Goal: Task Accomplishment & Management: Use online tool/utility

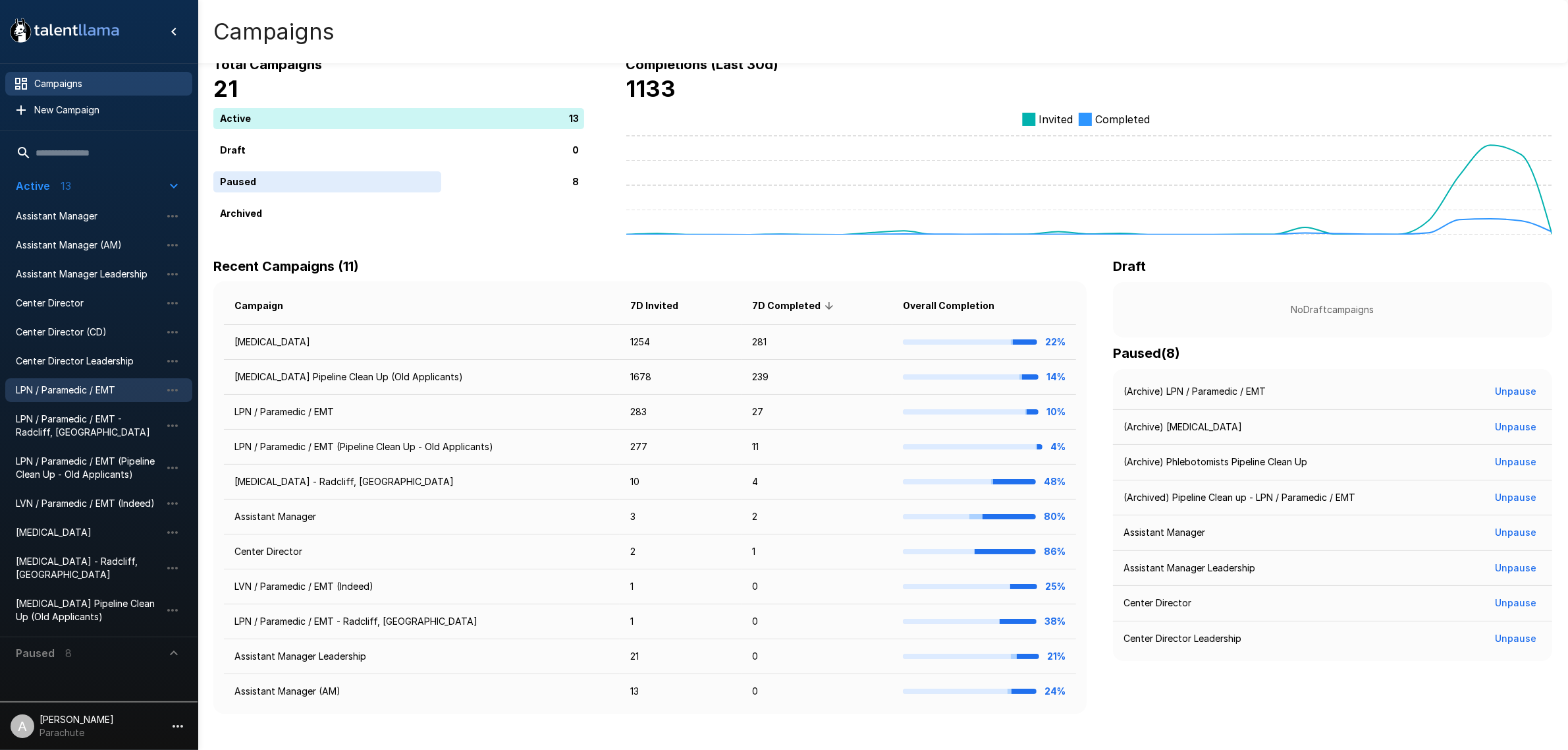
scroll to position [37, 0]
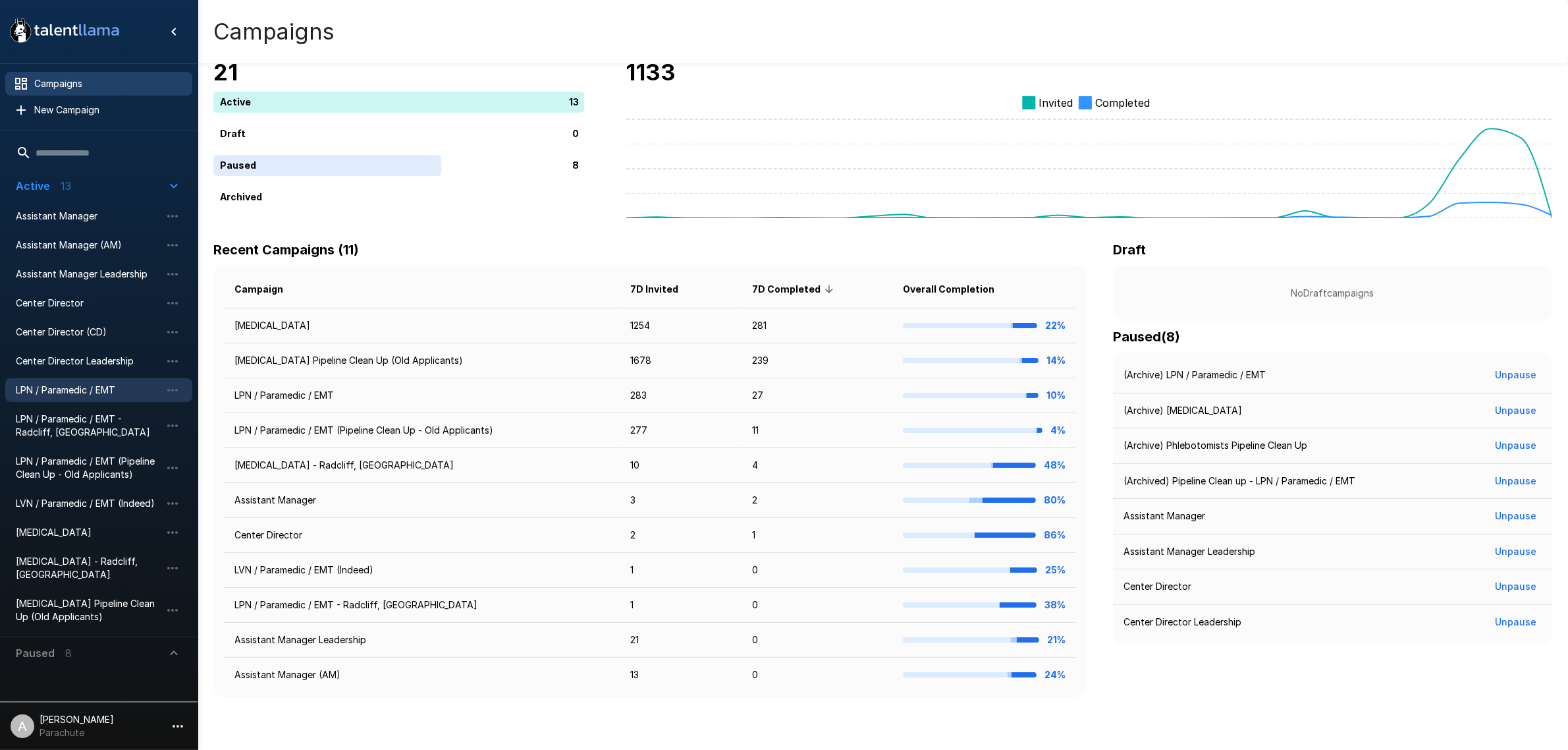
click at [91, 386] on span "LPN / Paramedic / EMT" at bounding box center [89, 390] width 145 height 13
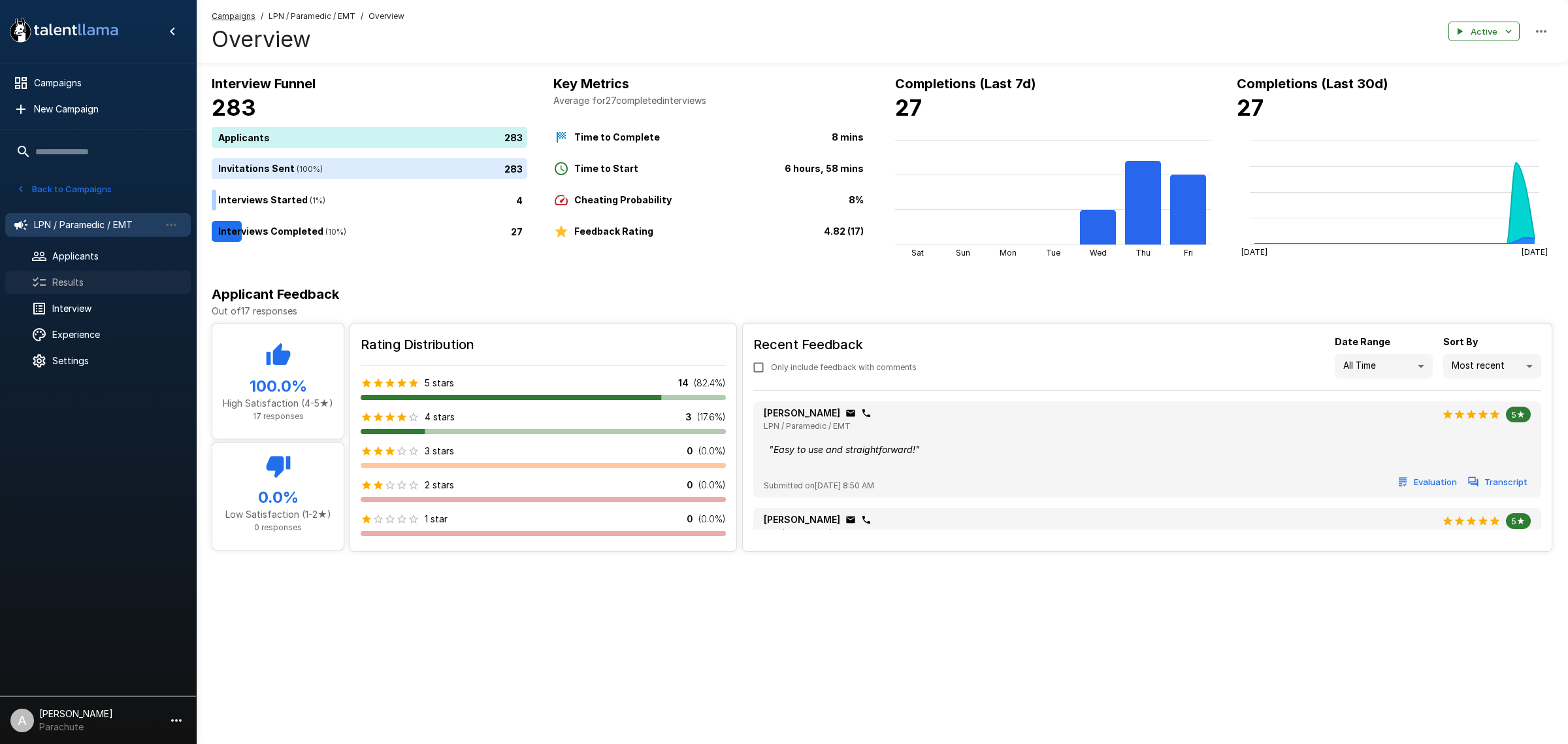
click at [82, 276] on span "Results" at bounding box center [116, 283] width 128 height 13
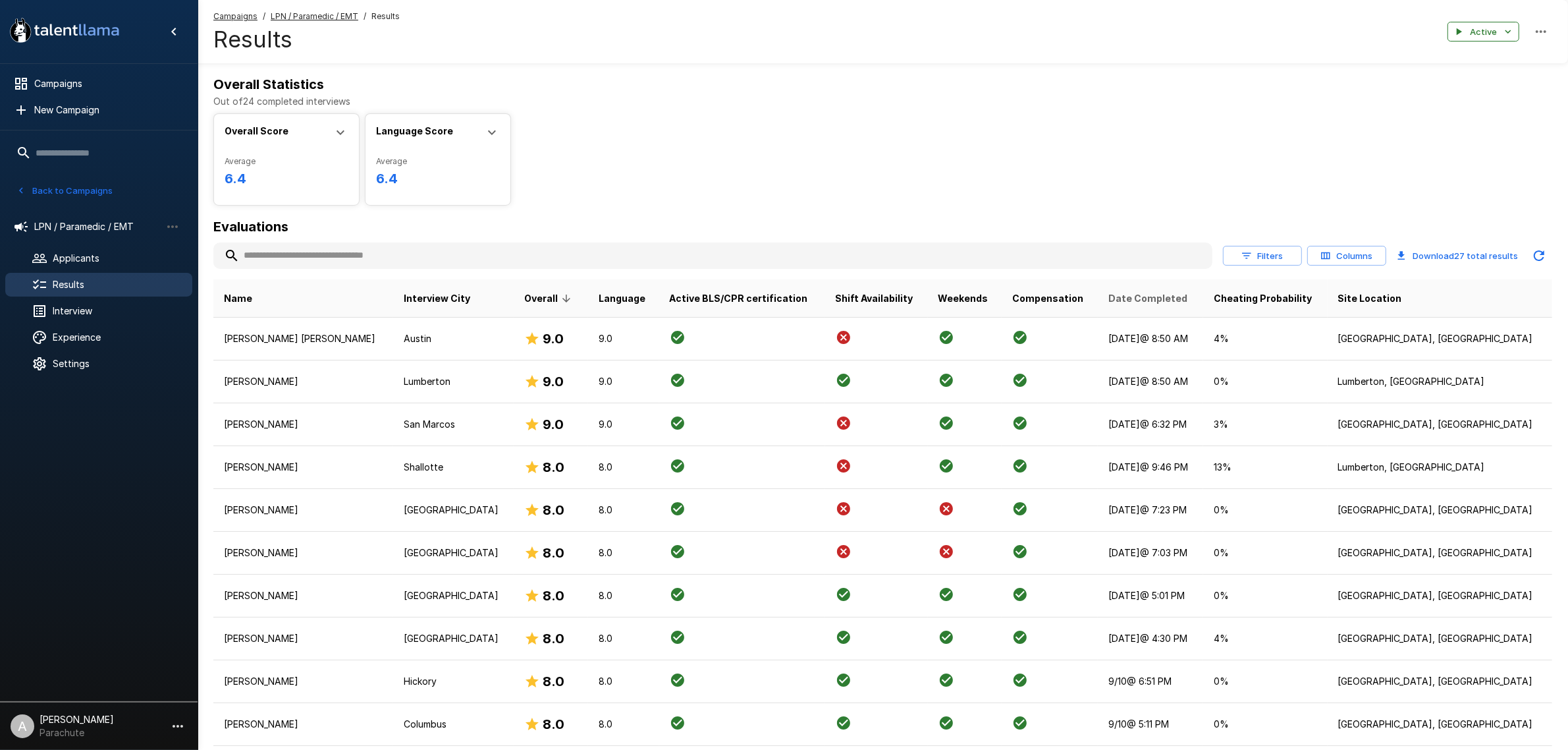
click at [1187, 298] on span "Date Completed" at bounding box center [1147, 298] width 79 height 16
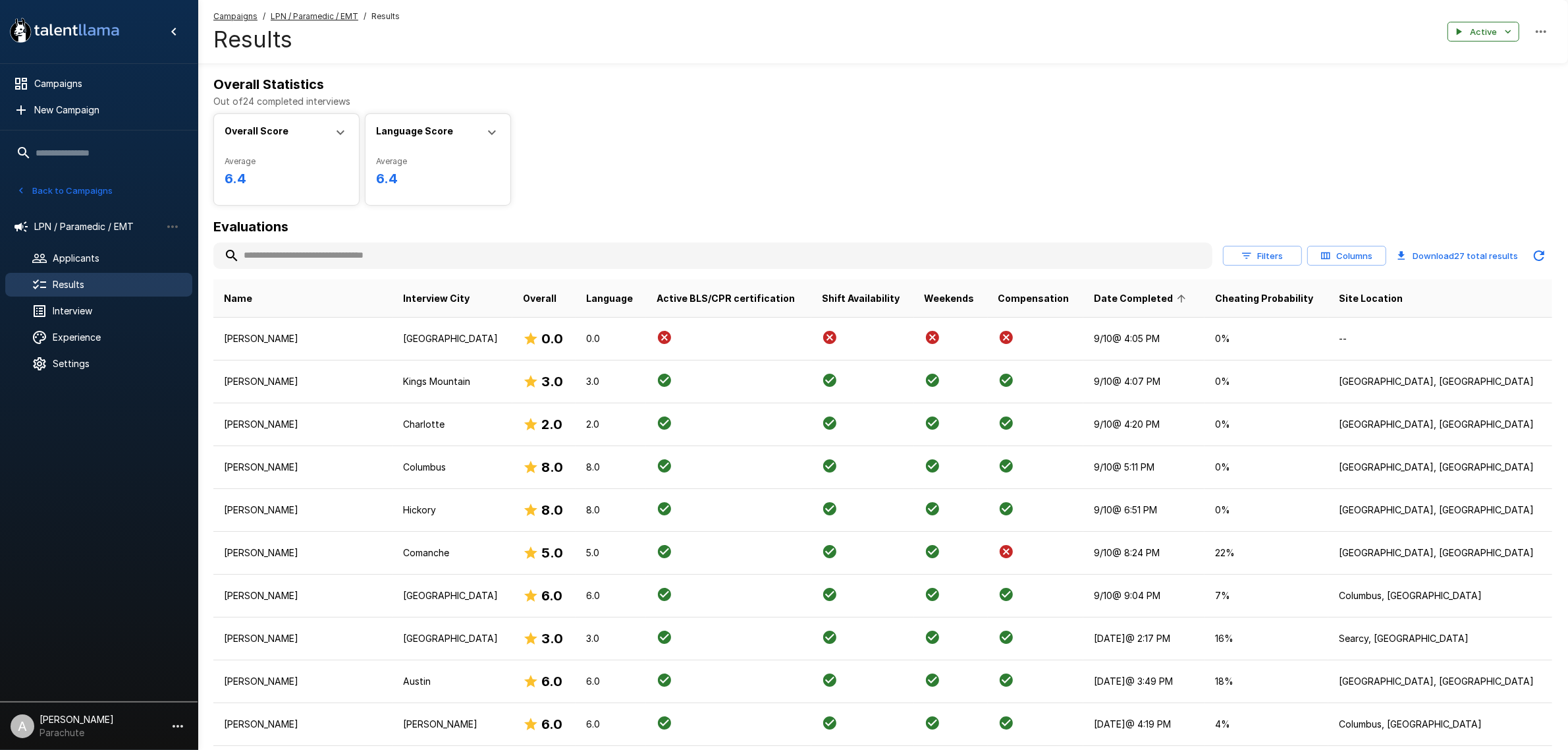
click at [1190, 299] on span "Date Completed" at bounding box center [1142, 298] width 97 height 16
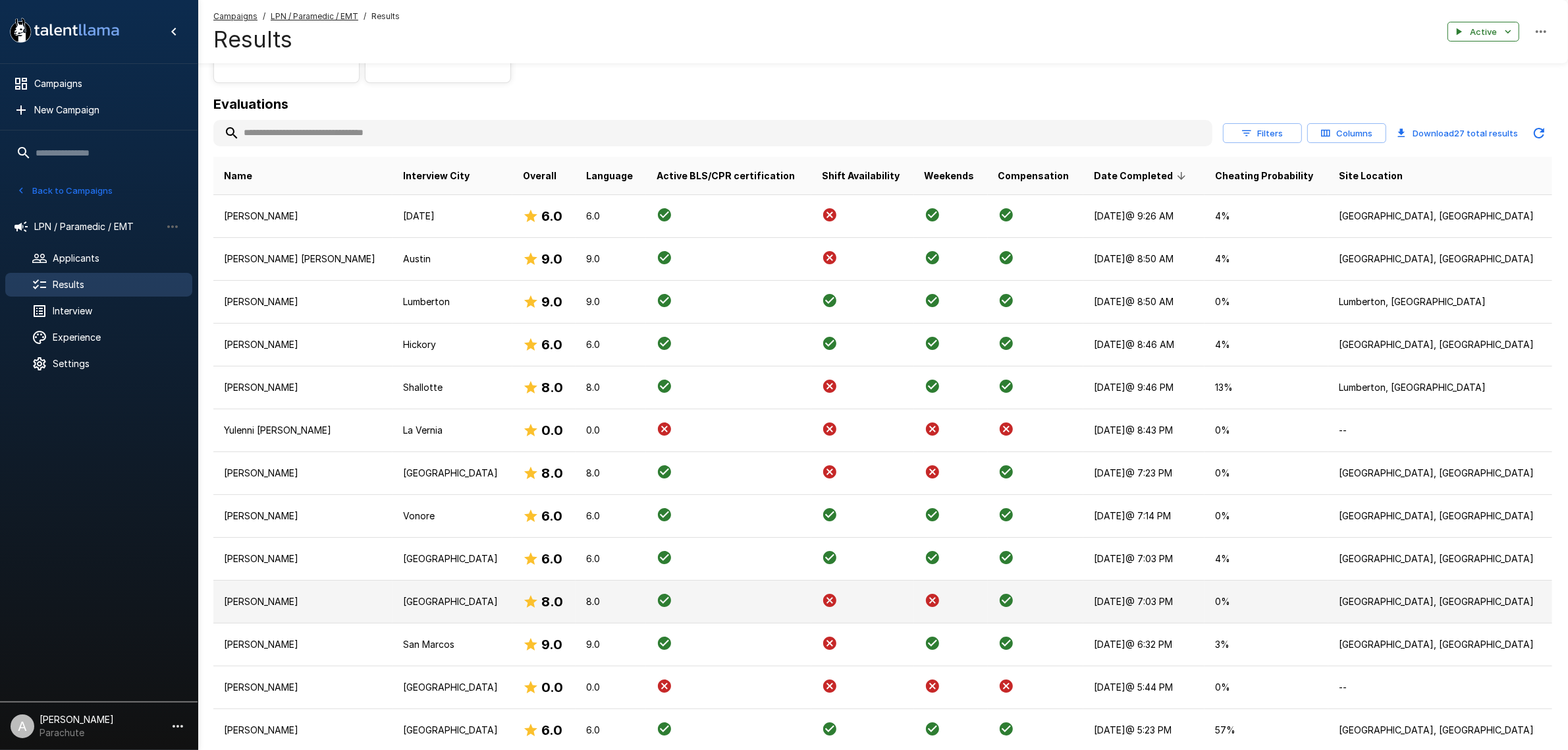
scroll to position [82, 0]
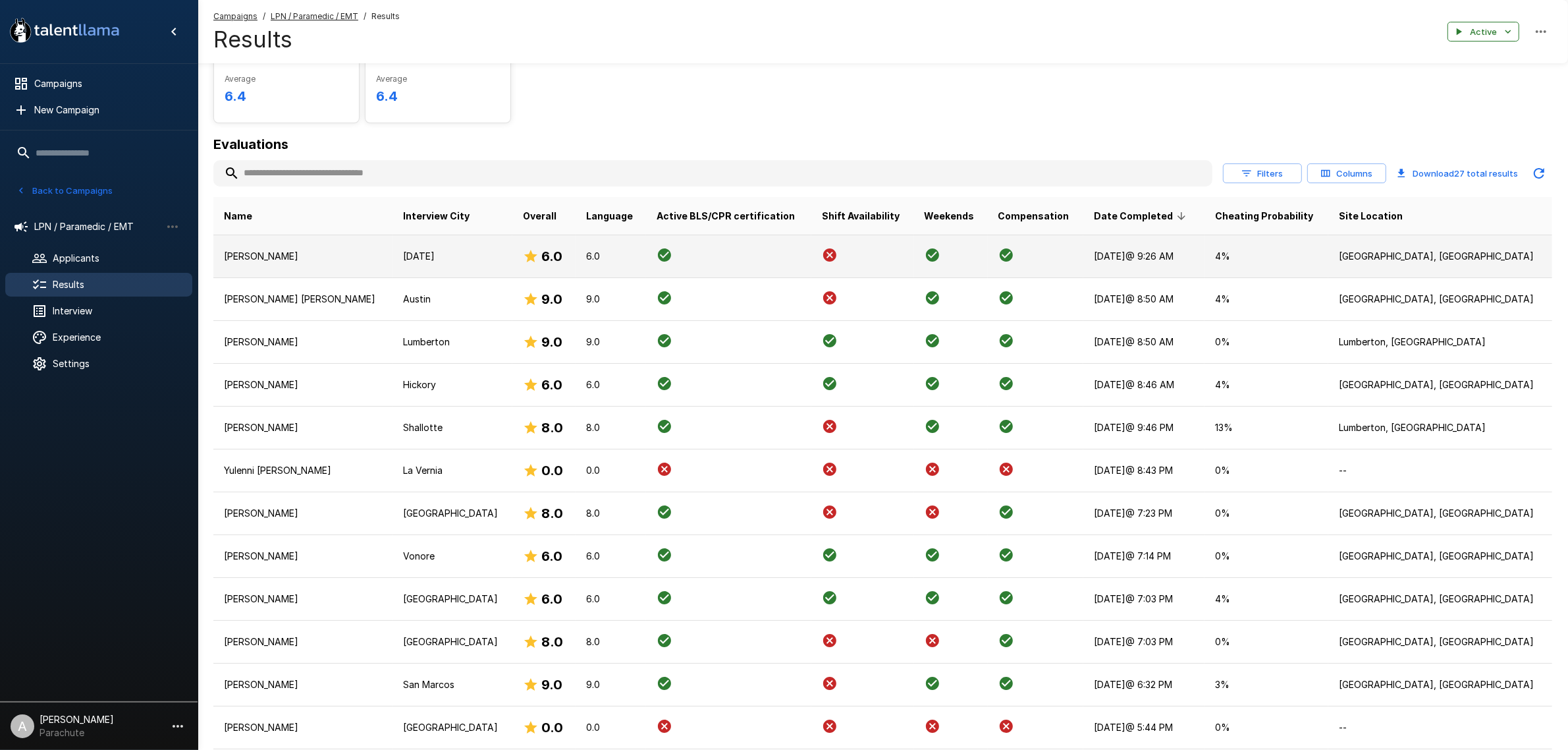
click at [278, 257] on p "[PERSON_NAME]" at bounding box center [302, 256] width 158 height 13
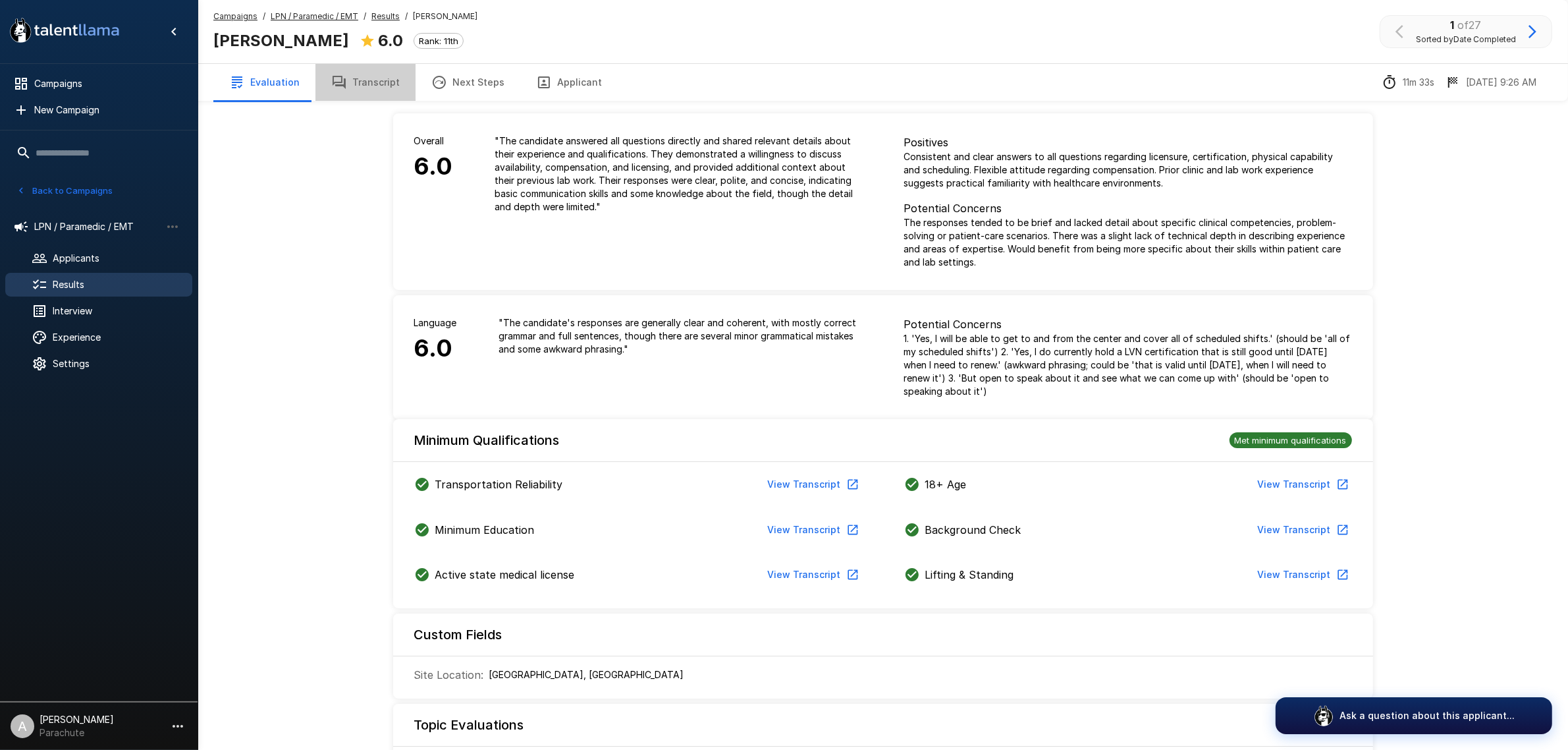
click at [367, 79] on button "Transcript" at bounding box center [365, 82] width 100 height 37
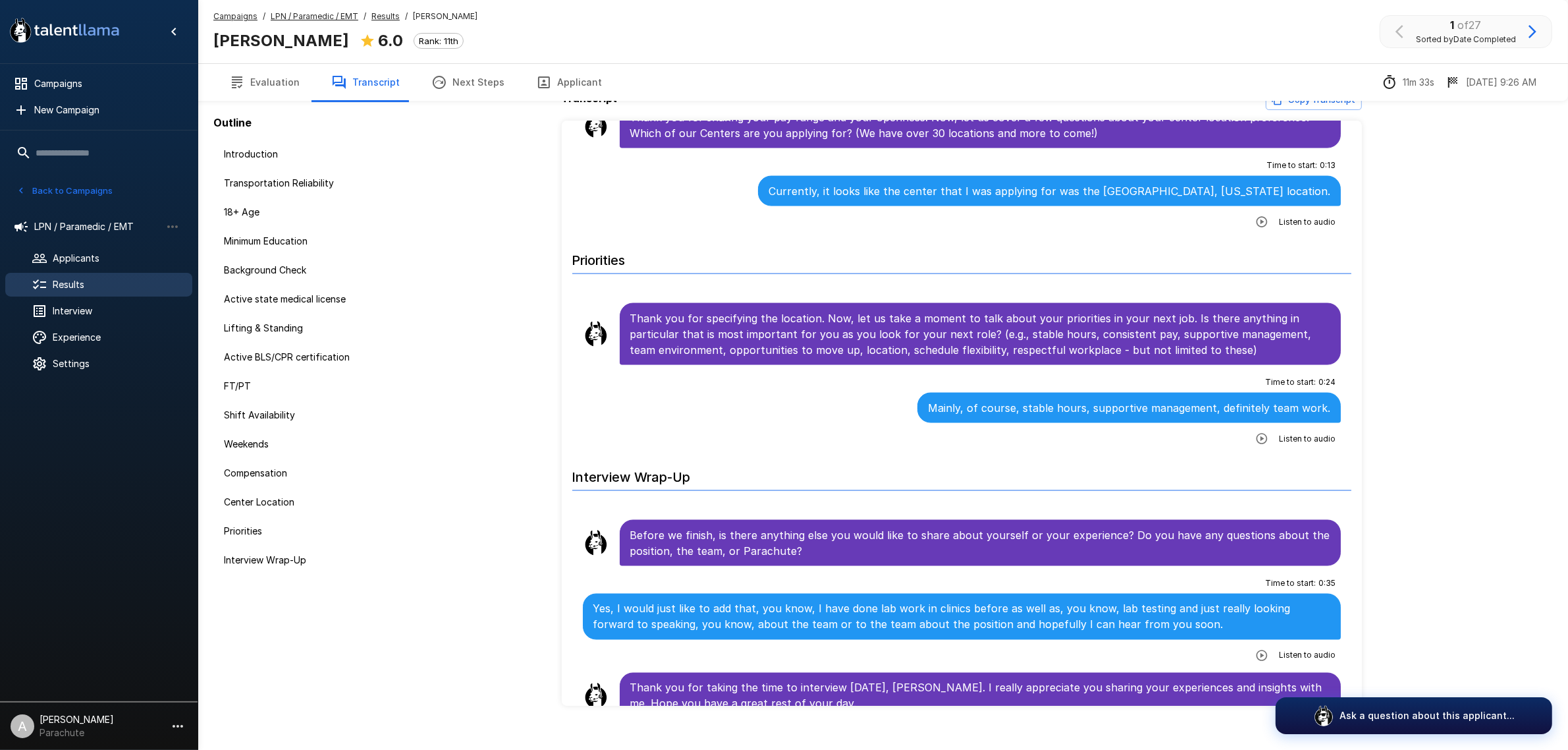
scroll to position [43, 0]
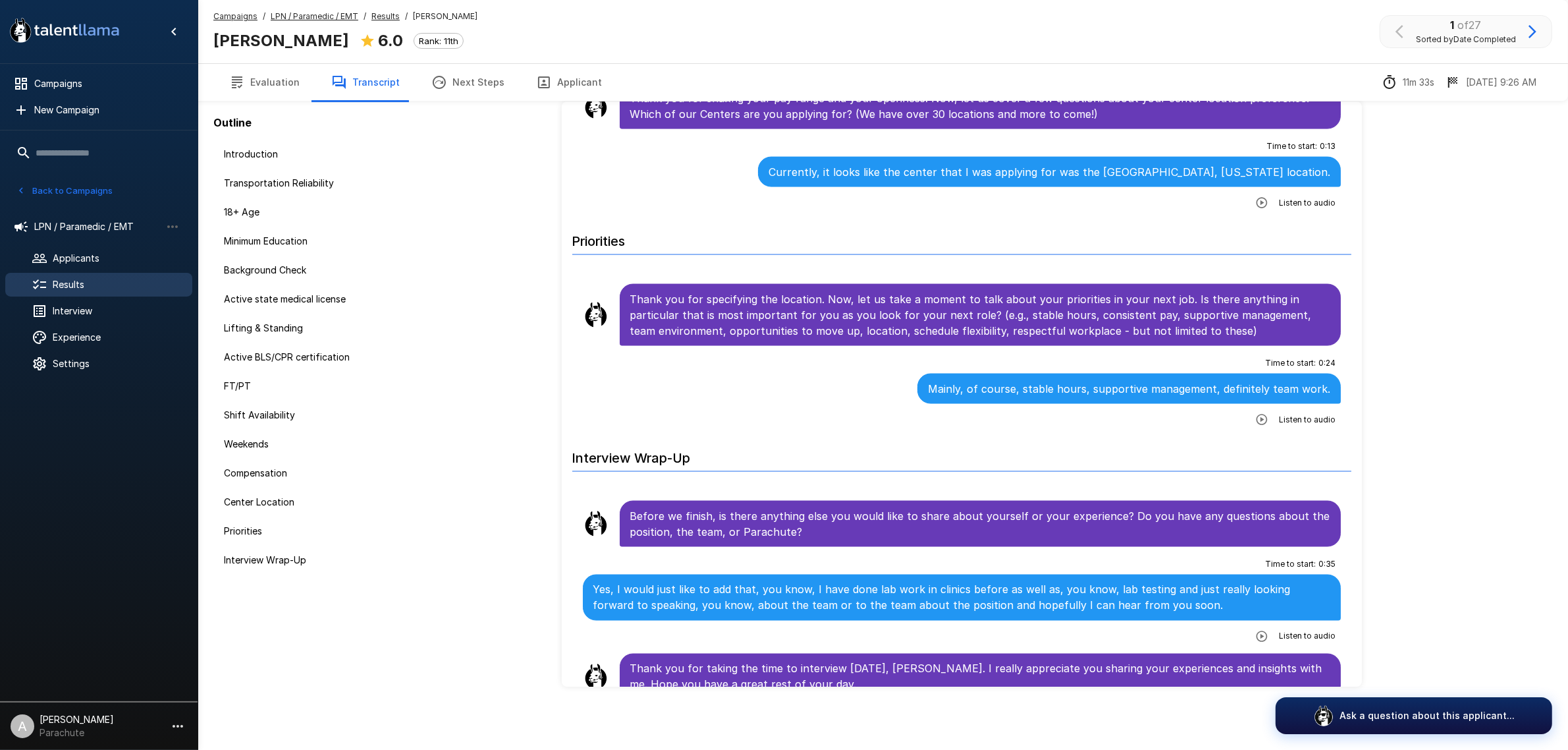
click at [1525, 27] on icon "button" at bounding box center [1533, 32] width 16 height 16
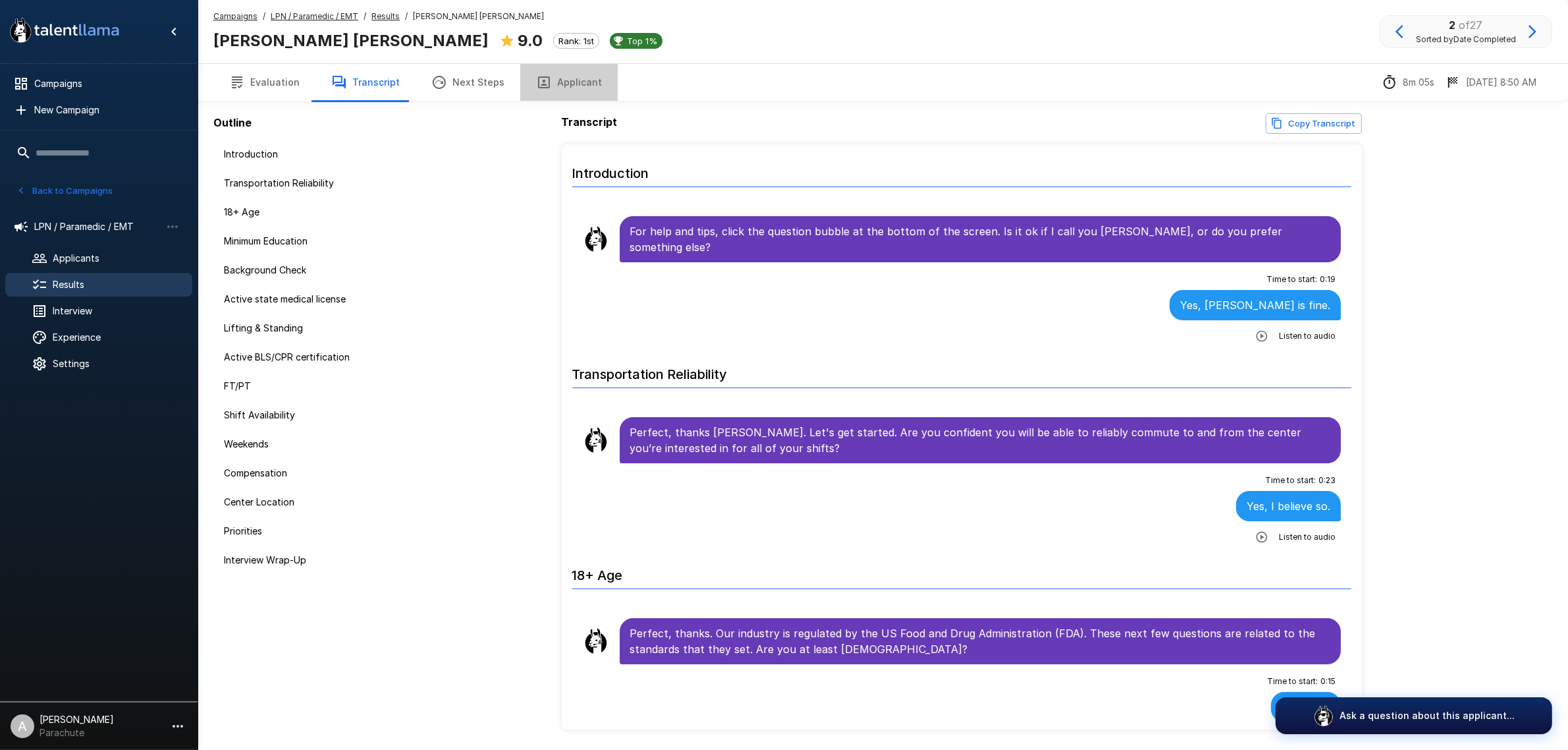
click at [564, 79] on button "Applicant" at bounding box center [569, 82] width 98 height 37
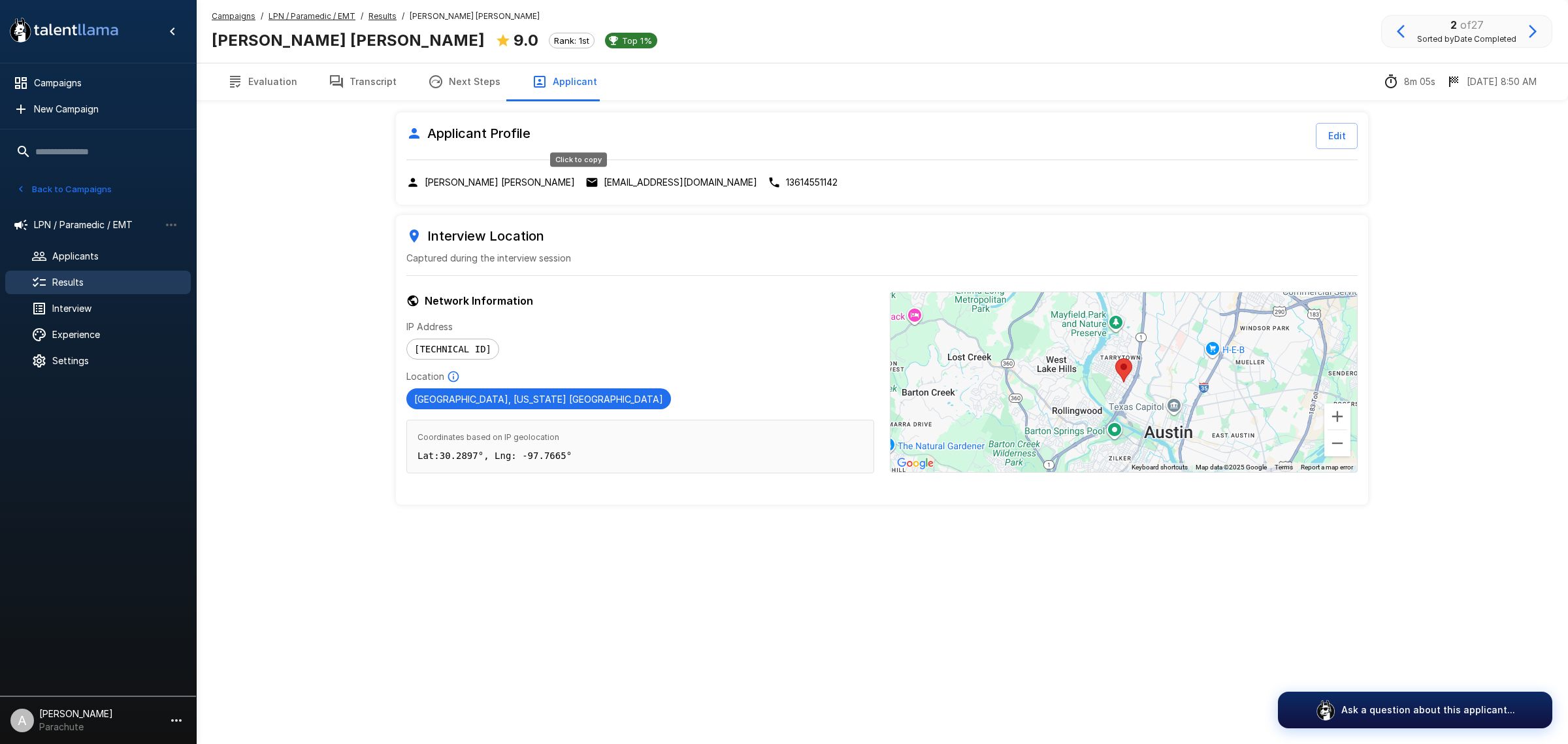
click at [604, 181] on p "[EMAIL_ADDRESS][DOMAIN_NAME]" at bounding box center [681, 182] width 154 height 13
click at [364, 84] on button "Transcript" at bounding box center [362, 82] width 100 height 37
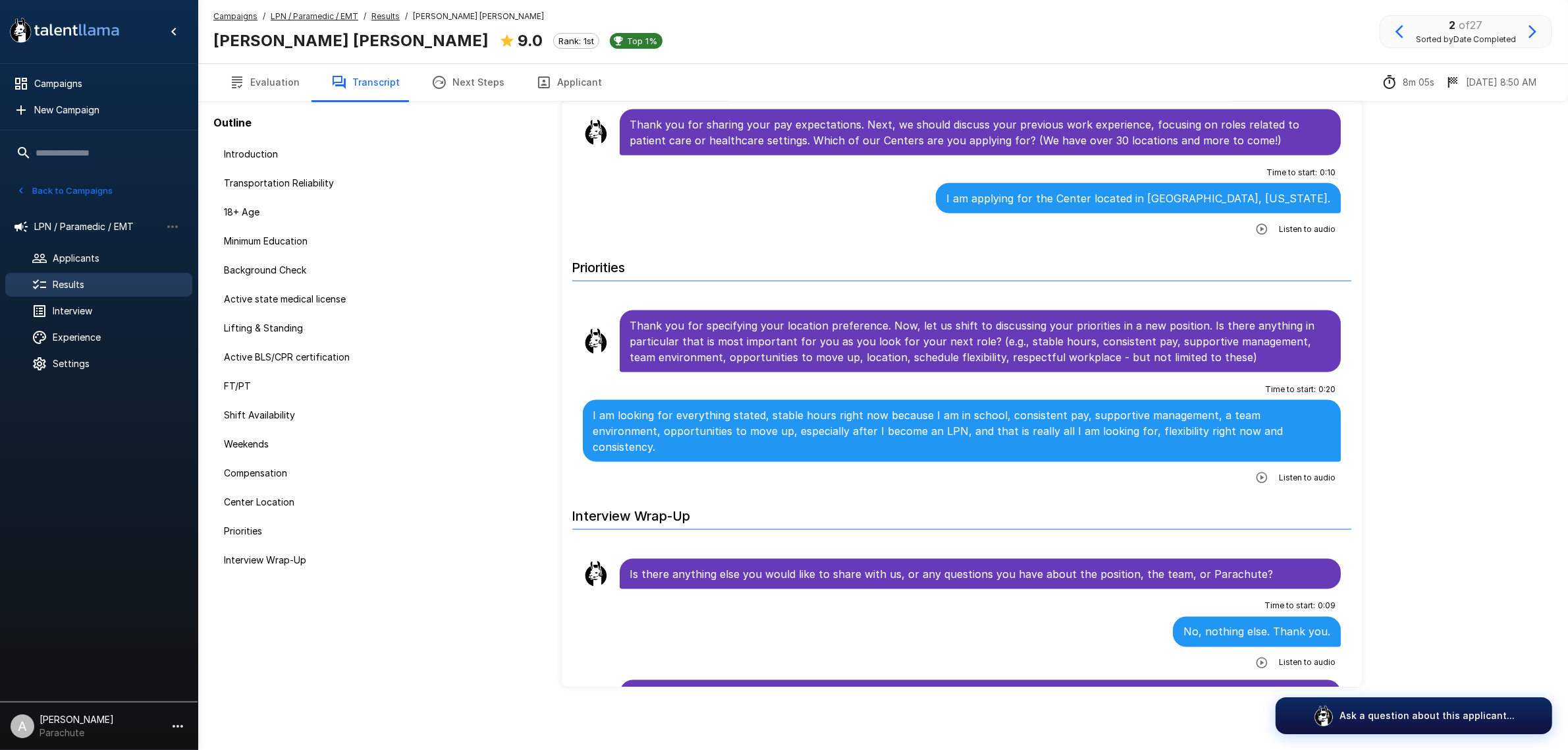
scroll to position [2671, 0]
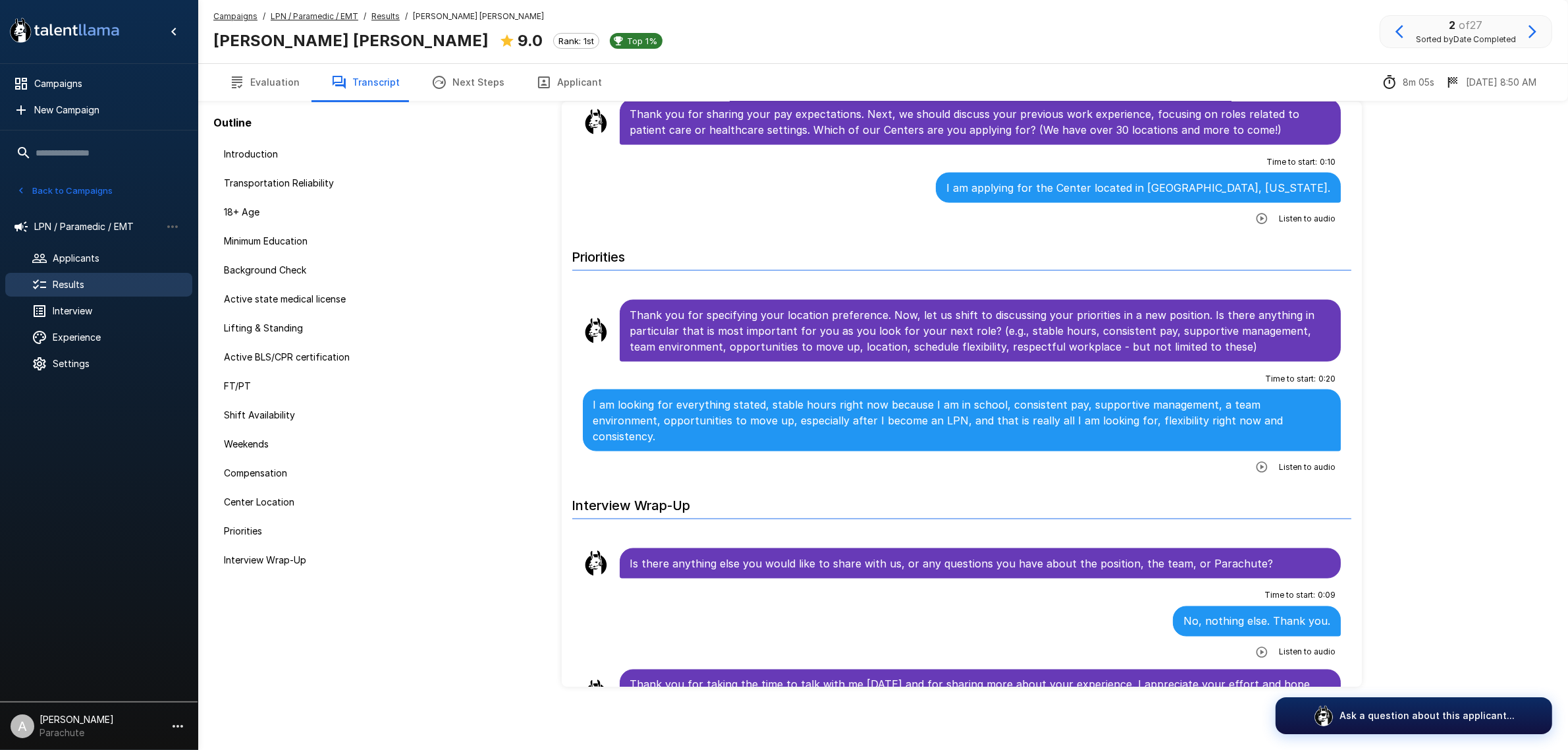
click at [1535, 28] on icon "button" at bounding box center [1533, 32] width 16 height 16
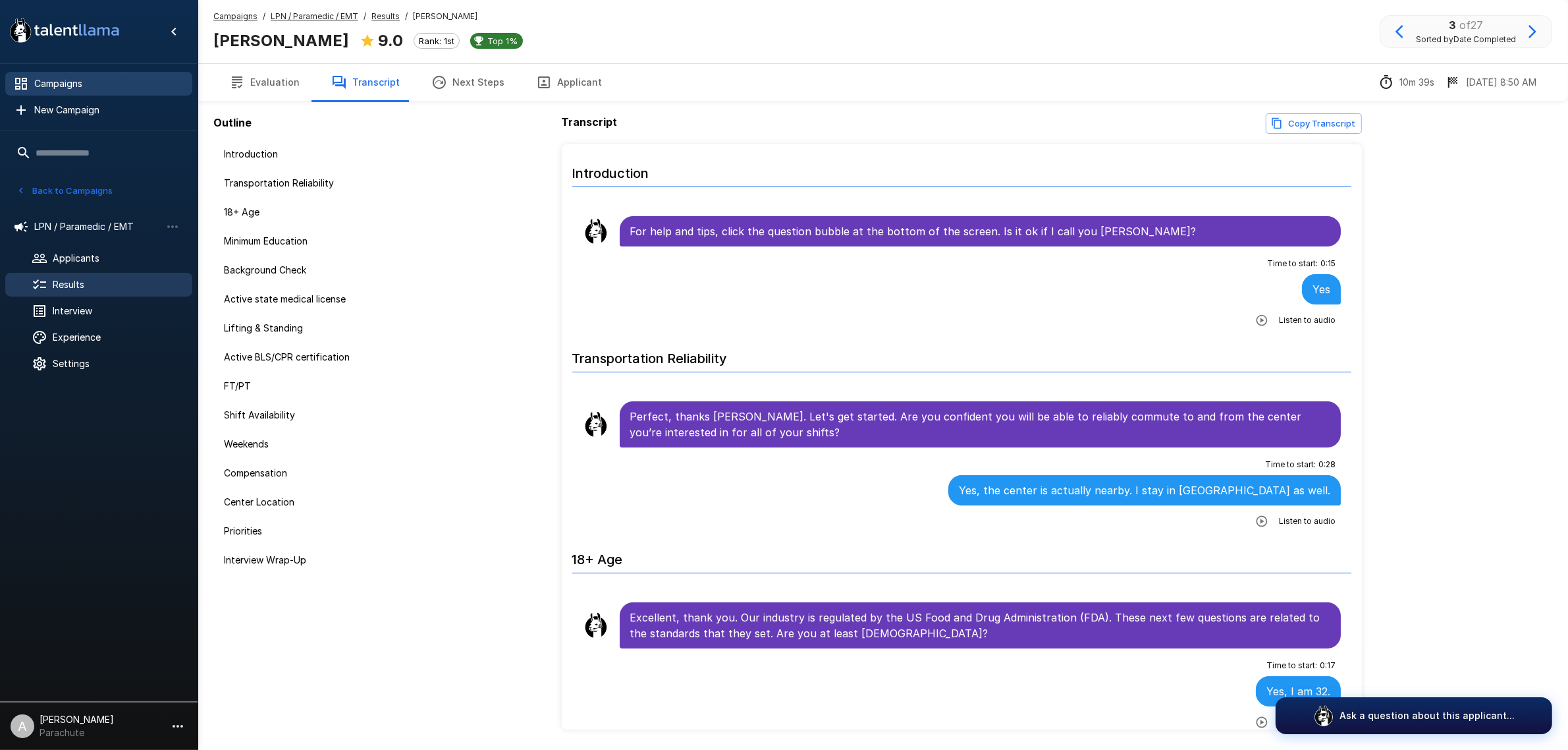
drag, startPoint x: 543, startPoint y: 81, endPoint x: 11, endPoint y: 81, distance: 532.0
click at [543, 81] on button "Applicant" at bounding box center [569, 82] width 98 height 37
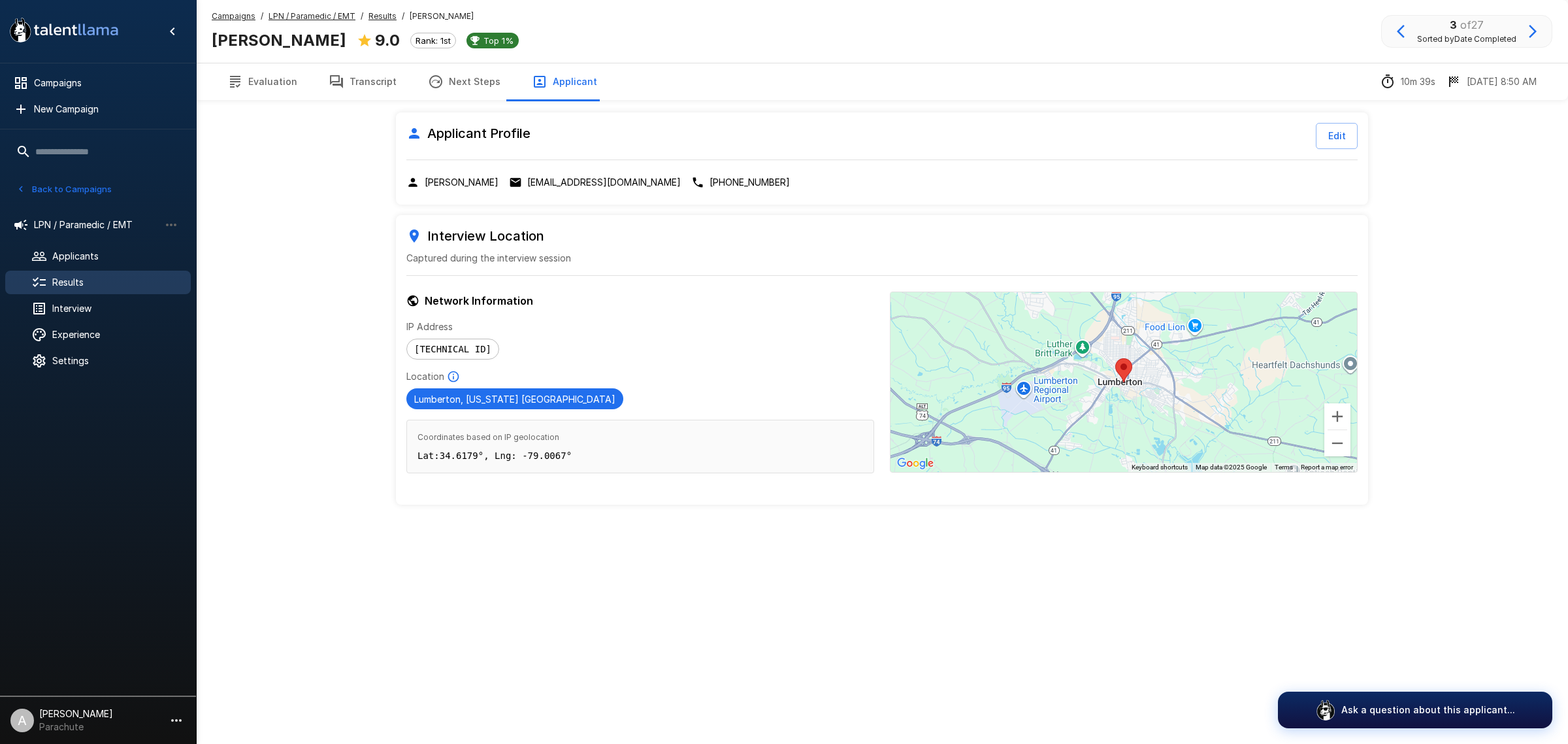
click at [531, 180] on p "[EMAIL_ADDRESS][DOMAIN_NAME]" at bounding box center [604, 182] width 154 height 13
click at [347, 77] on button "Transcript" at bounding box center [362, 82] width 100 height 37
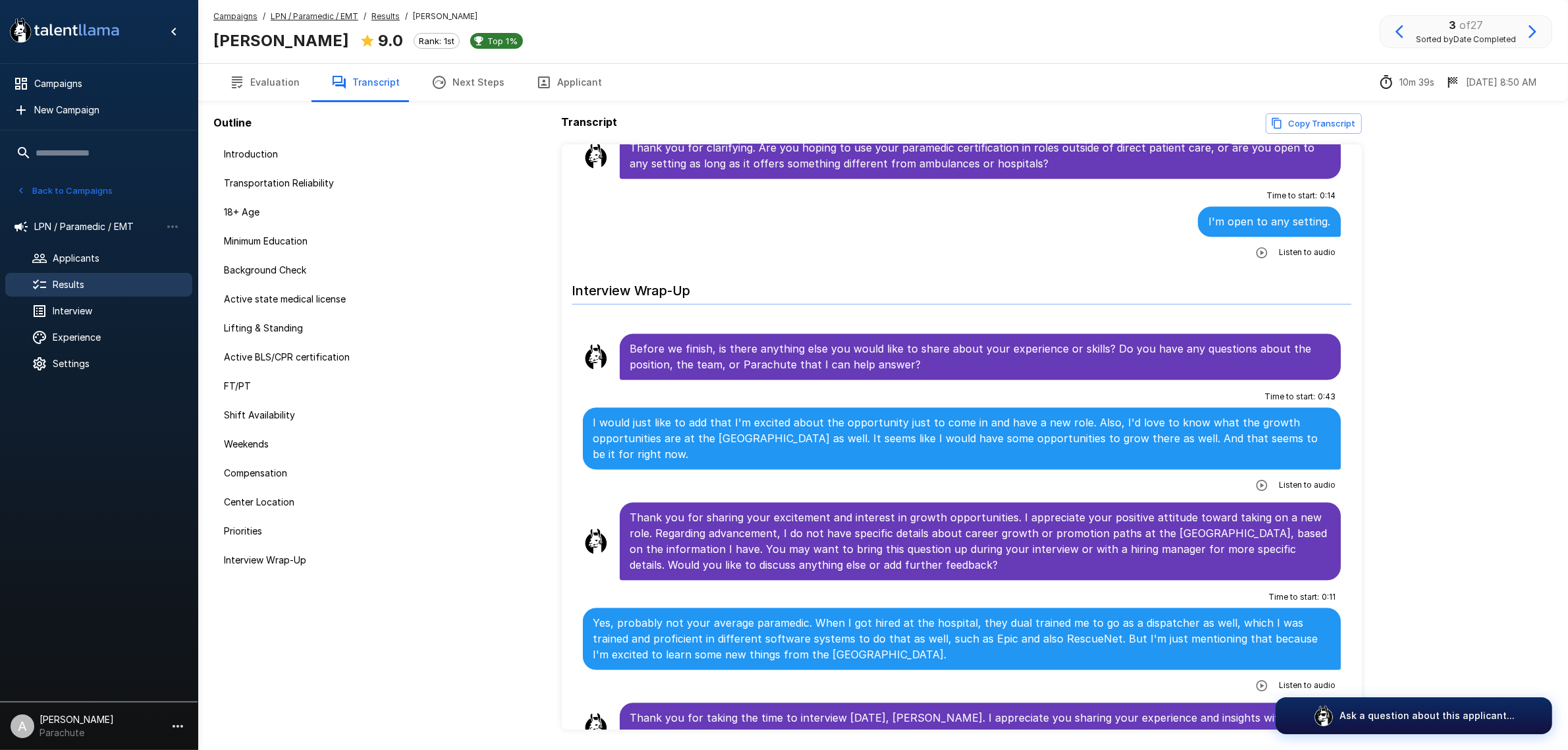
scroll to position [3300, 0]
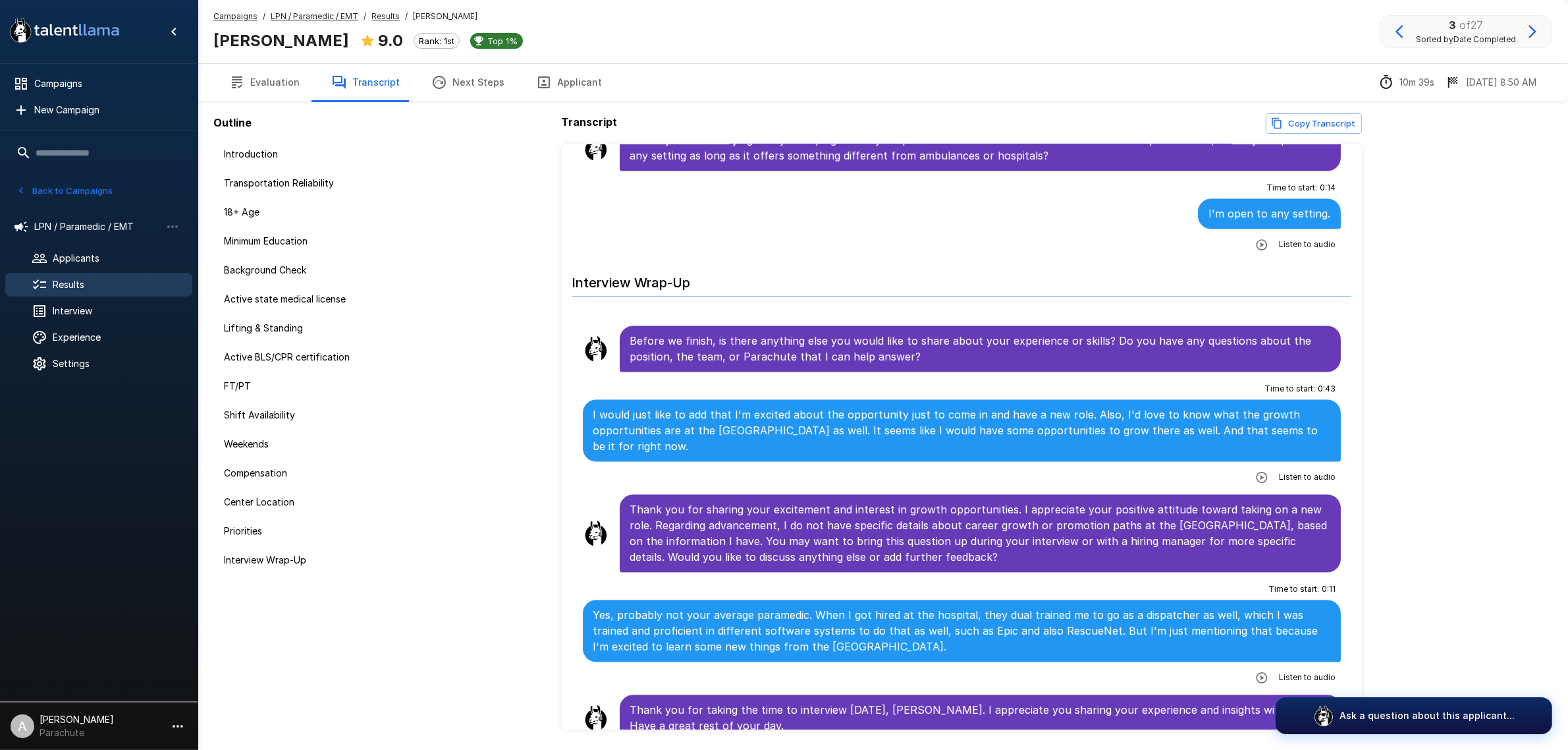
click at [1533, 33] on icon "button" at bounding box center [1533, 32] width 8 height 13
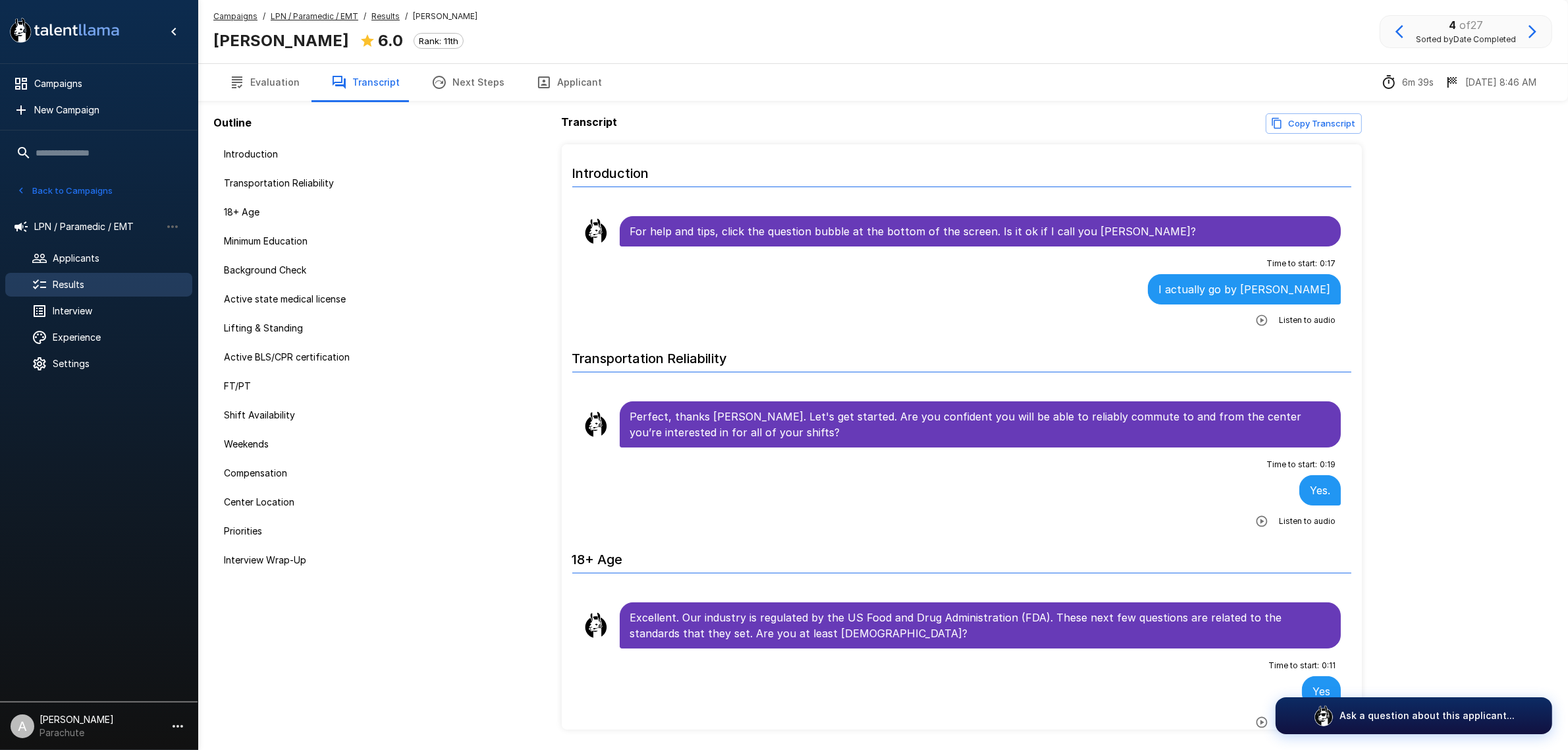
click at [536, 79] on icon "button" at bounding box center [544, 82] width 16 height 16
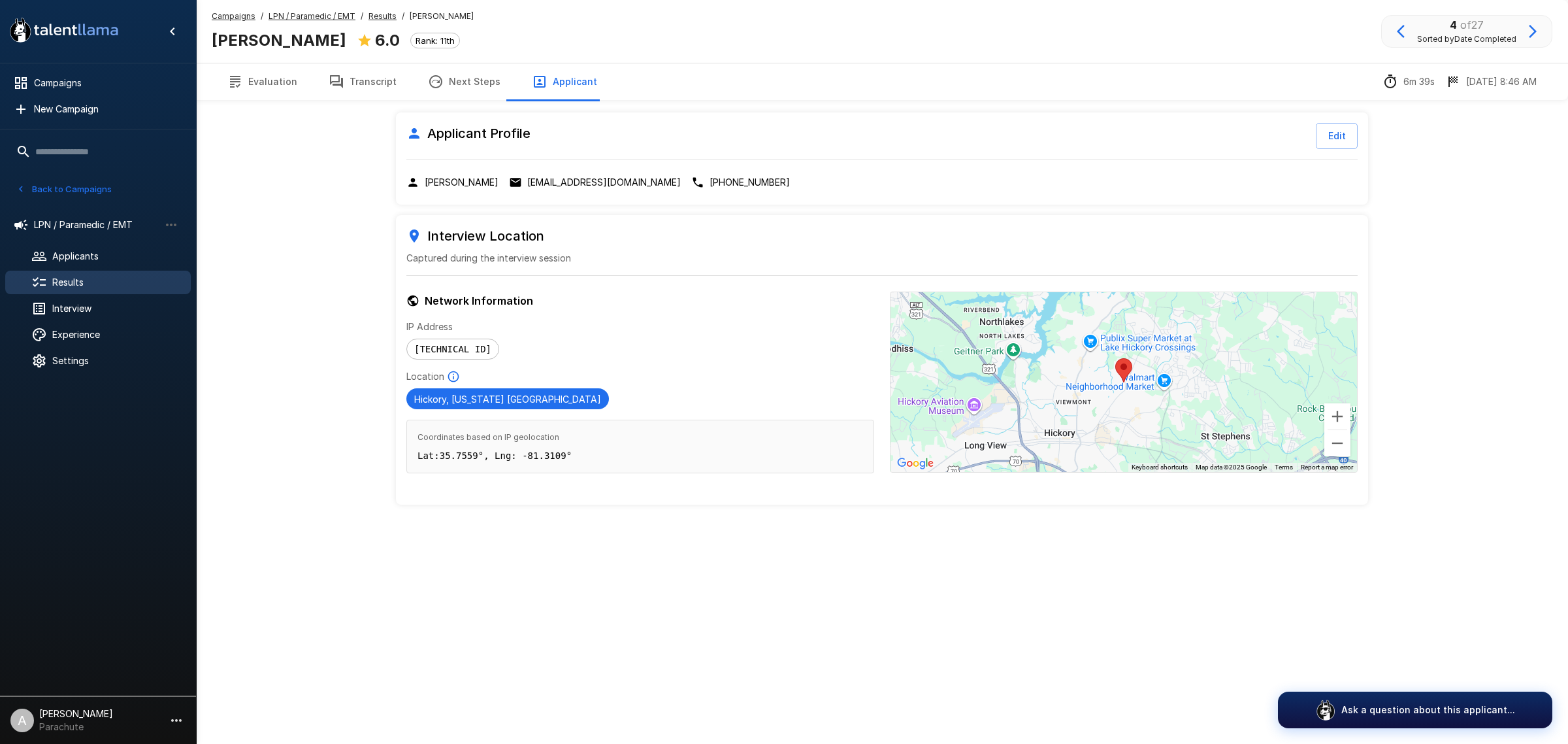
click at [543, 183] on p "[EMAIL_ADDRESS][DOMAIN_NAME]" at bounding box center [604, 182] width 154 height 13
click at [364, 85] on button "Transcript" at bounding box center [362, 82] width 100 height 37
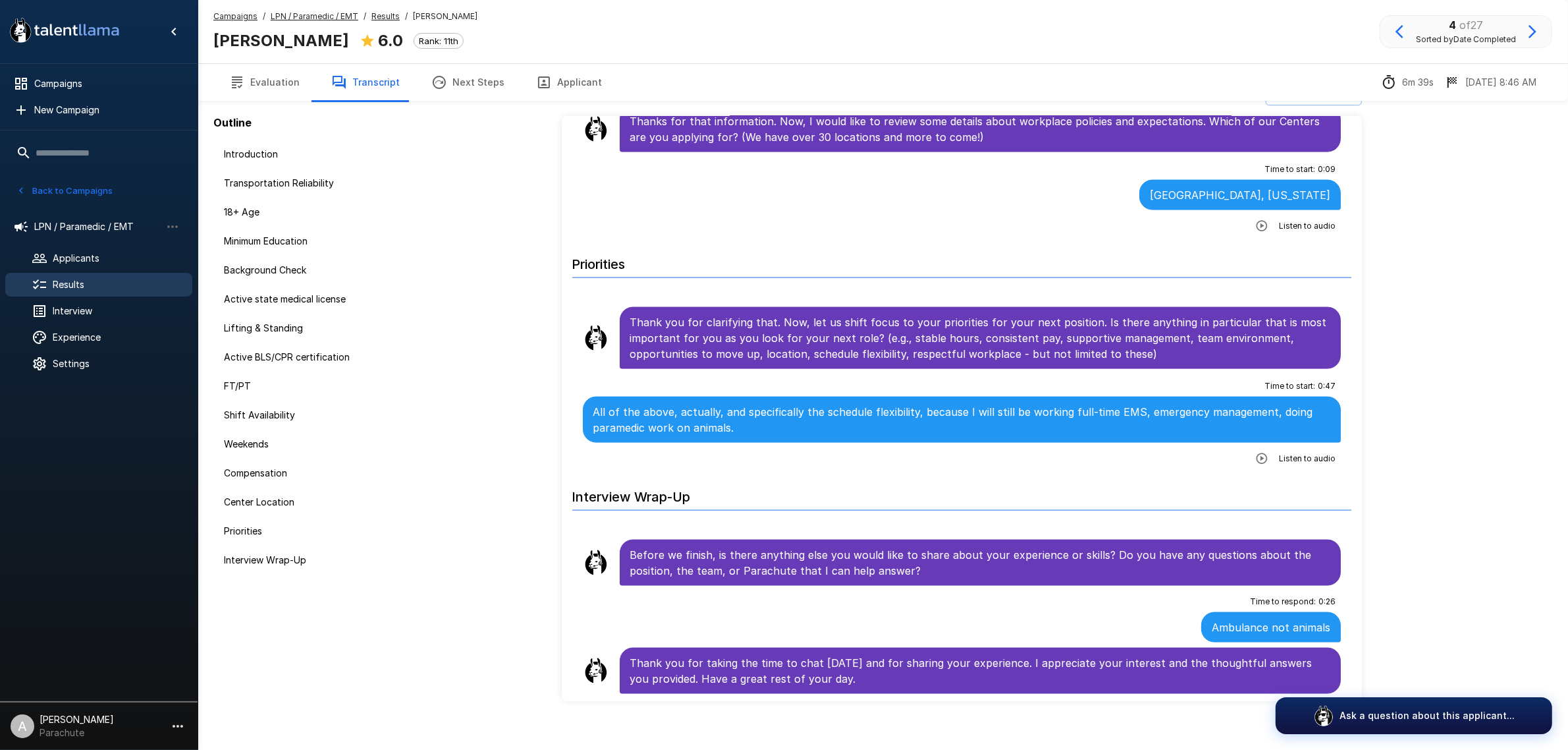
scroll to position [43, 0]
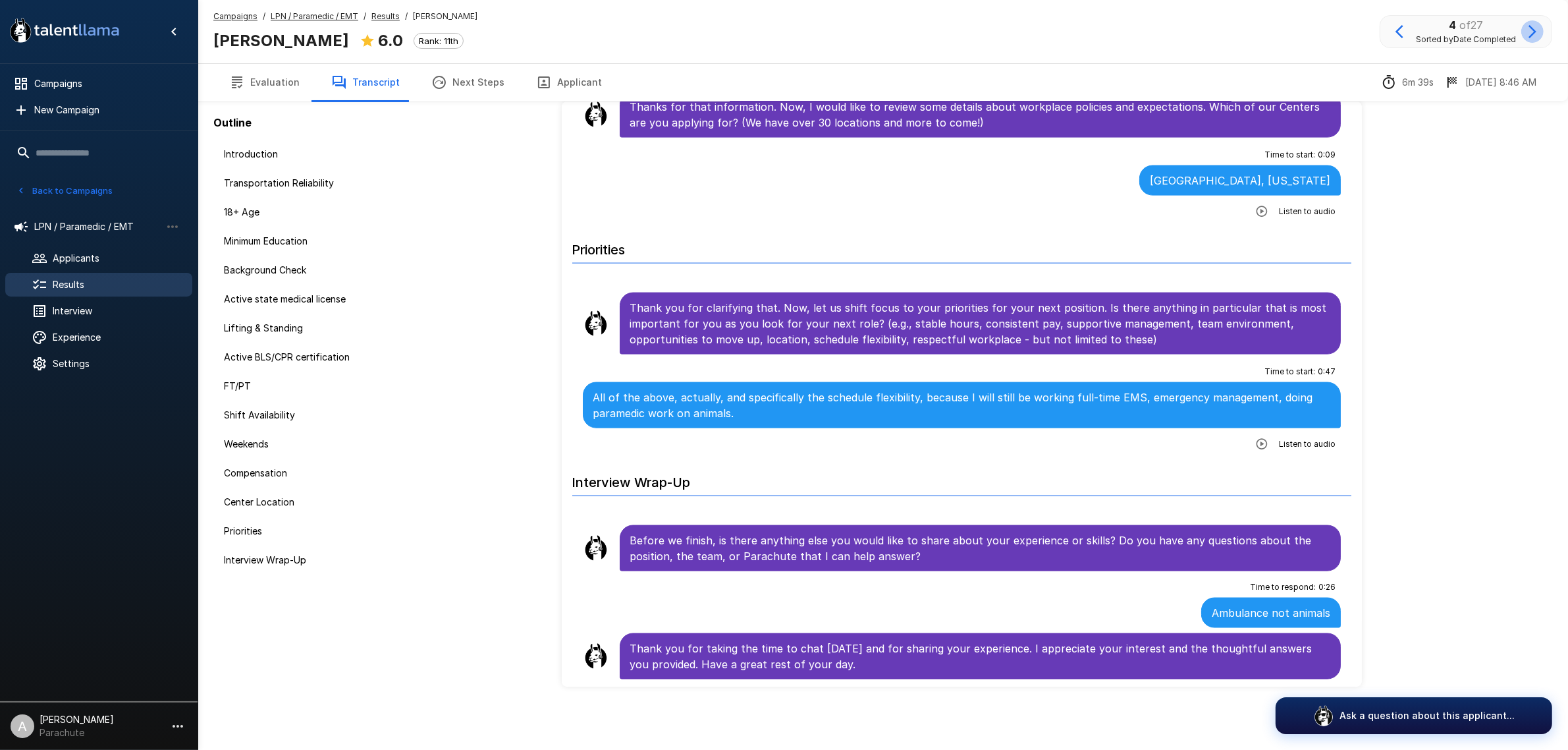
click at [1533, 30] on icon "button" at bounding box center [1533, 32] width 8 height 13
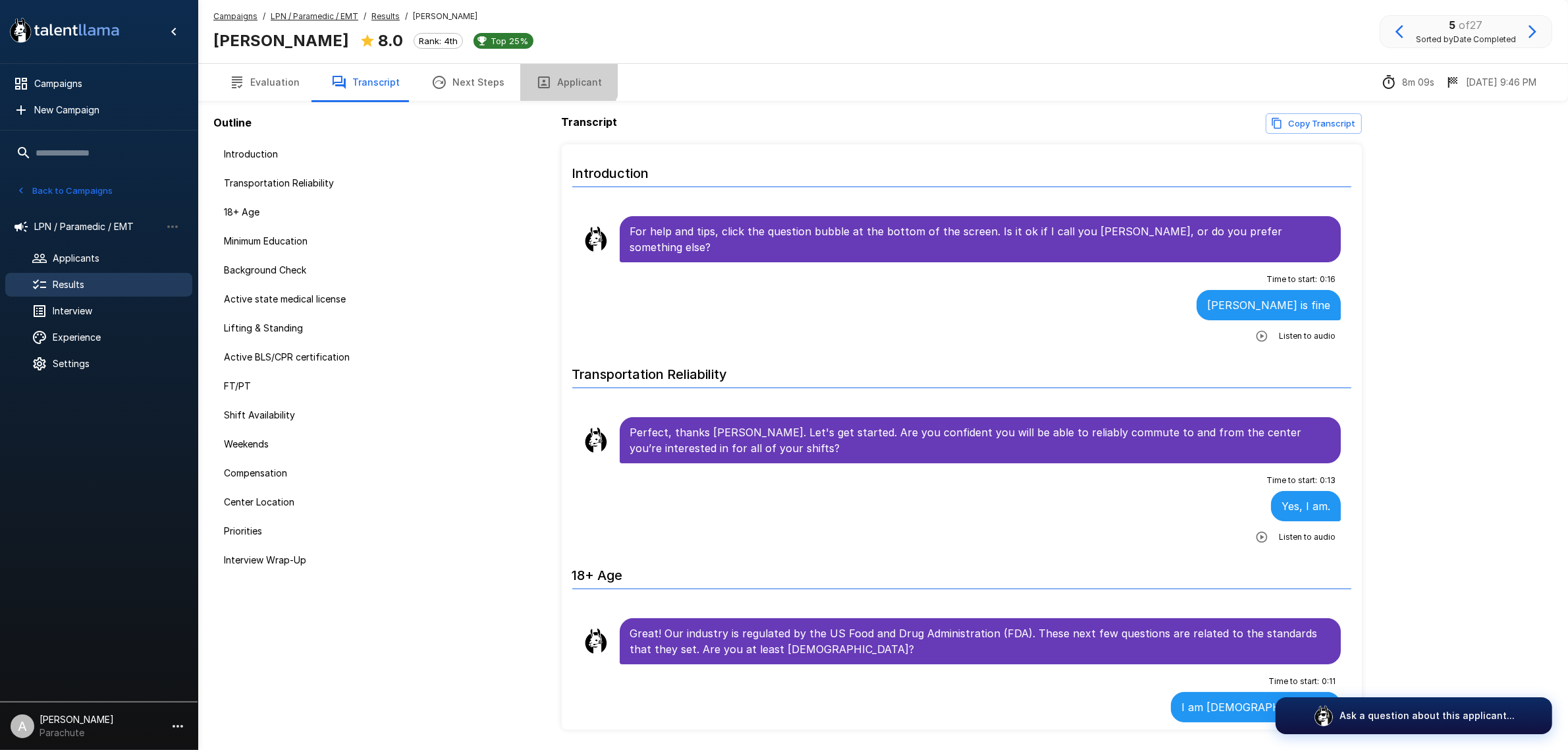
click at [547, 74] on button "Applicant" at bounding box center [569, 82] width 98 height 37
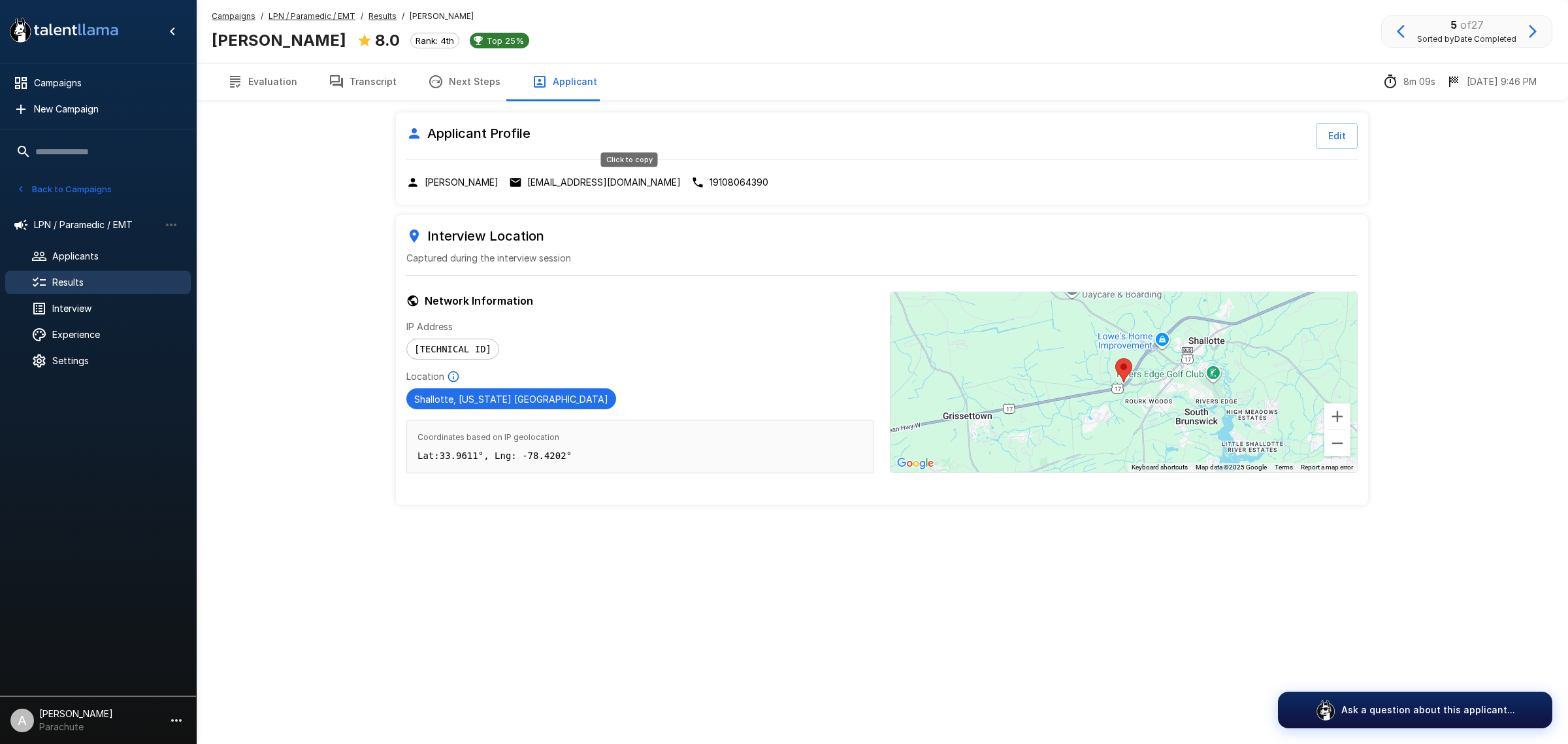
click at [651, 176] on div "Click to copy" at bounding box center [629, 163] width 60 height 25
click at [654, 187] on p "[EMAIL_ADDRESS][DOMAIN_NAME]" at bounding box center [604, 182] width 154 height 13
click at [379, 85] on button "Transcript" at bounding box center [362, 82] width 100 height 37
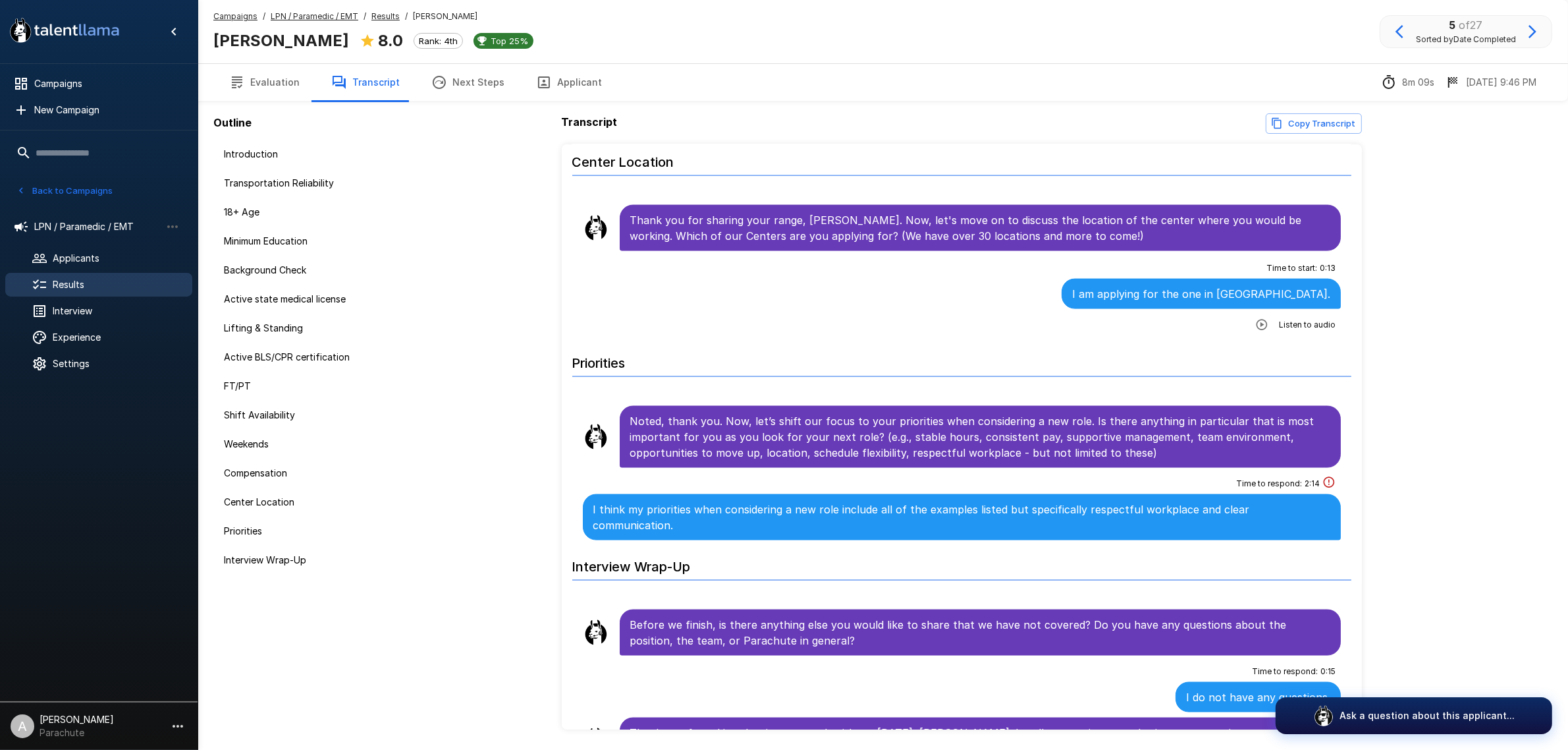
scroll to position [2412, 0]
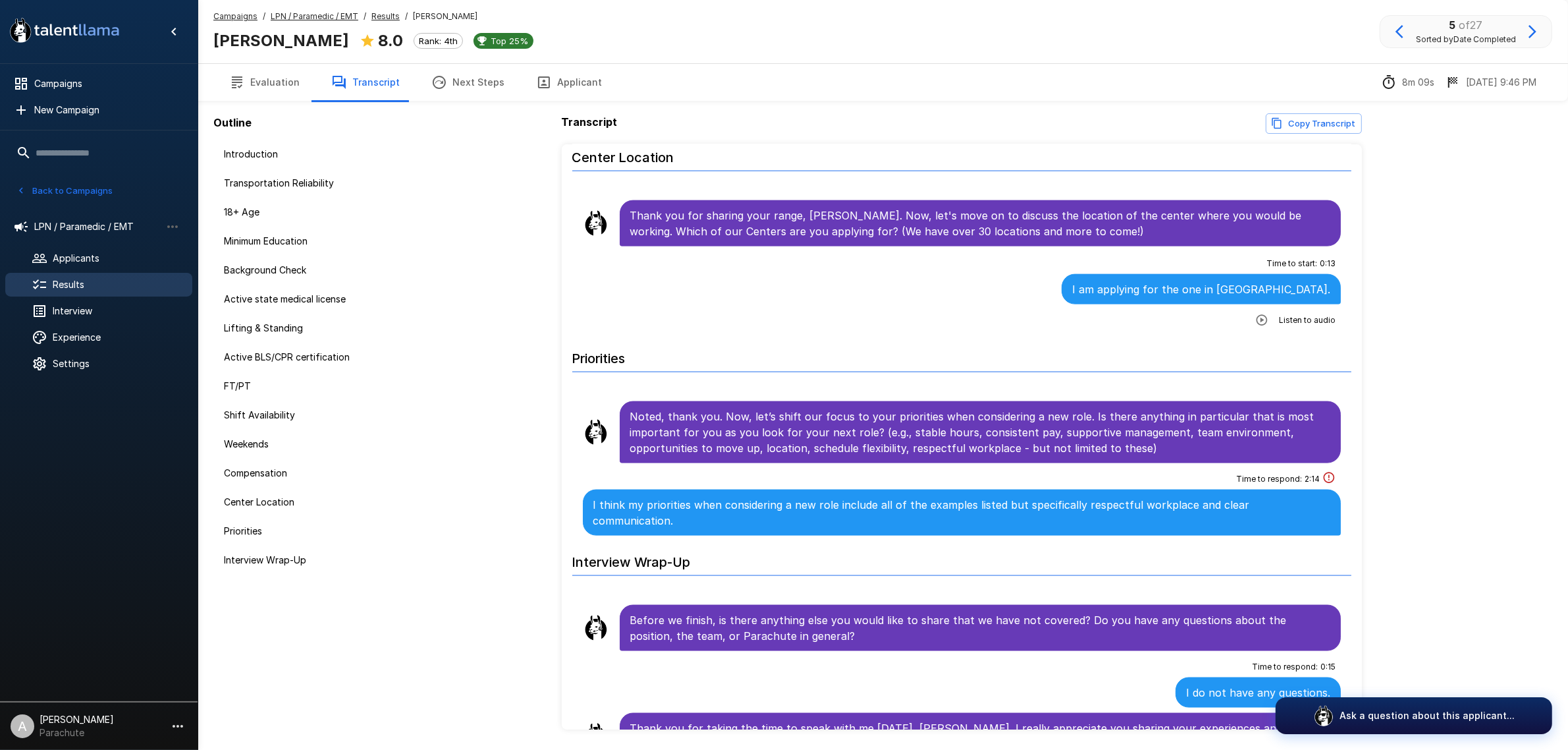
click at [1530, 31] on icon "button" at bounding box center [1533, 32] width 16 height 16
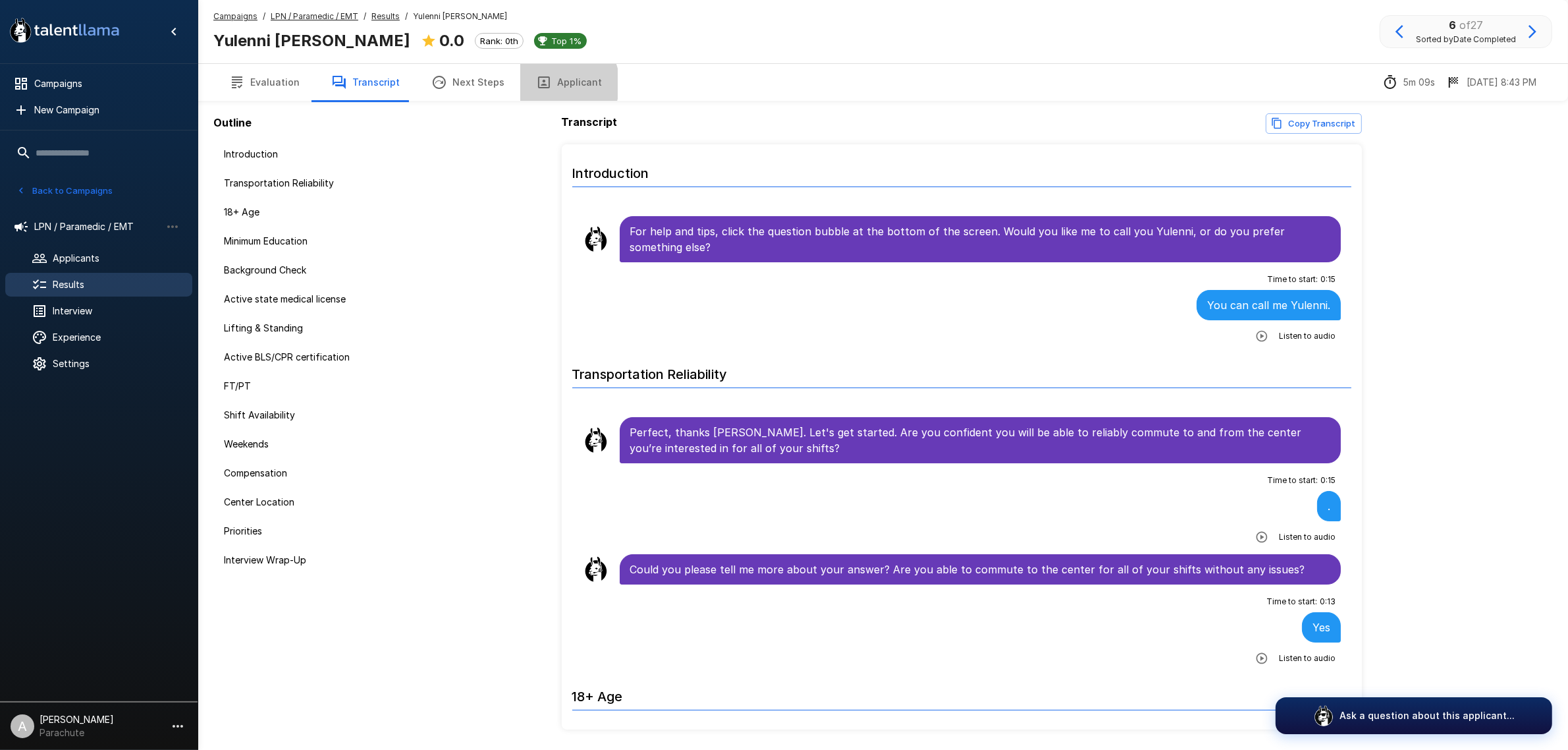
click at [552, 83] on button "Applicant" at bounding box center [569, 82] width 98 height 37
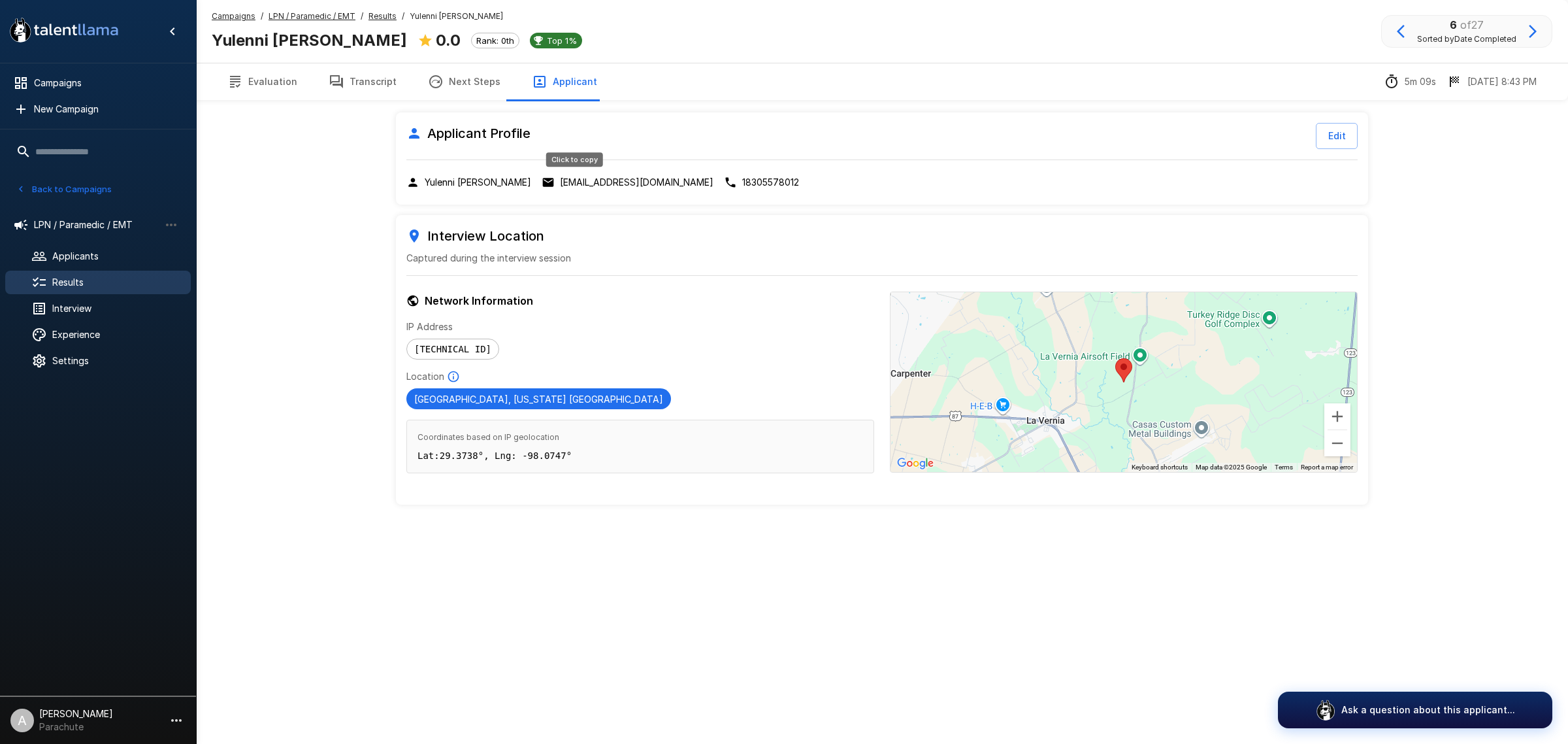
click at [592, 180] on p "[EMAIL_ADDRESS][DOMAIN_NAME]" at bounding box center [636, 182] width 154 height 13
click at [358, 73] on button "Transcript" at bounding box center [362, 82] width 100 height 37
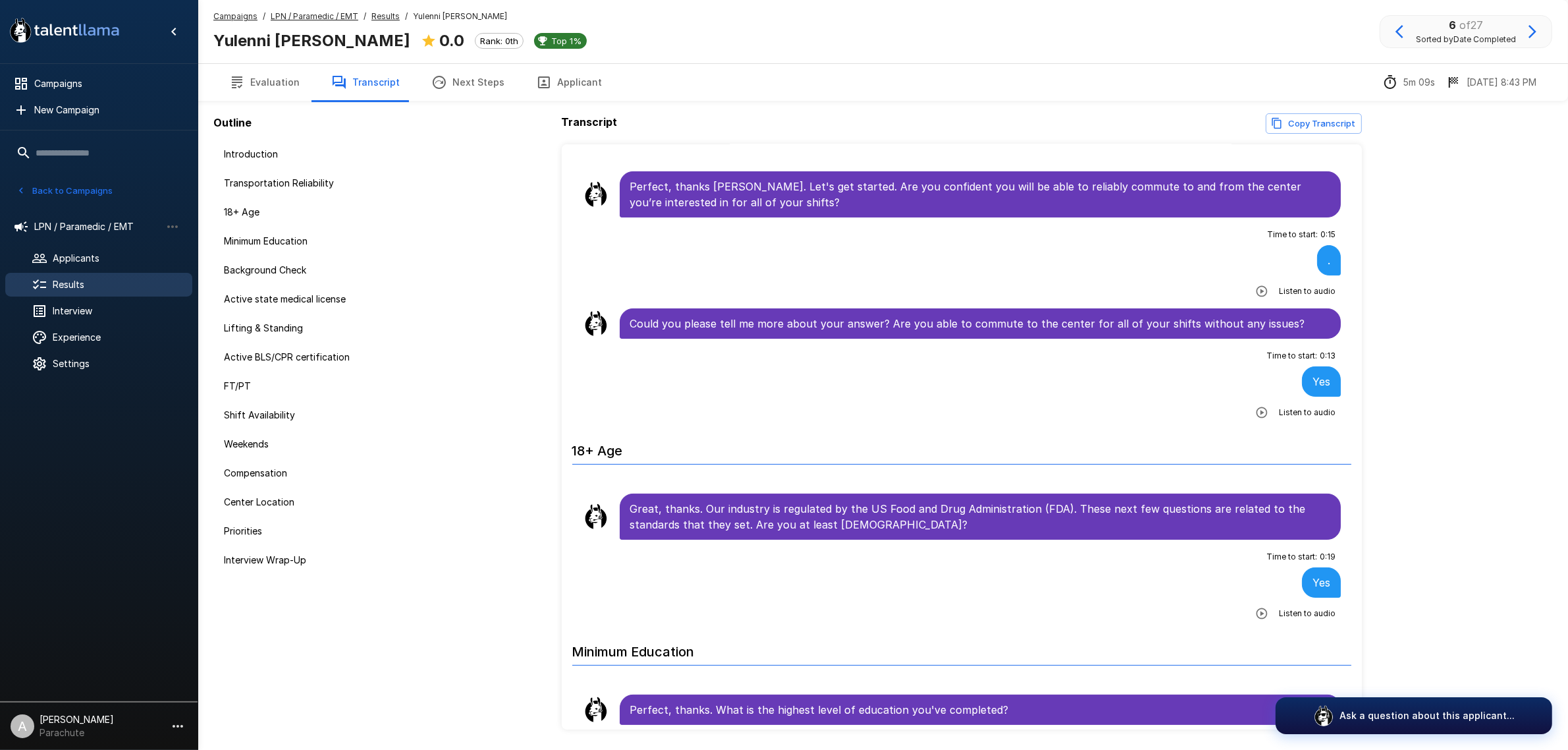
scroll to position [247, 0]
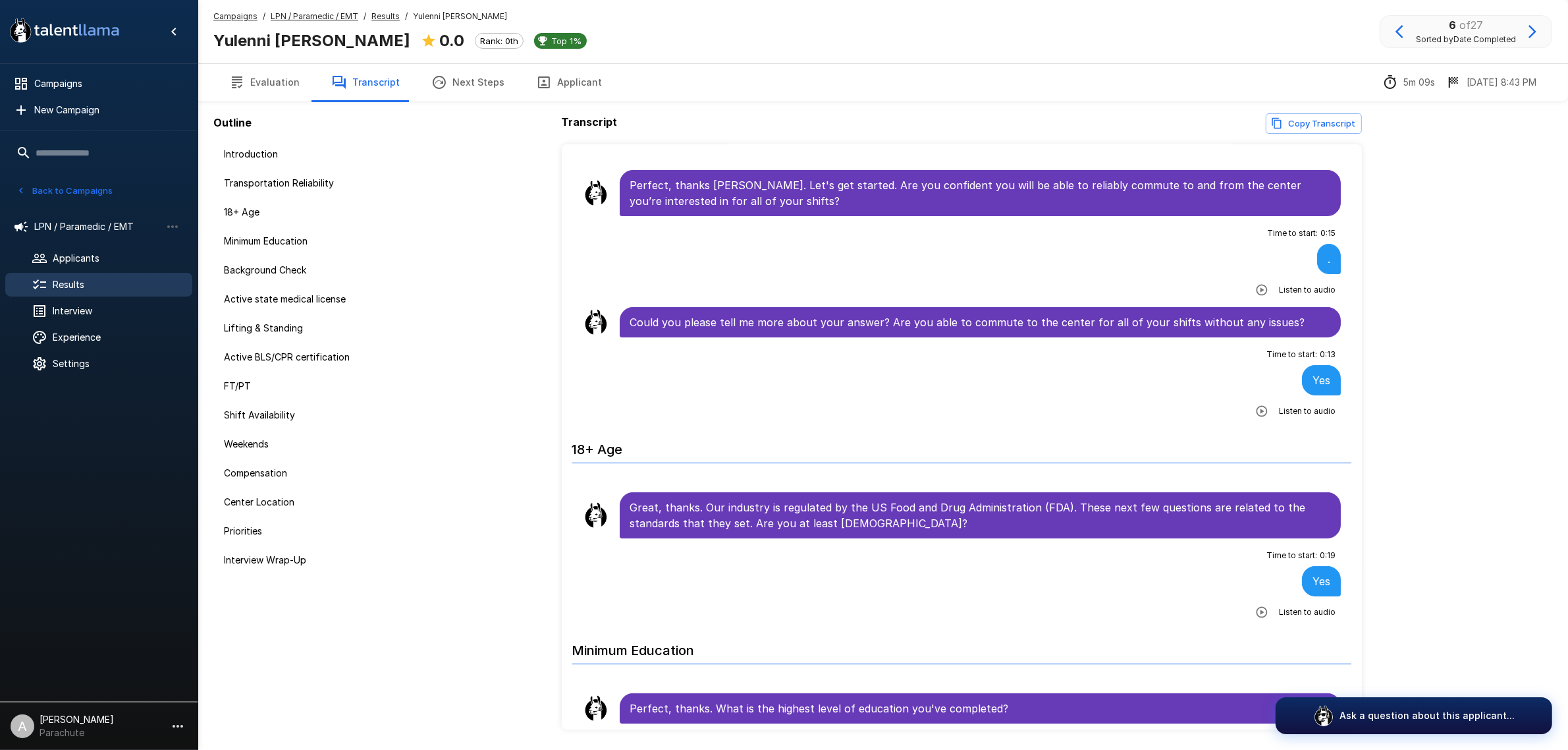
click at [271, 77] on button "Evaluation" at bounding box center [264, 82] width 102 height 37
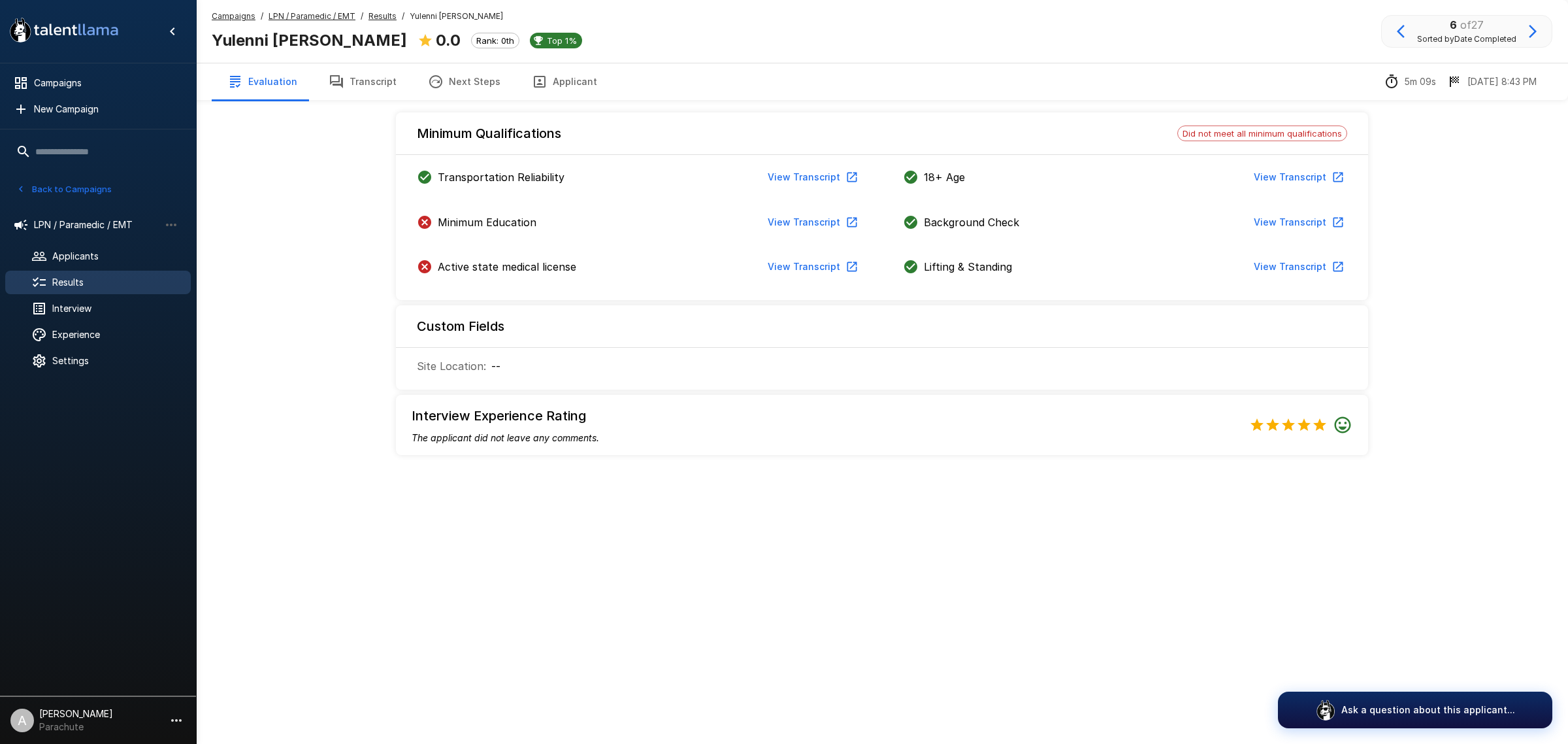
click at [354, 77] on button "Transcript" at bounding box center [362, 82] width 100 height 37
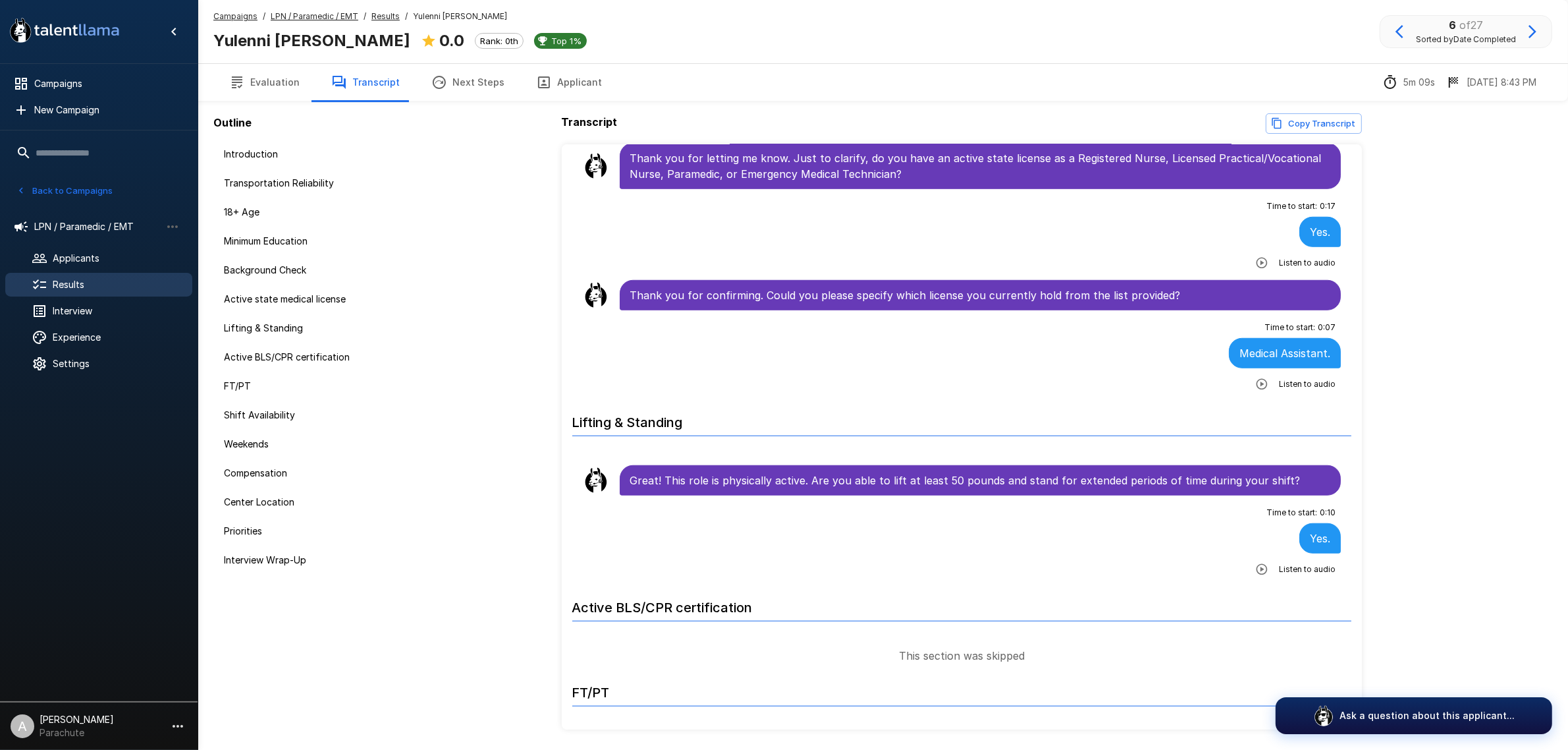
scroll to position [1401, 0]
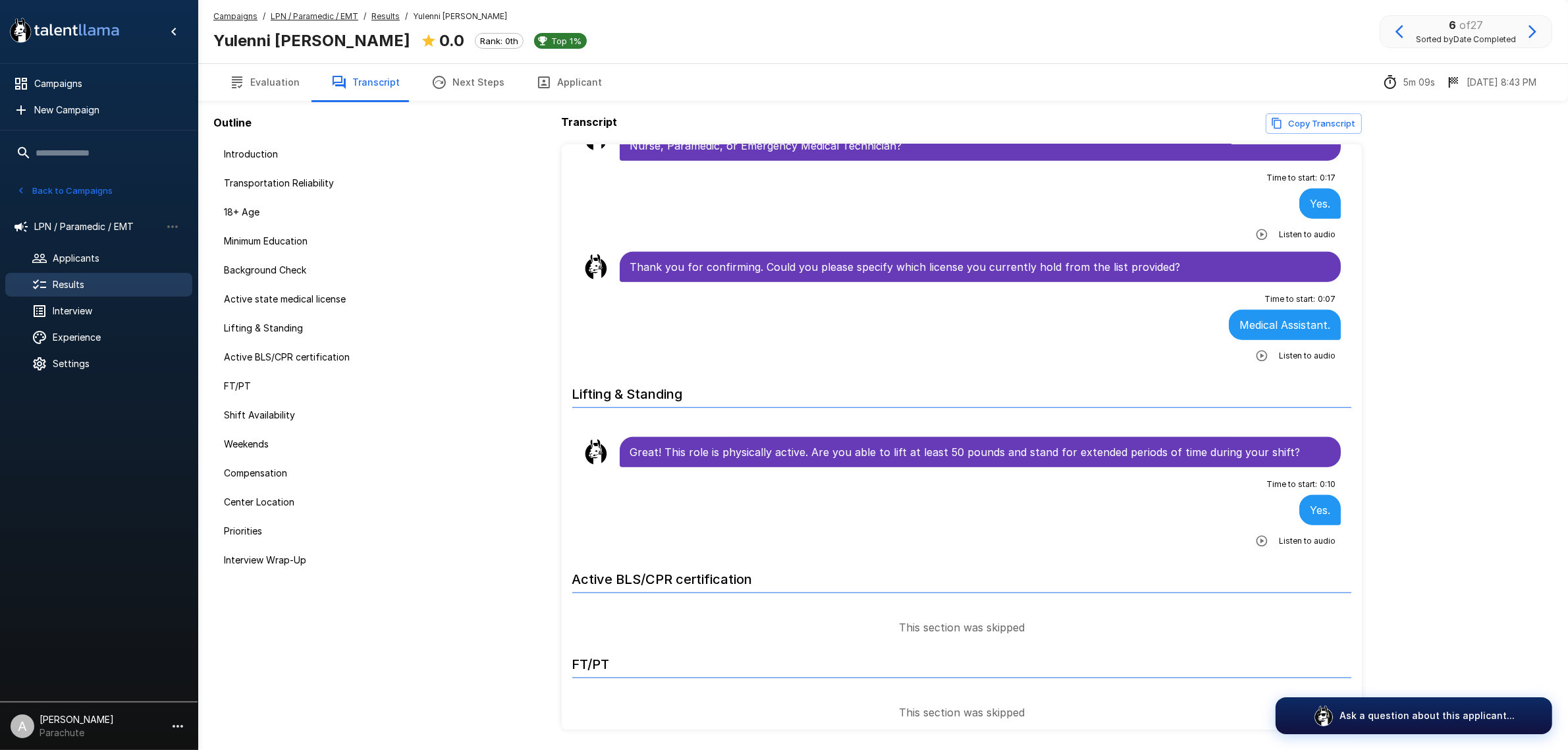
click at [1525, 27] on icon "button" at bounding box center [1533, 32] width 16 height 16
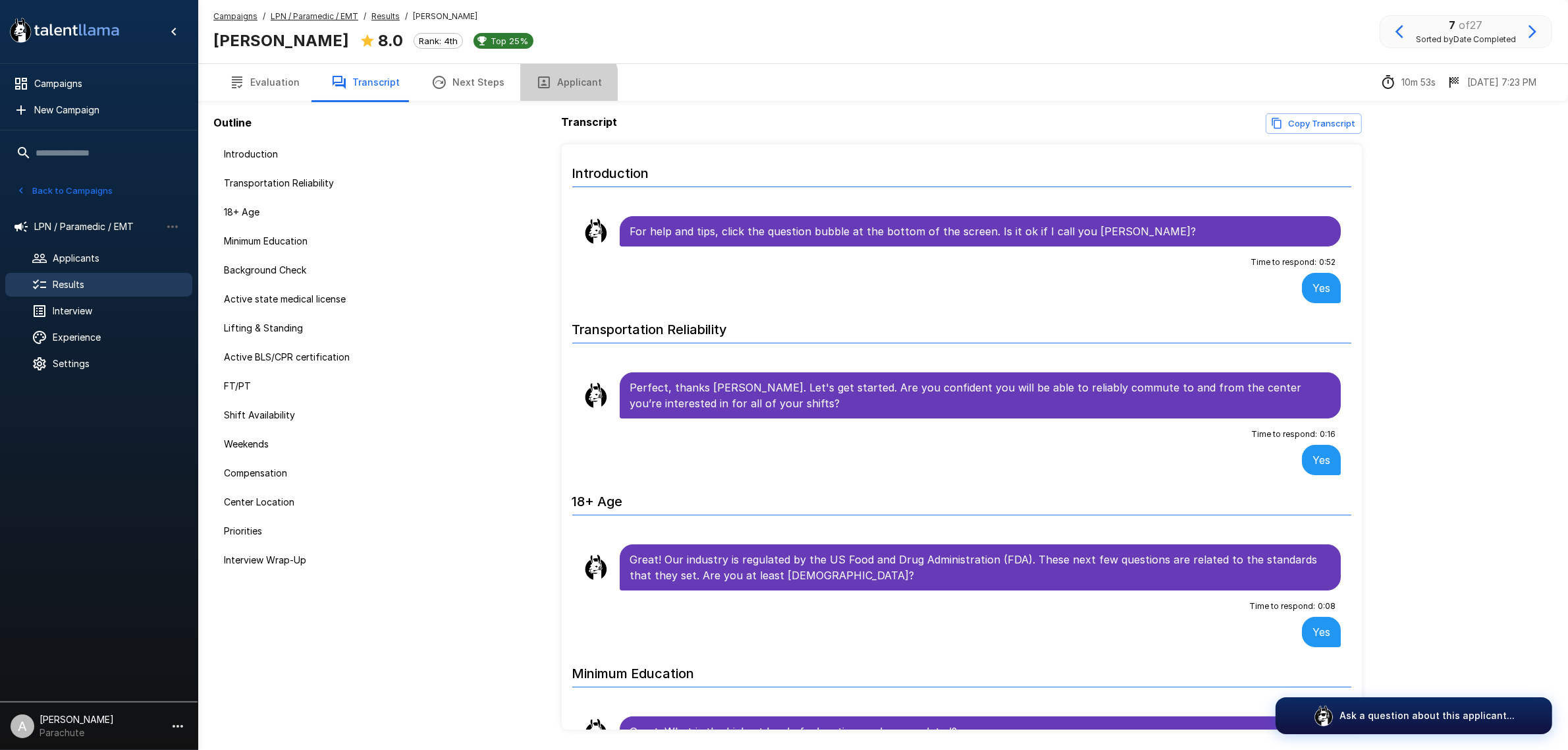
click at [540, 88] on icon "button" at bounding box center [544, 82] width 16 height 16
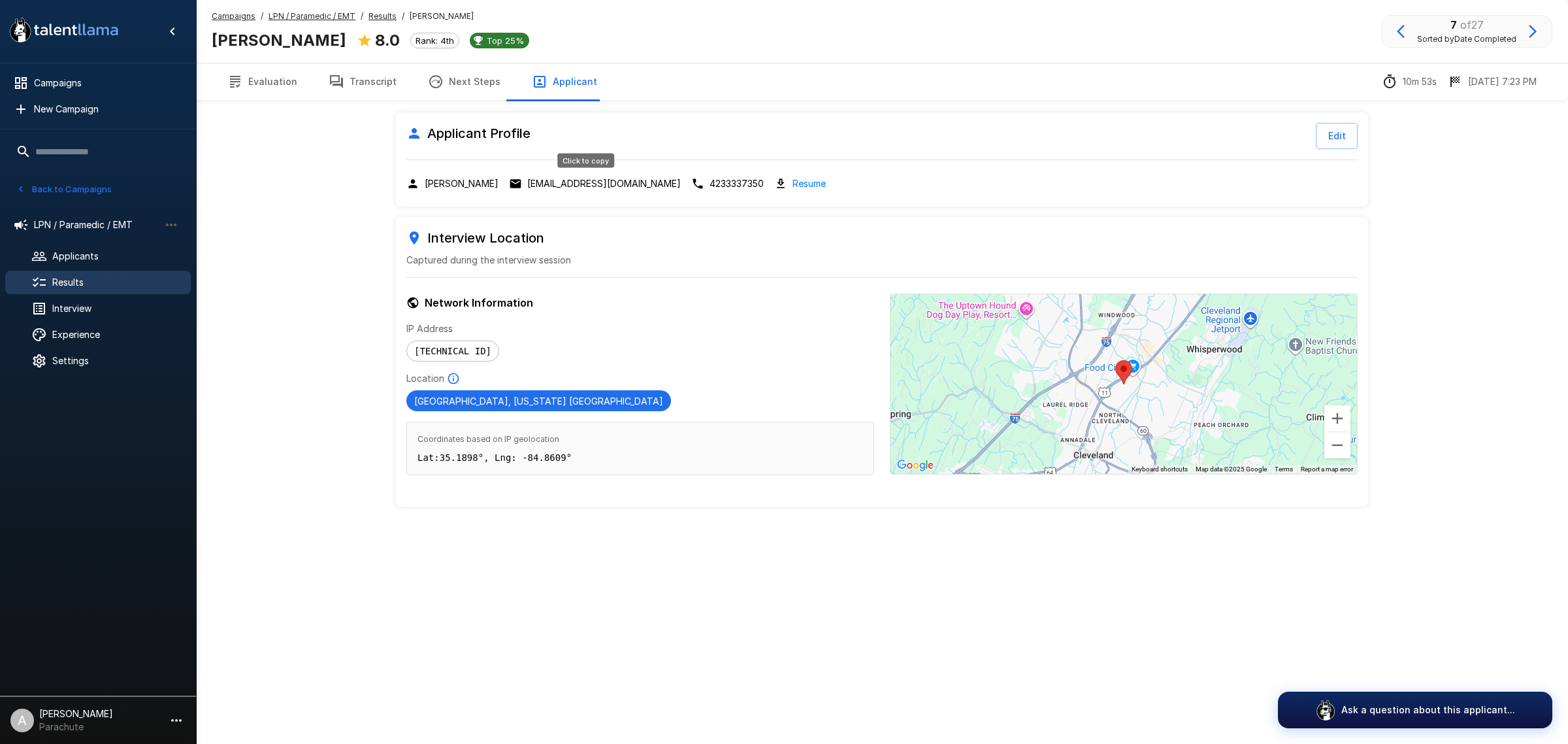
click at [617, 177] on p "[EMAIL_ADDRESS][DOMAIN_NAME]" at bounding box center [604, 184] width 154 height 13
click at [371, 85] on button "Transcript" at bounding box center [362, 82] width 100 height 37
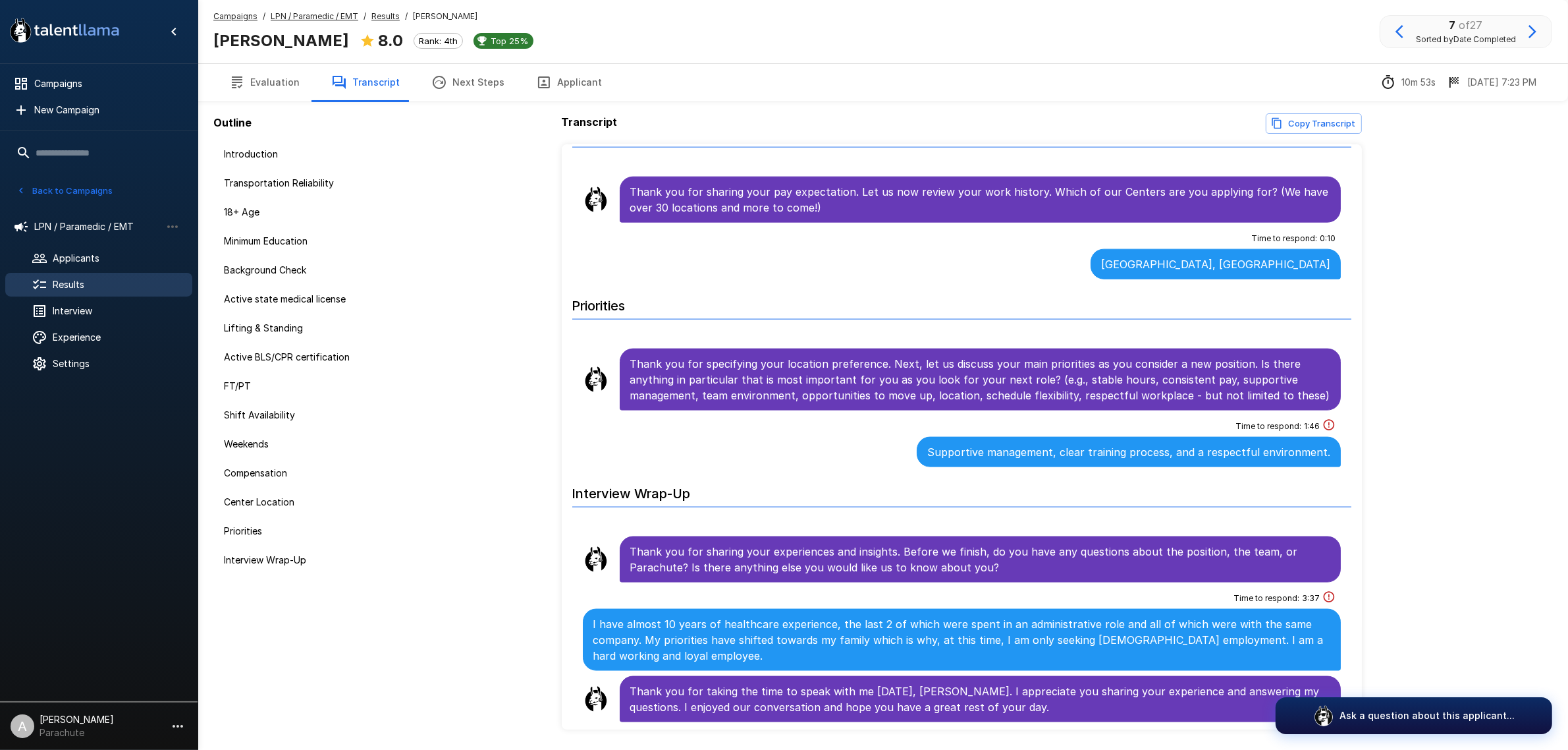
scroll to position [43, 0]
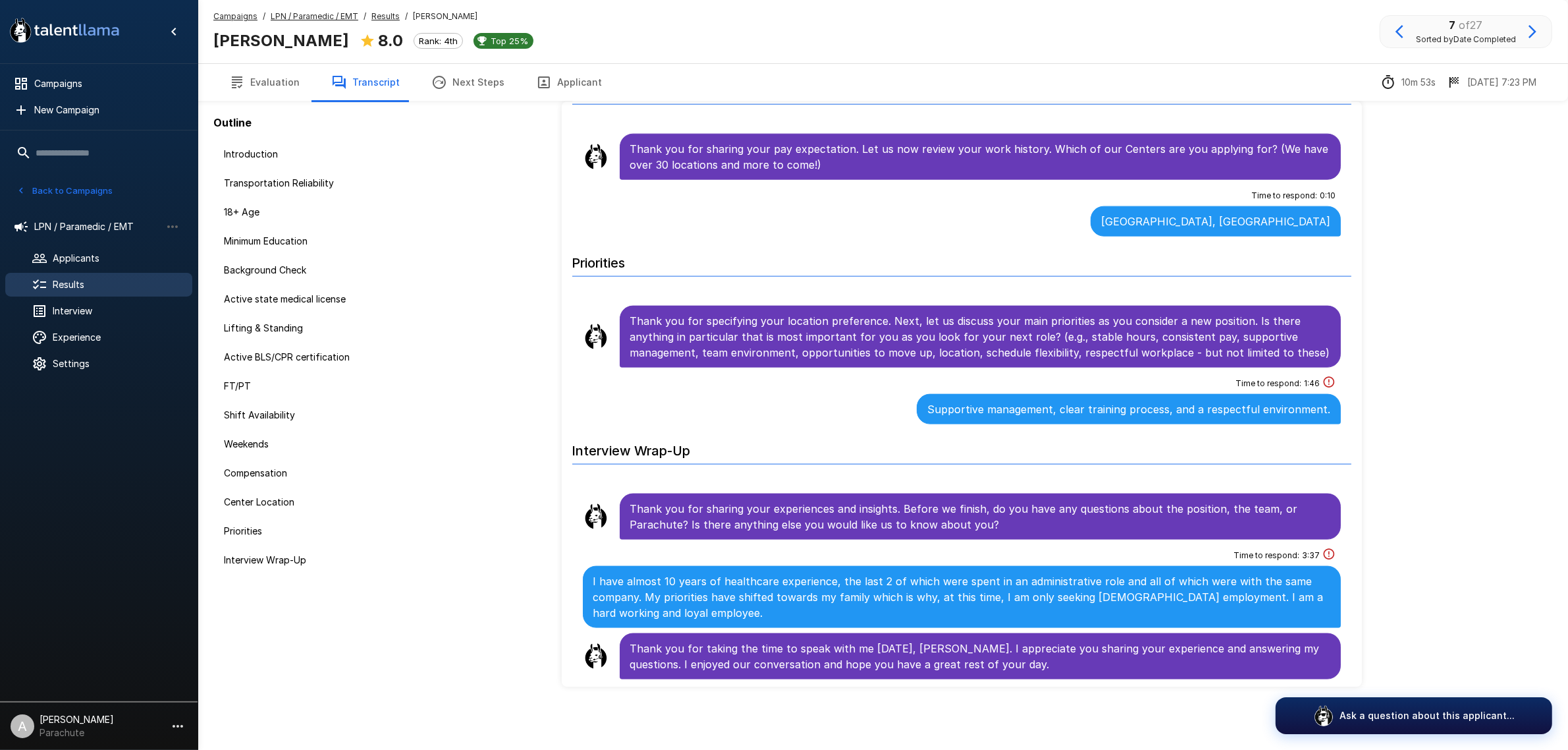
click at [1532, 39] on button "button" at bounding box center [1532, 31] width 22 height 22
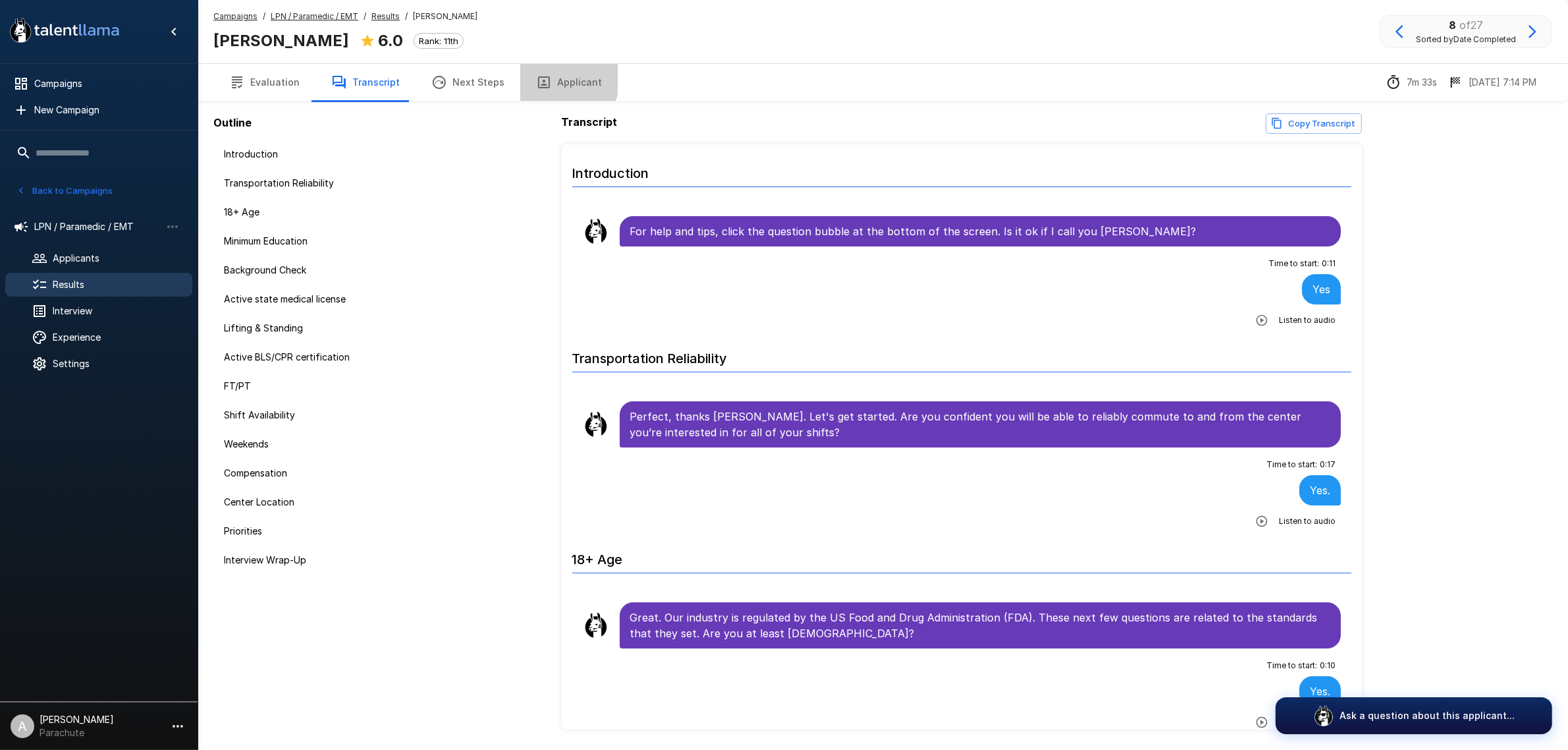
click at [538, 77] on icon "button" at bounding box center [544, 82] width 11 height 11
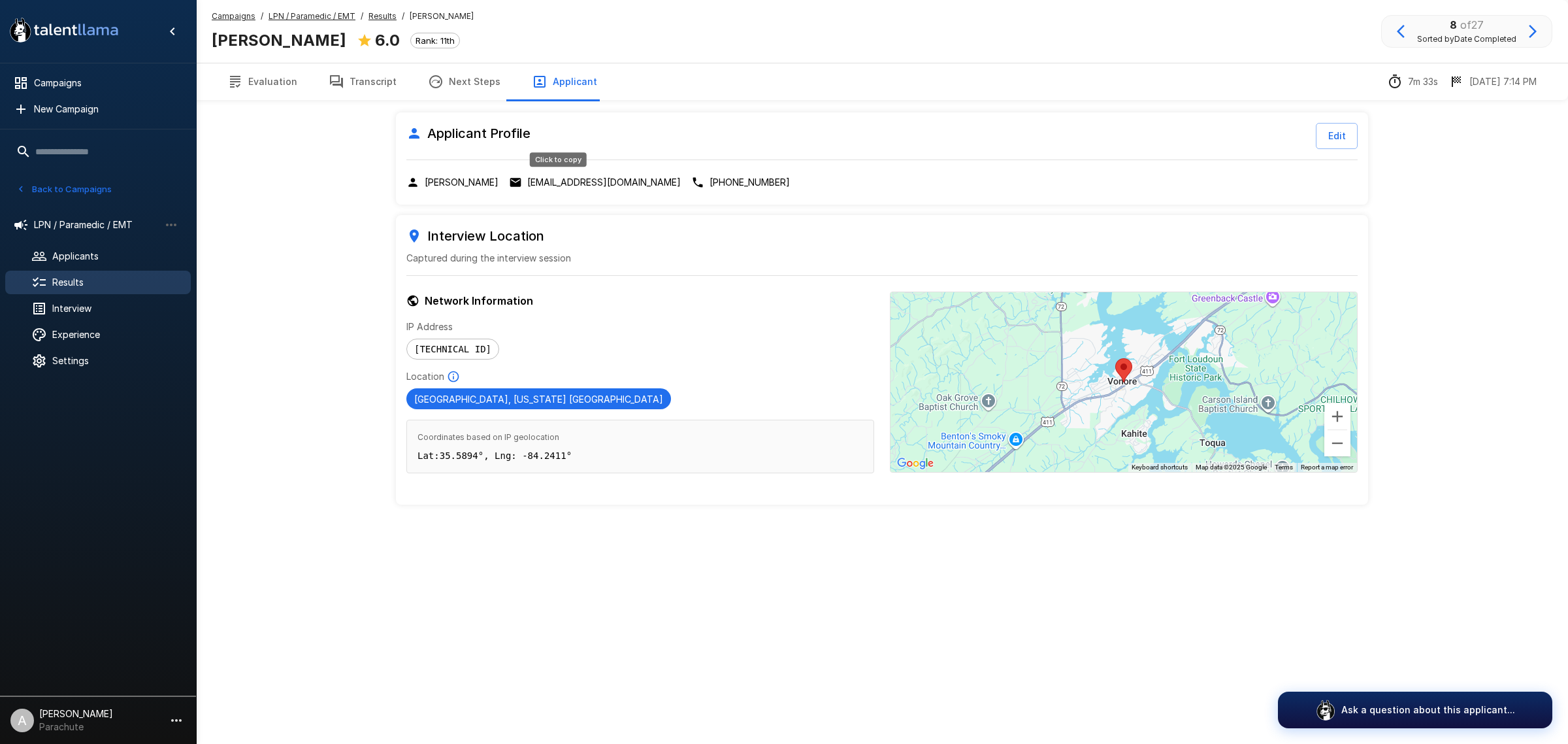
click at [528, 179] on p "[EMAIL_ADDRESS][DOMAIN_NAME]" at bounding box center [604, 182] width 154 height 13
drag, startPoint x: 377, startPoint y: 83, endPoint x: 407, endPoint y: 90, distance: 30.8
click at [377, 83] on button "Transcript" at bounding box center [362, 82] width 100 height 37
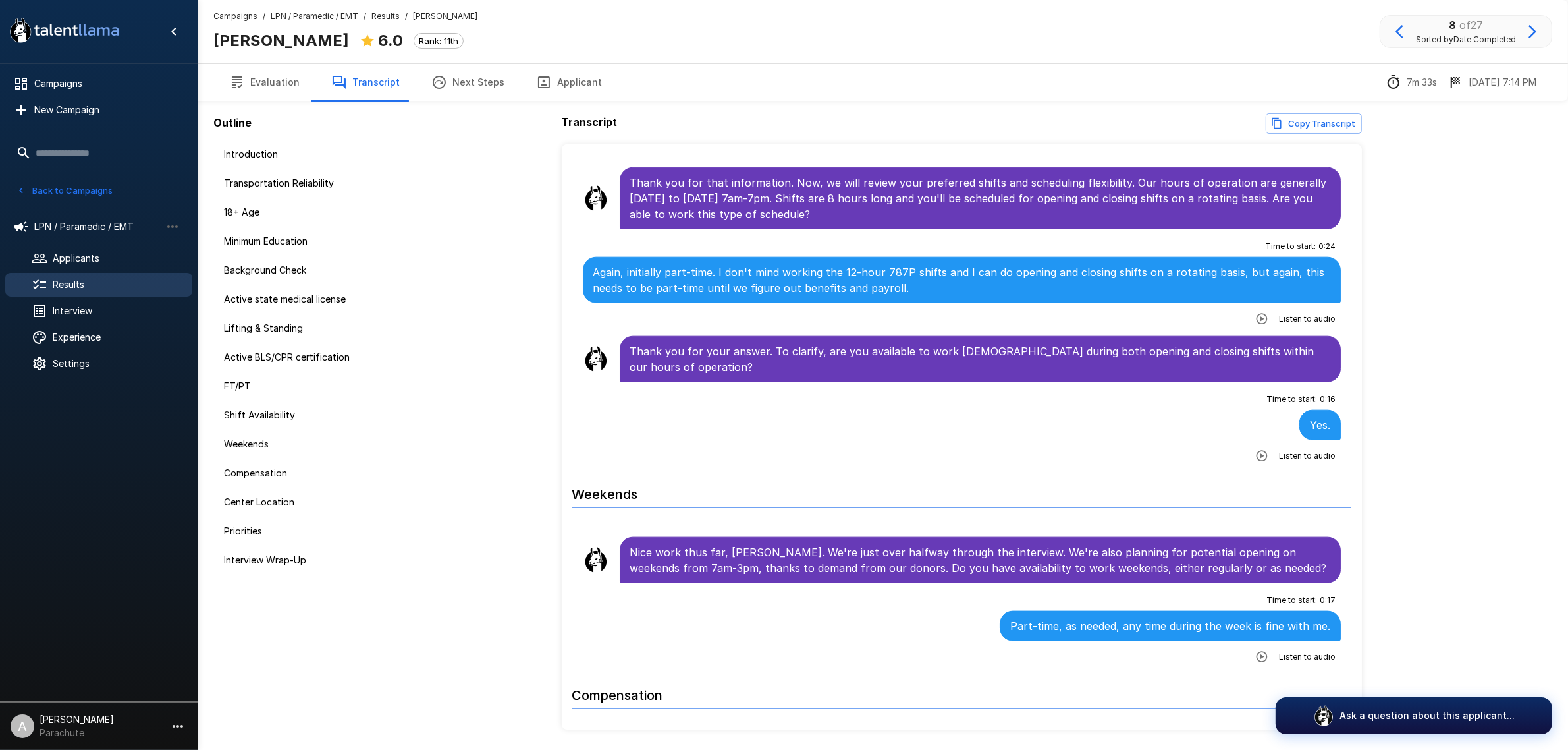
scroll to position [1918, 0]
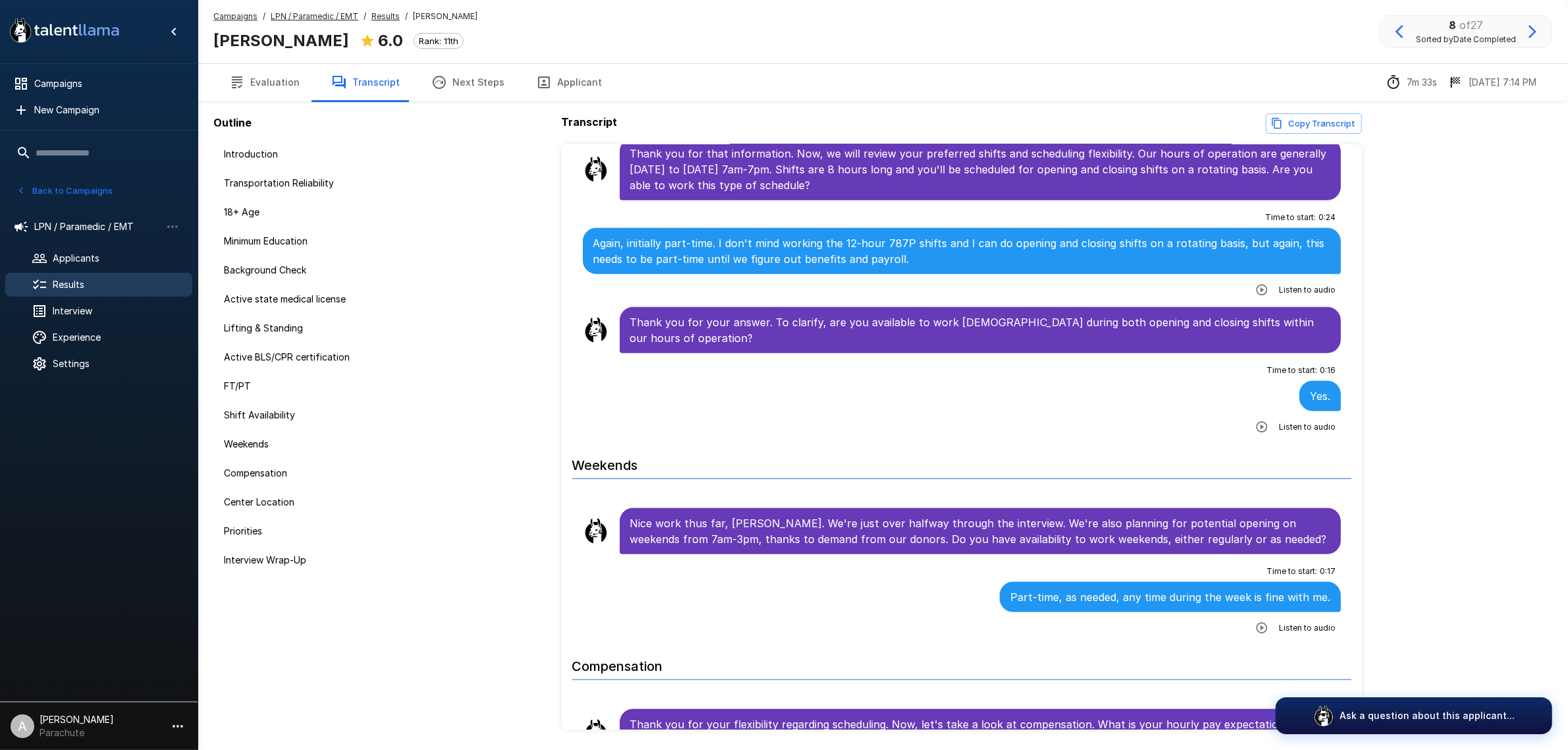
click at [1532, 30] on icon "button" at bounding box center [1533, 32] width 16 height 16
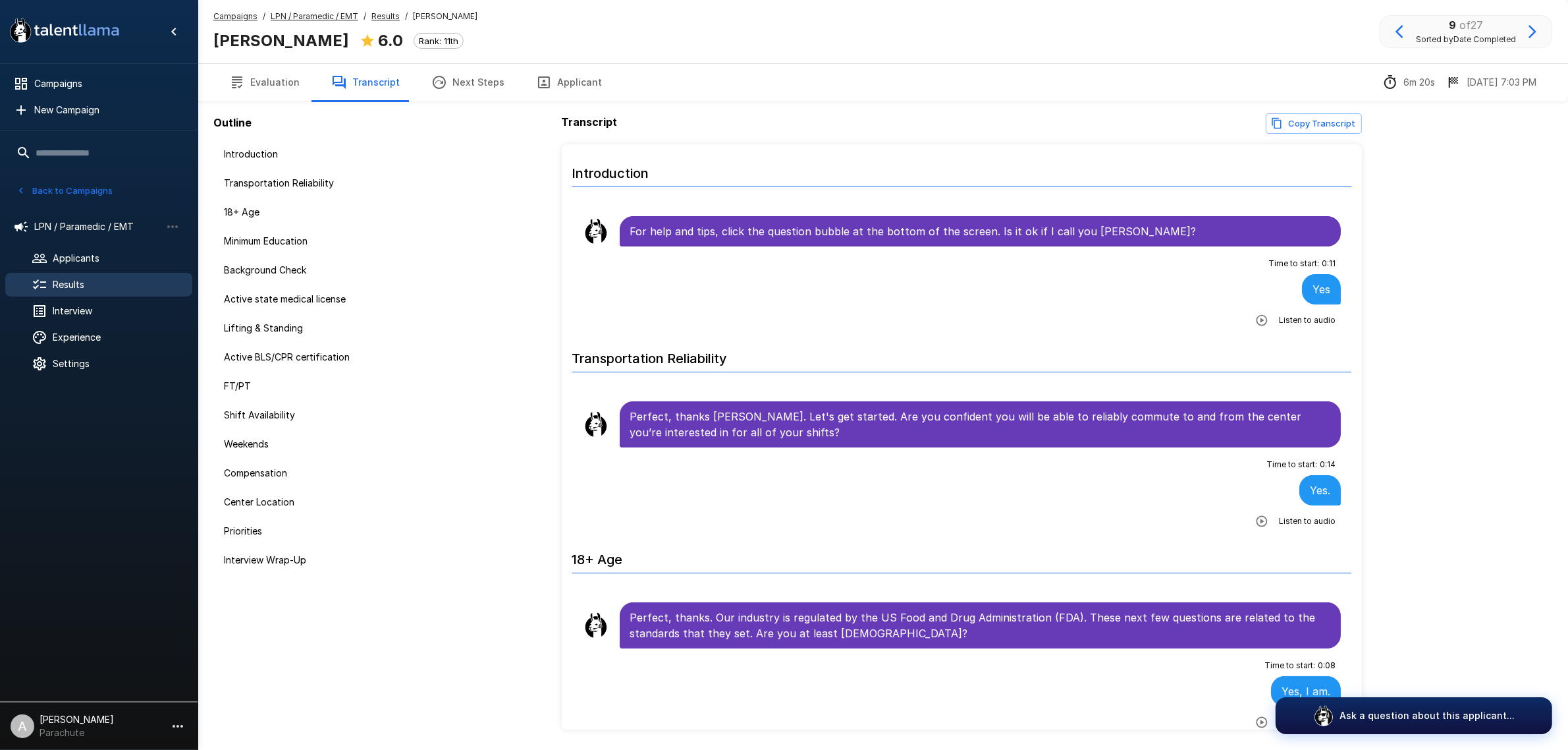
click at [543, 90] on button "Applicant" at bounding box center [569, 82] width 98 height 37
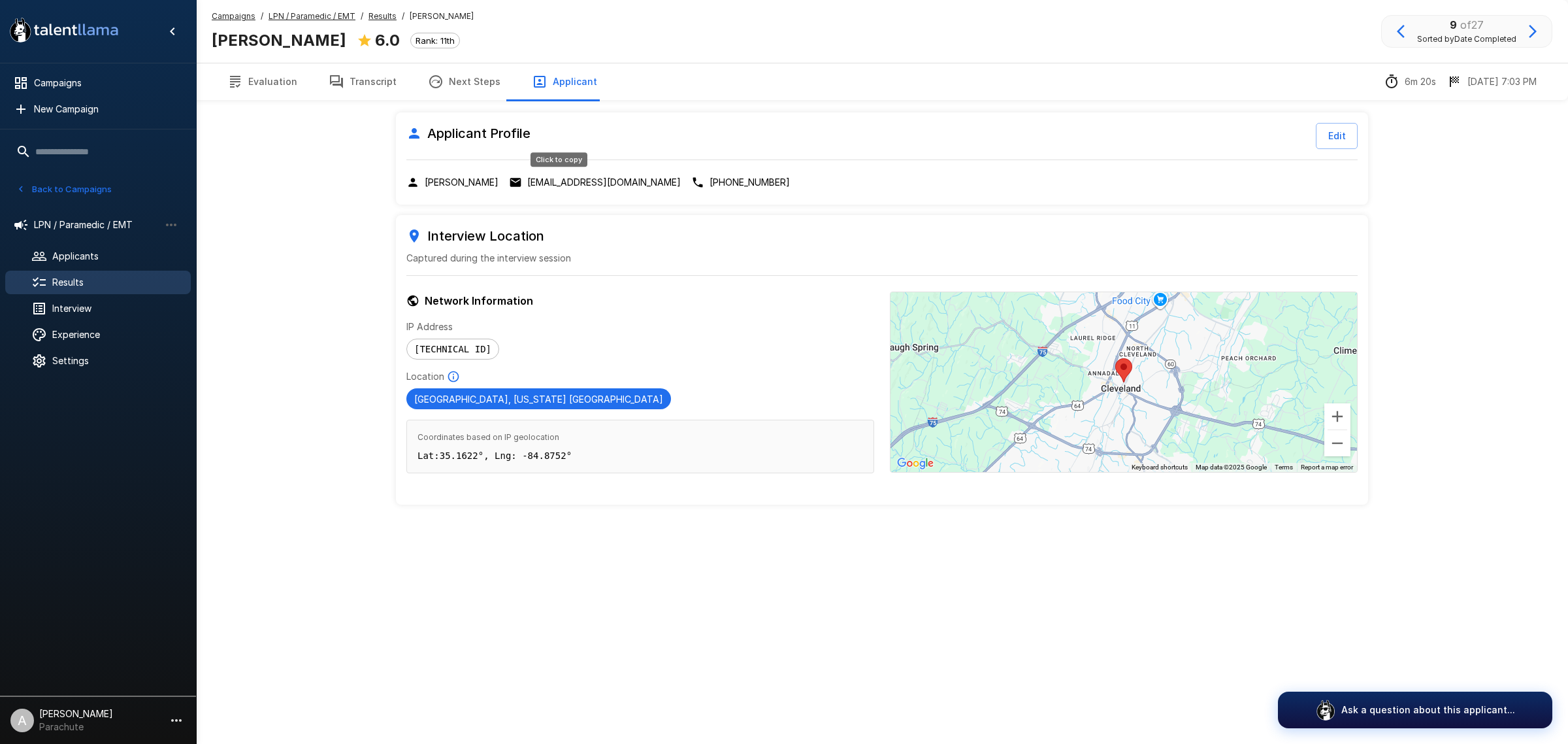
click at [568, 179] on p "[EMAIL_ADDRESS][DOMAIN_NAME]" at bounding box center [604, 182] width 154 height 13
click at [338, 76] on icon "button" at bounding box center [337, 82] width 16 height 16
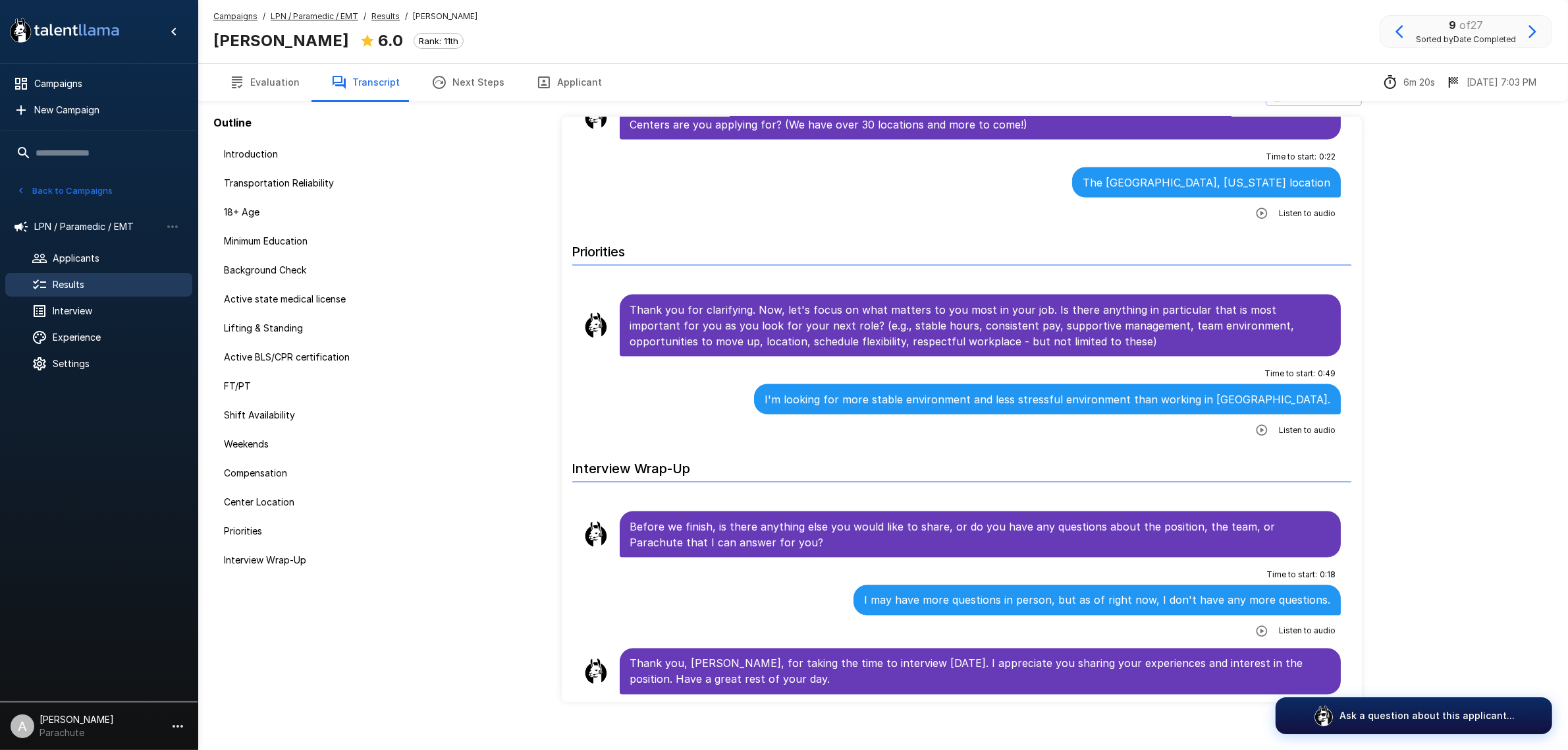
scroll to position [43, 0]
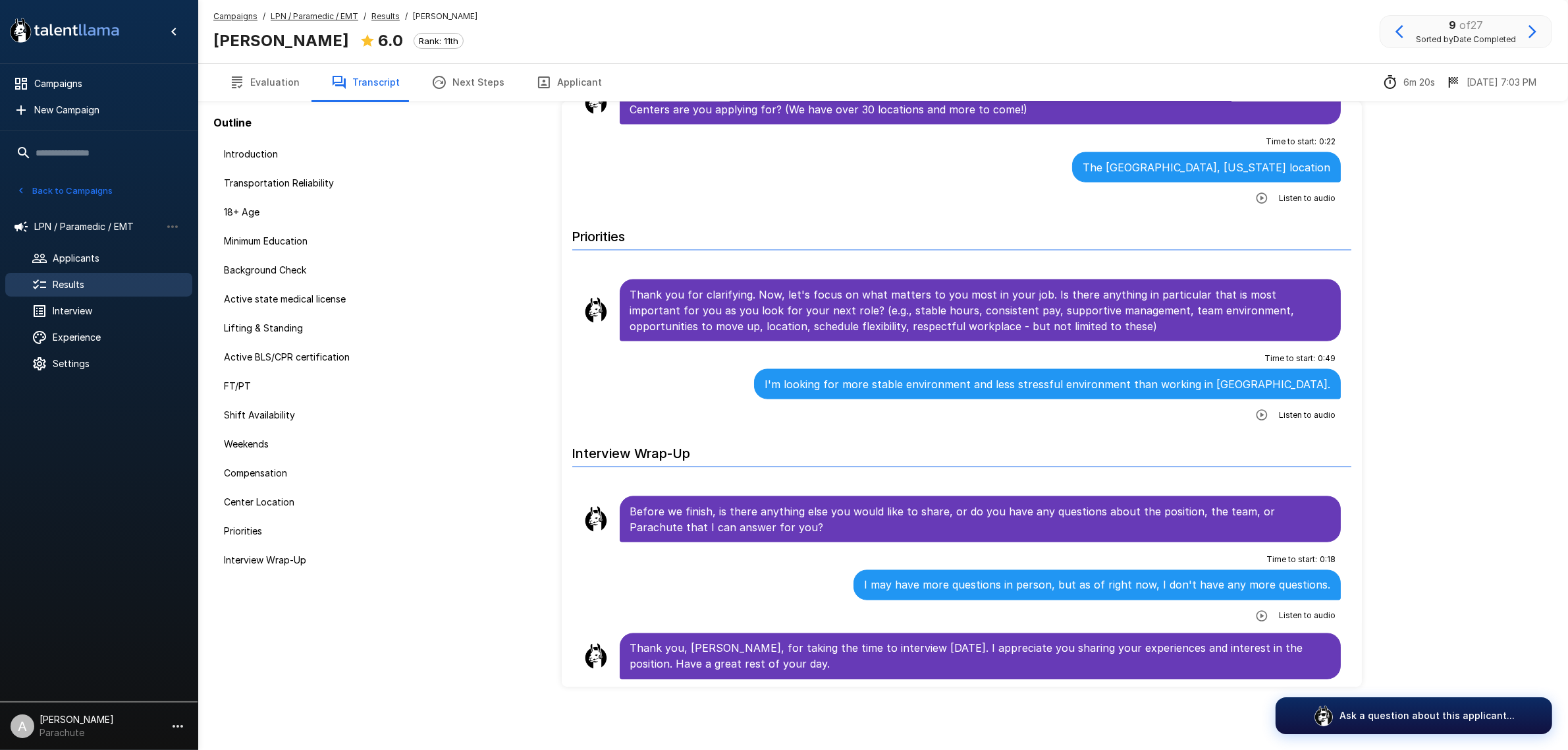
click at [1530, 34] on icon "button" at bounding box center [1533, 32] width 16 height 16
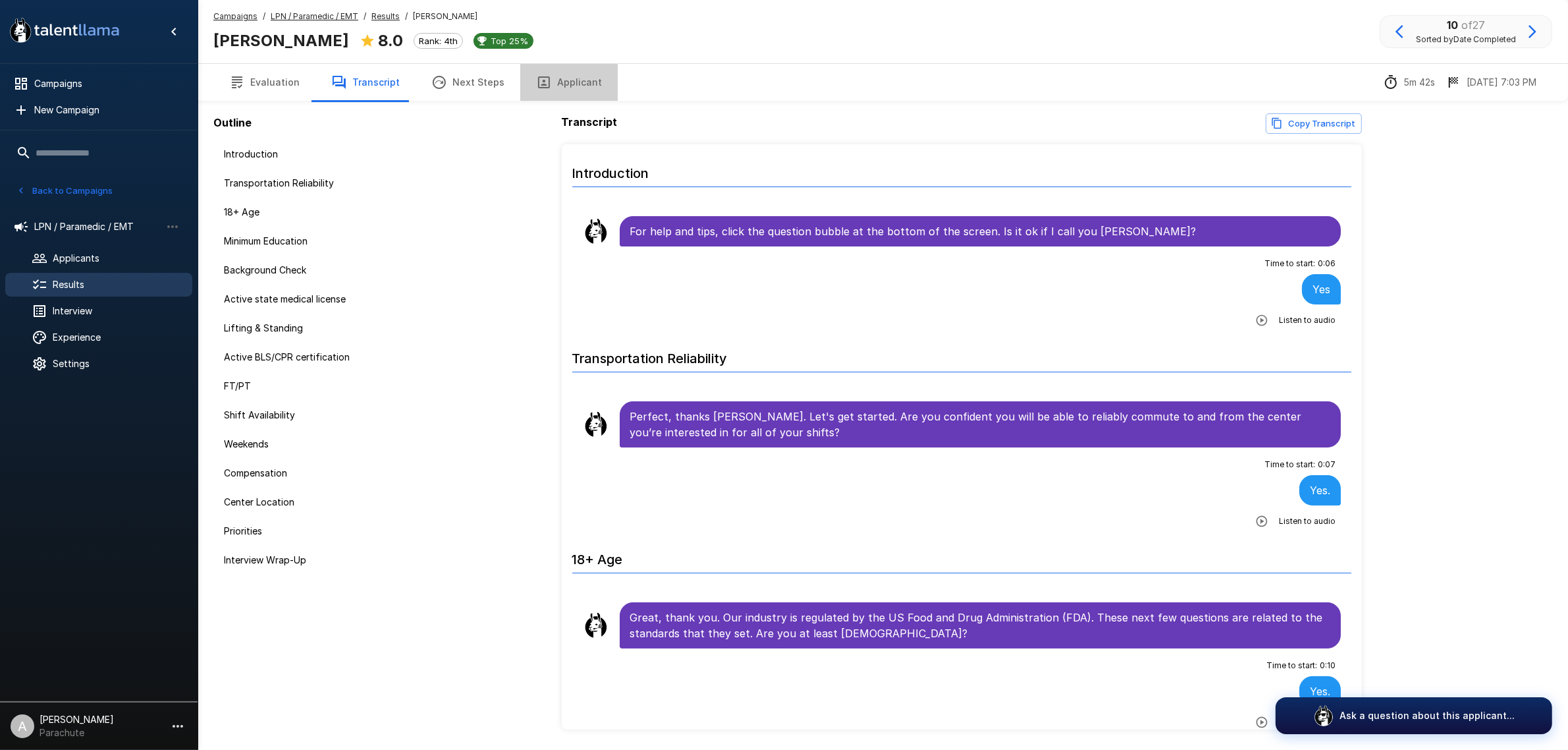
click at [578, 94] on button "Applicant" at bounding box center [569, 82] width 98 height 37
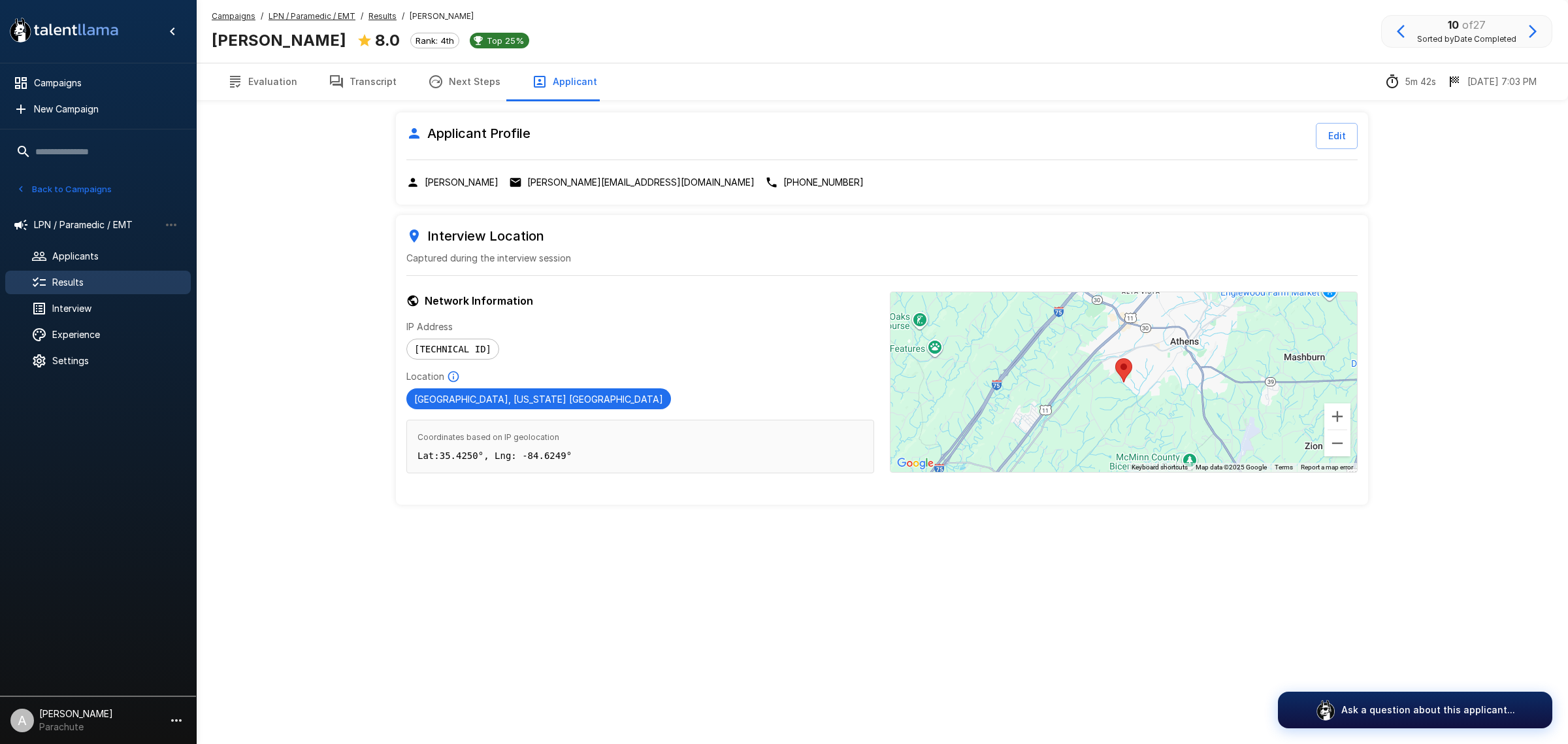
click at [577, 177] on p "[PERSON_NAME][EMAIL_ADDRESS][DOMAIN_NAME]" at bounding box center [641, 182] width 228 height 13
drag, startPoint x: 344, startPoint y: 77, endPoint x: 18, endPoint y: 316, distance: 404.2
click at [344, 77] on button "Transcript" at bounding box center [362, 82] width 100 height 37
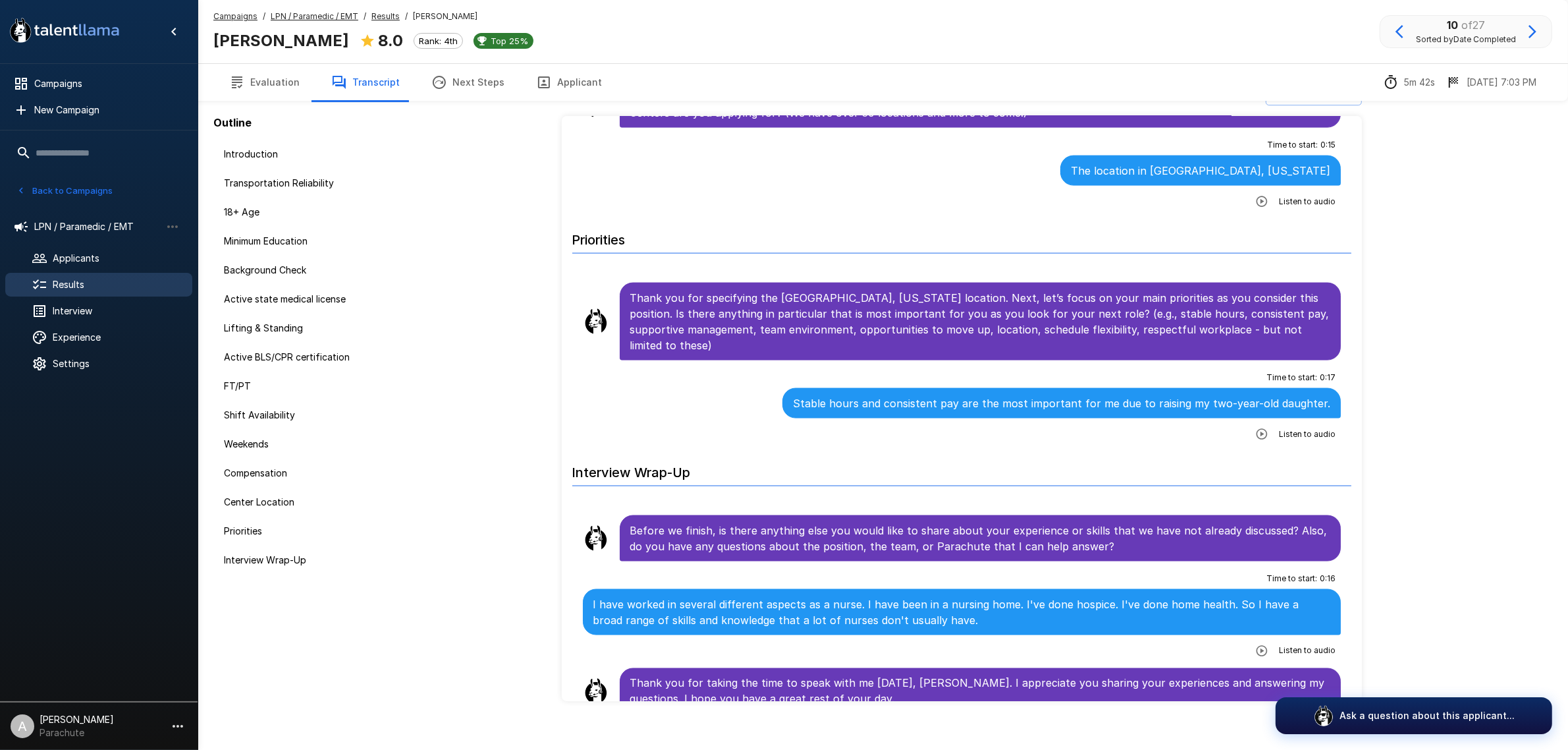
scroll to position [43, 0]
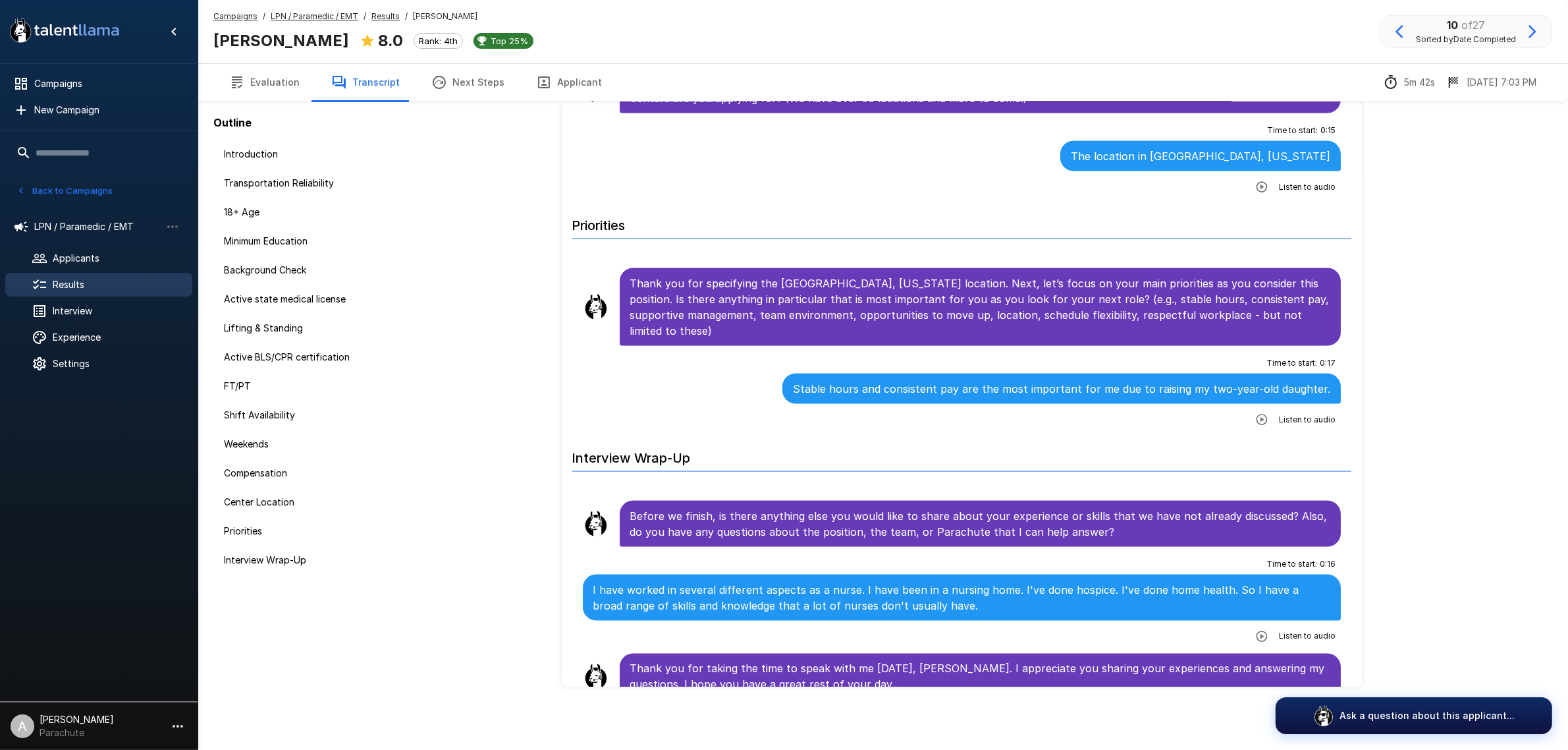
click at [1535, 25] on icon "button" at bounding box center [1533, 32] width 16 height 16
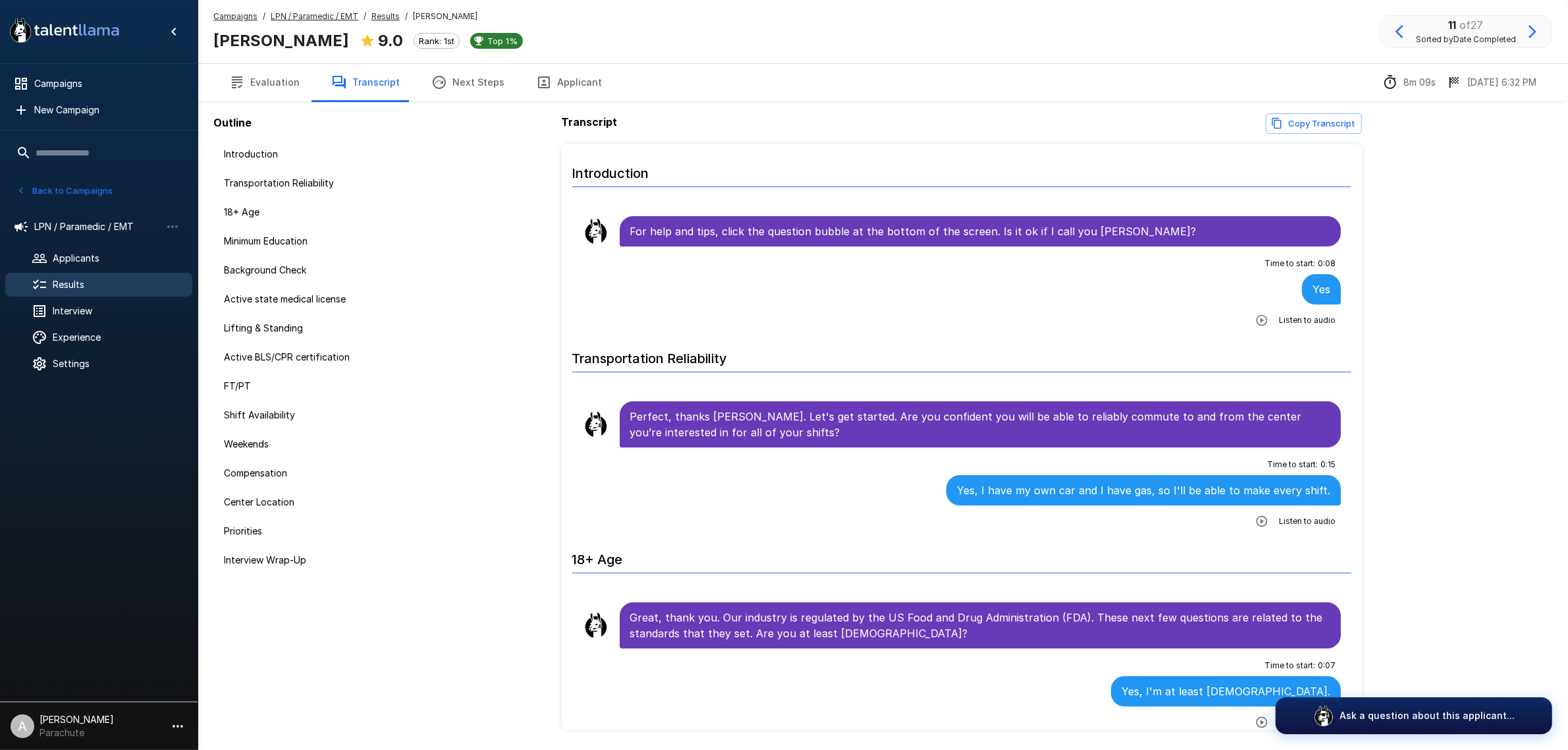
click at [560, 86] on button "Applicant" at bounding box center [569, 82] width 98 height 37
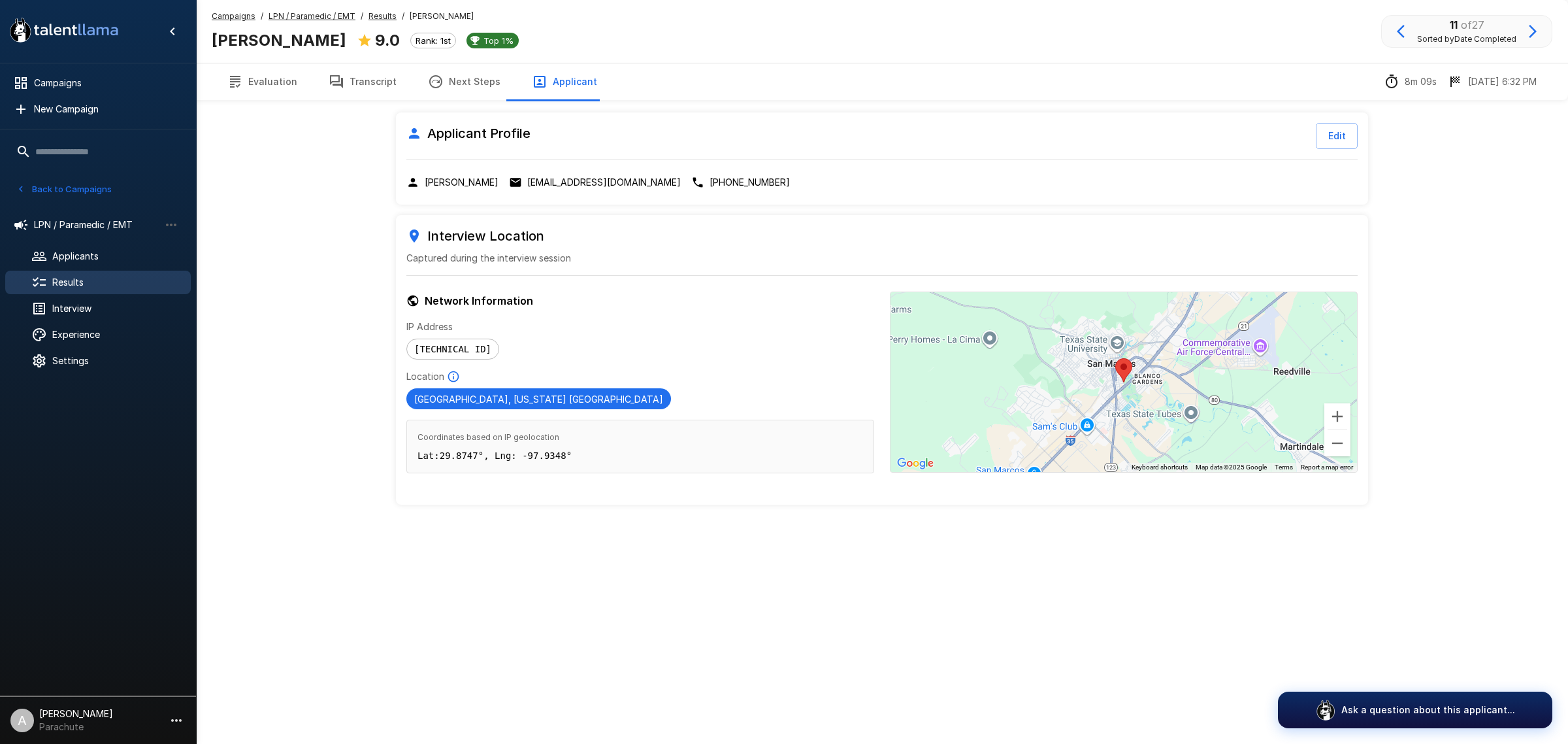
click at [589, 190] on div "Applicant Profile Edit [PERSON_NAME] [PERSON_NAME][EMAIL_ADDRESS][DOMAIN_NAME] …" at bounding box center [881, 158] width 972 height 92
click at [586, 185] on p "[EMAIL_ADDRESS][DOMAIN_NAME]" at bounding box center [604, 182] width 154 height 13
drag, startPoint x: 377, startPoint y: 82, endPoint x: 335, endPoint y: 88, distance: 42.4
click at [377, 82] on button "Transcript" at bounding box center [362, 82] width 100 height 37
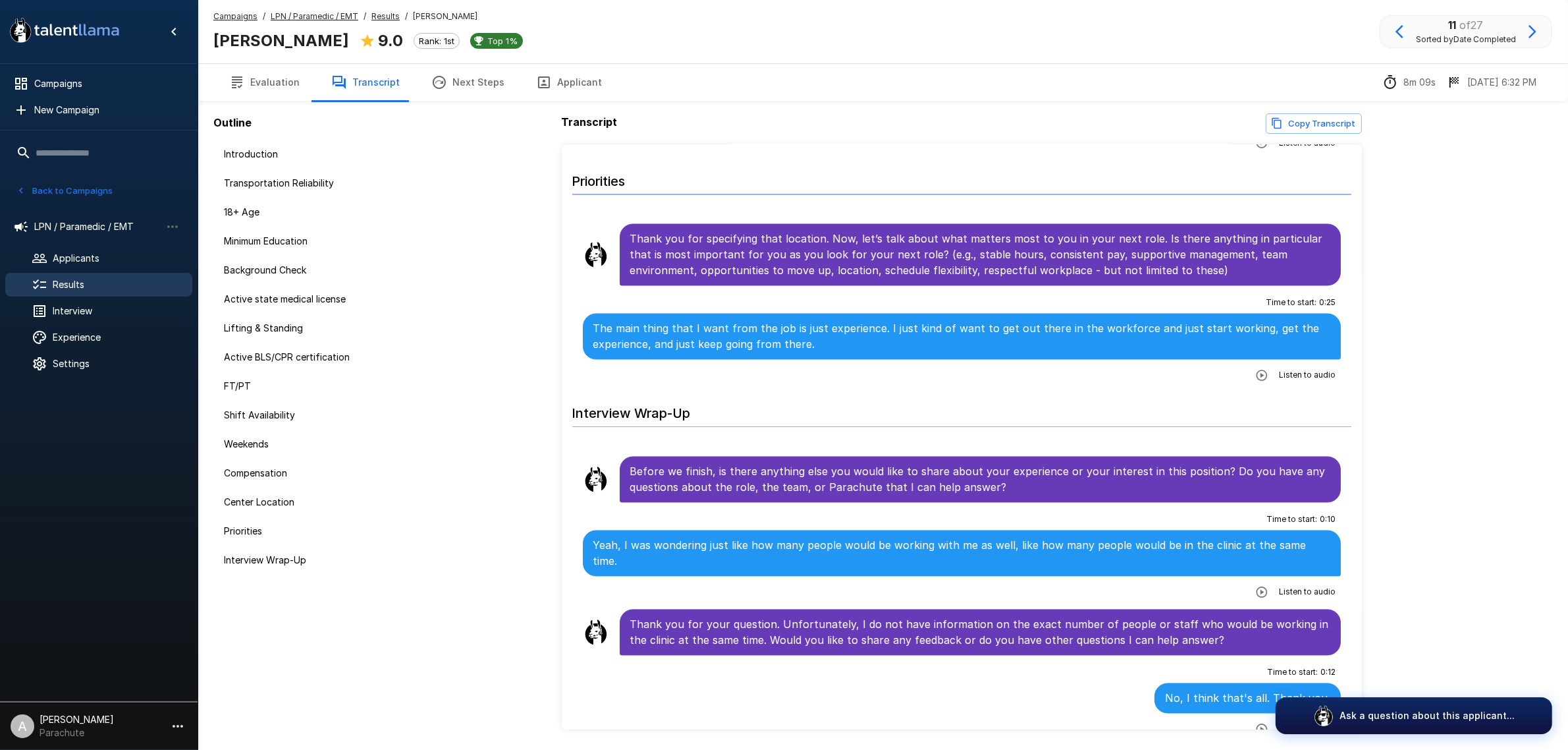
scroll to position [3115, 0]
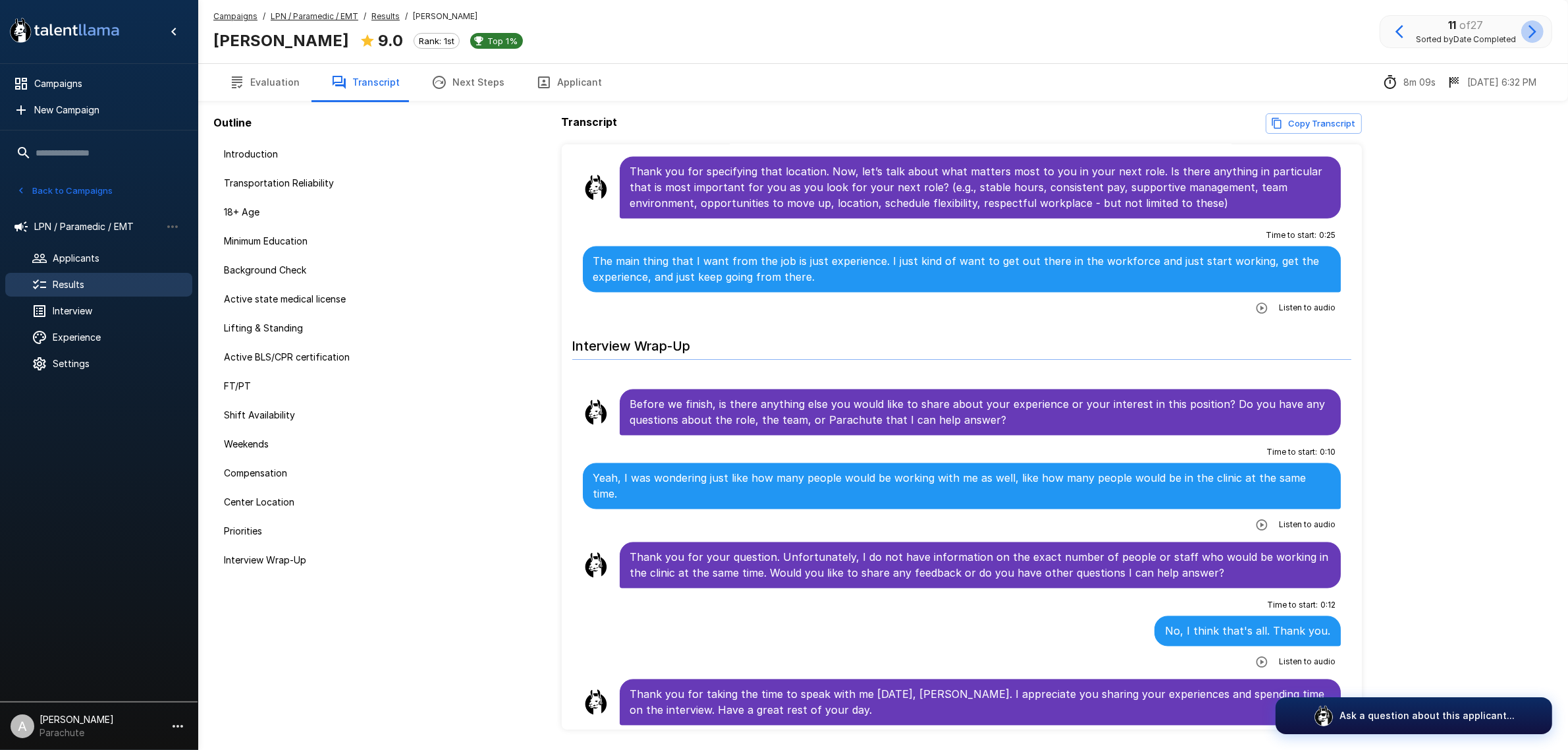
click at [1534, 29] on icon "button" at bounding box center [1533, 32] width 8 height 13
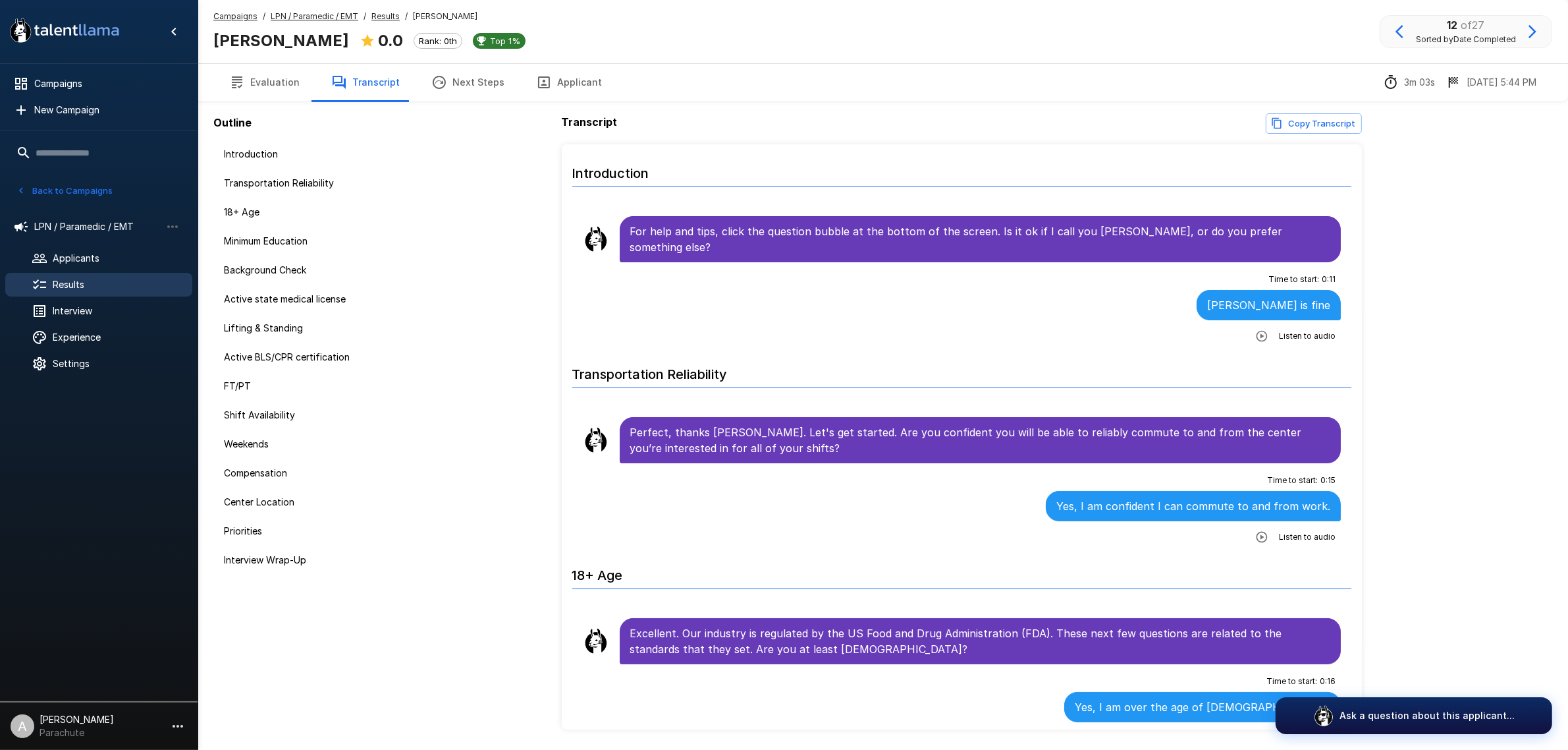
click at [555, 84] on button "Applicant" at bounding box center [569, 82] width 98 height 37
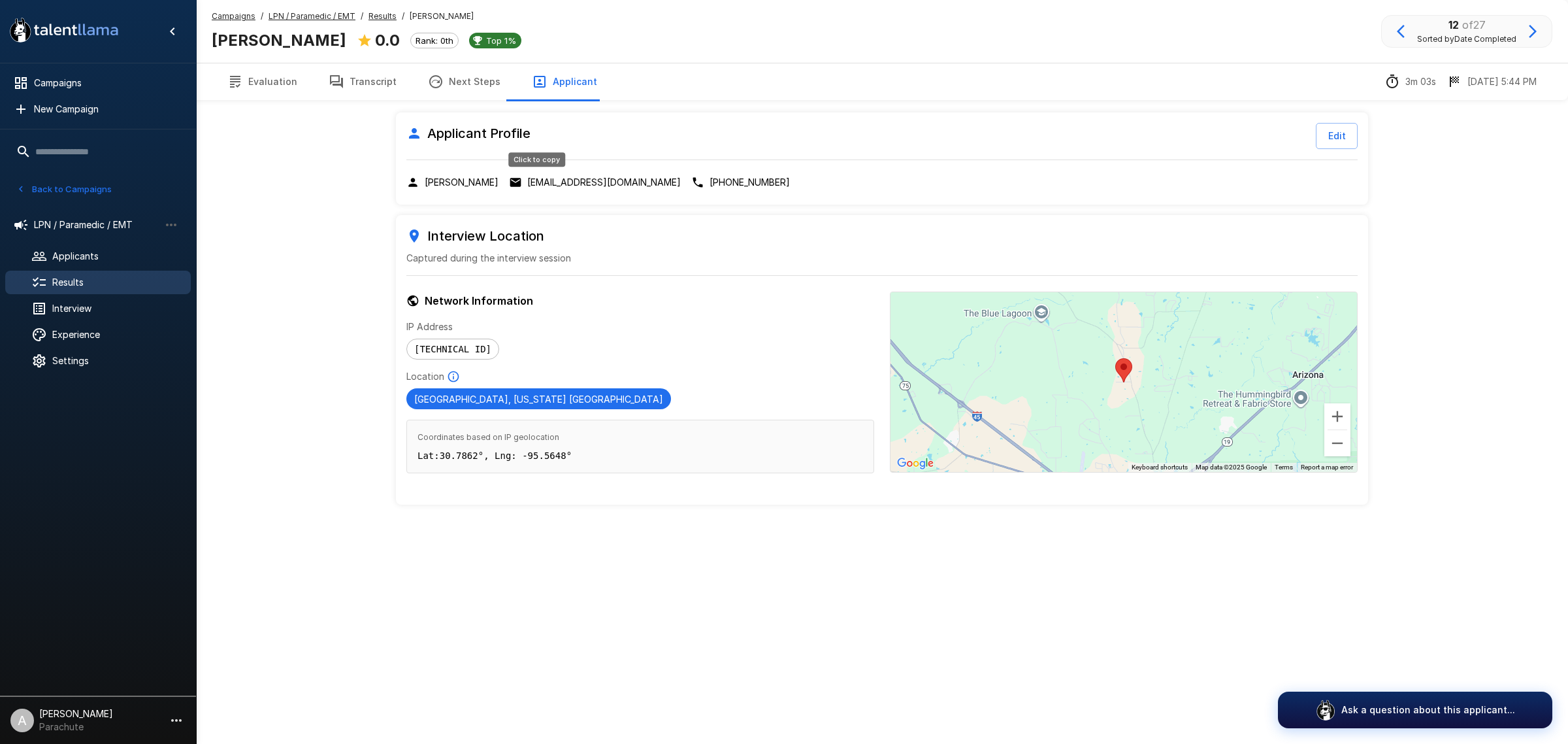
click at [570, 177] on p "[EMAIL_ADDRESS][DOMAIN_NAME]" at bounding box center [604, 182] width 154 height 13
click at [356, 94] on button "Transcript" at bounding box center [362, 82] width 100 height 37
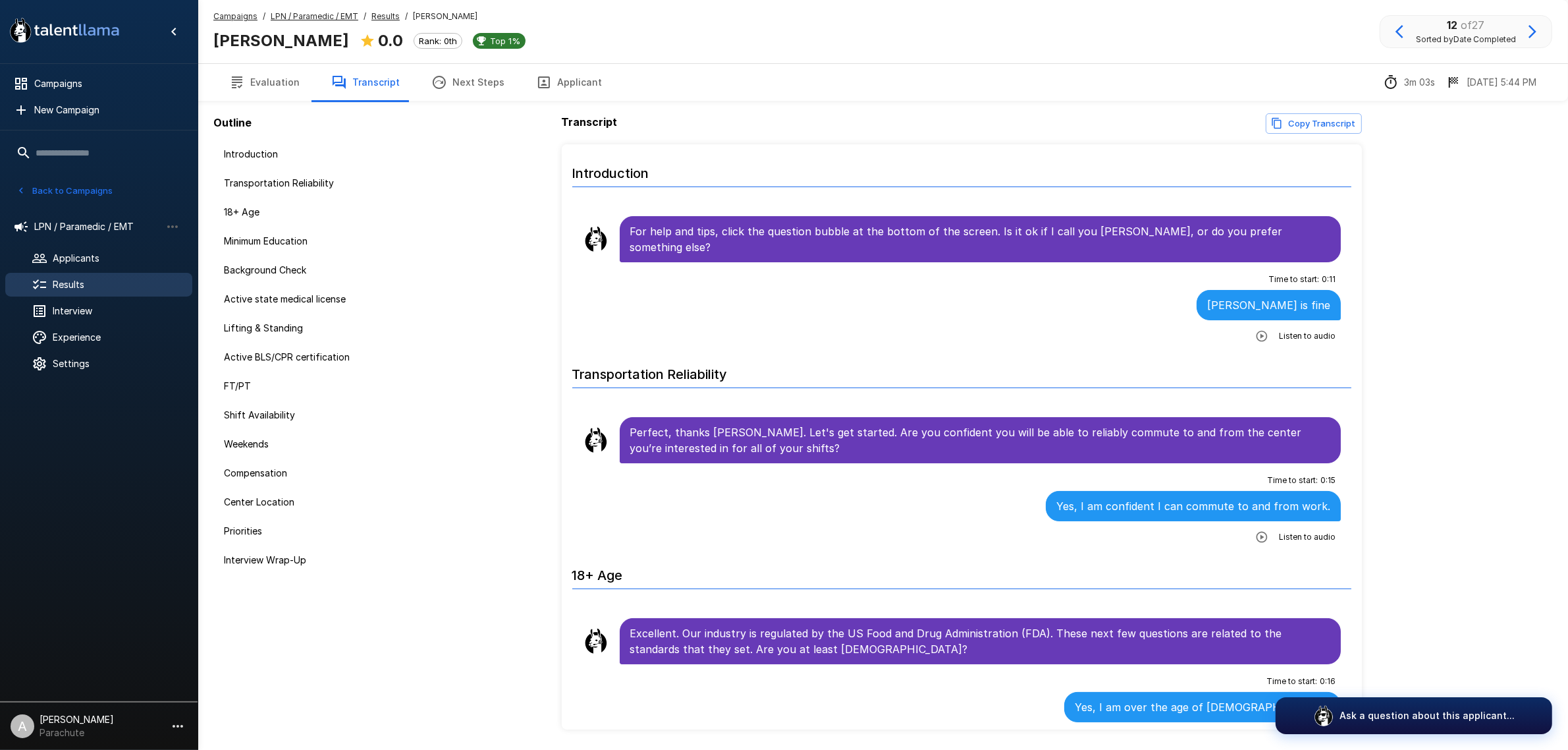
click at [287, 87] on button "Evaluation" at bounding box center [264, 82] width 102 height 37
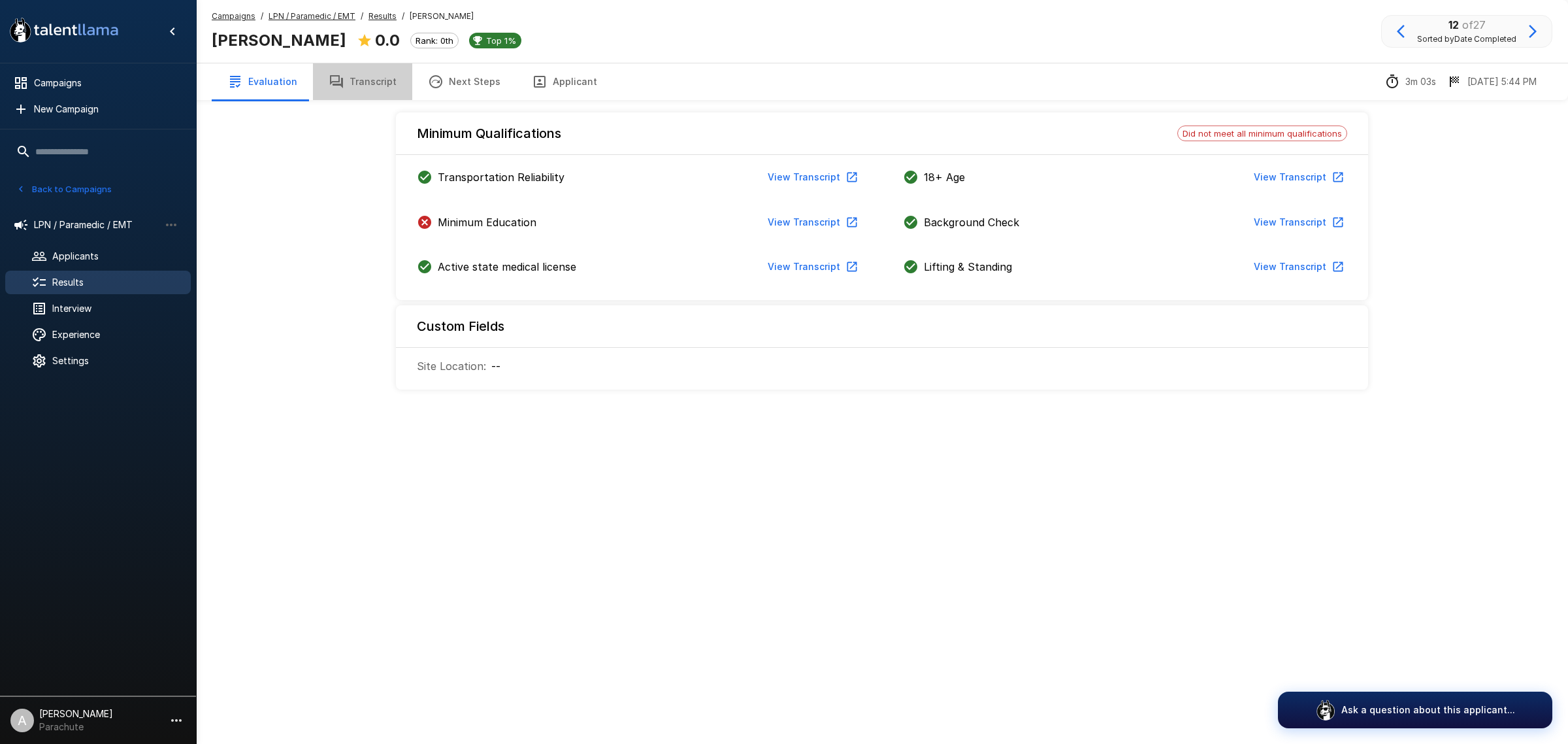
click at [362, 76] on button "Transcript" at bounding box center [362, 82] width 100 height 37
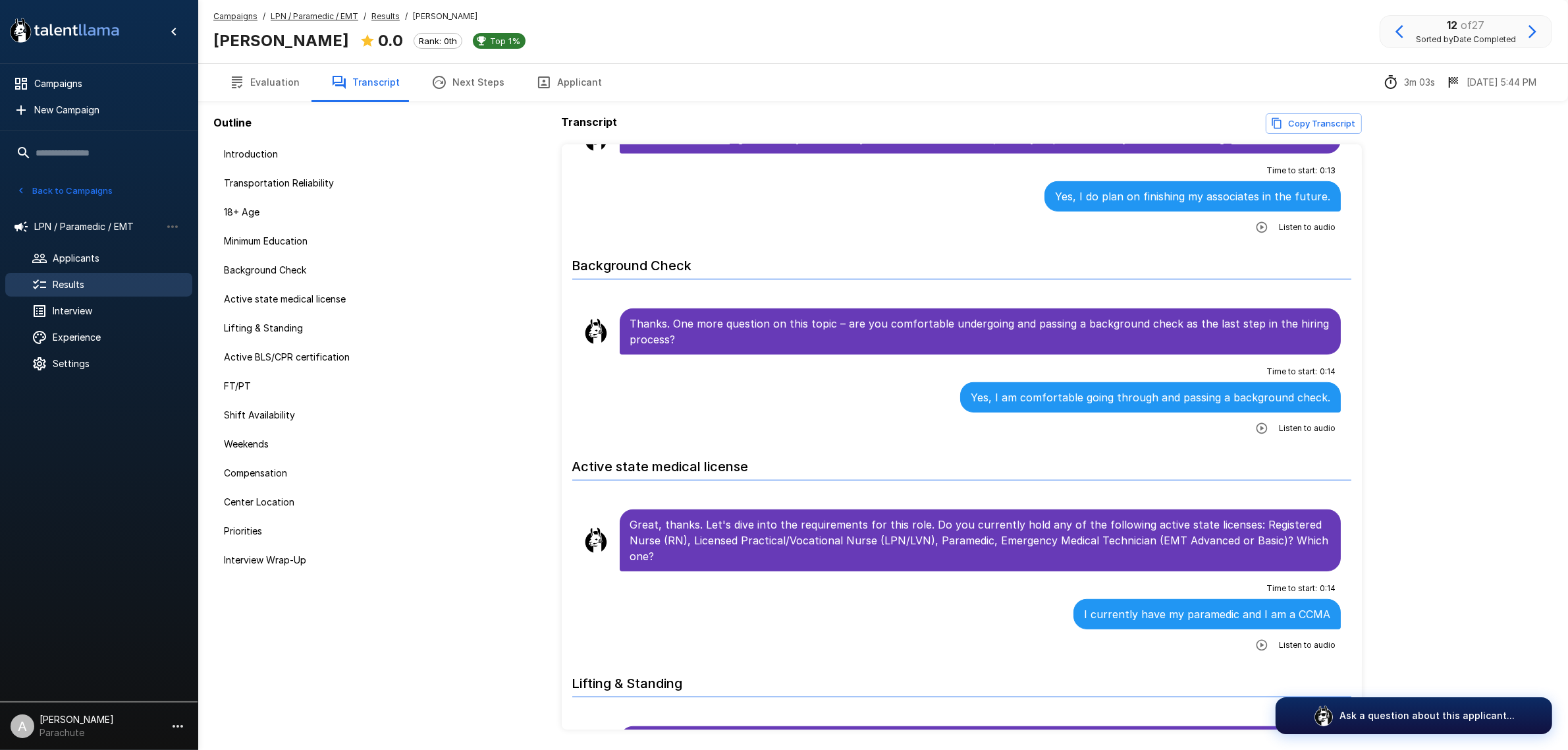
scroll to position [804, 0]
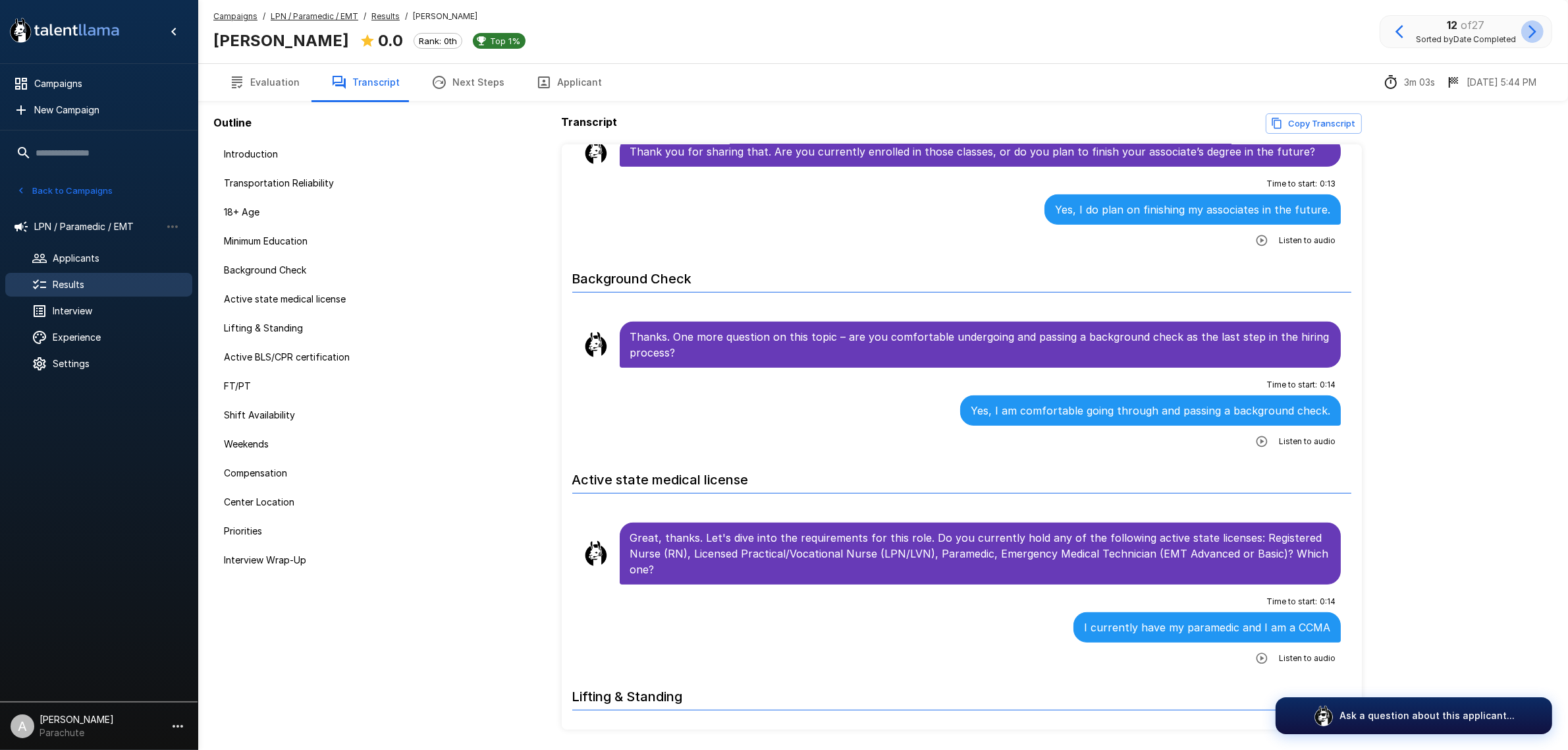
click at [1532, 37] on icon "button" at bounding box center [1533, 32] width 16 height 16
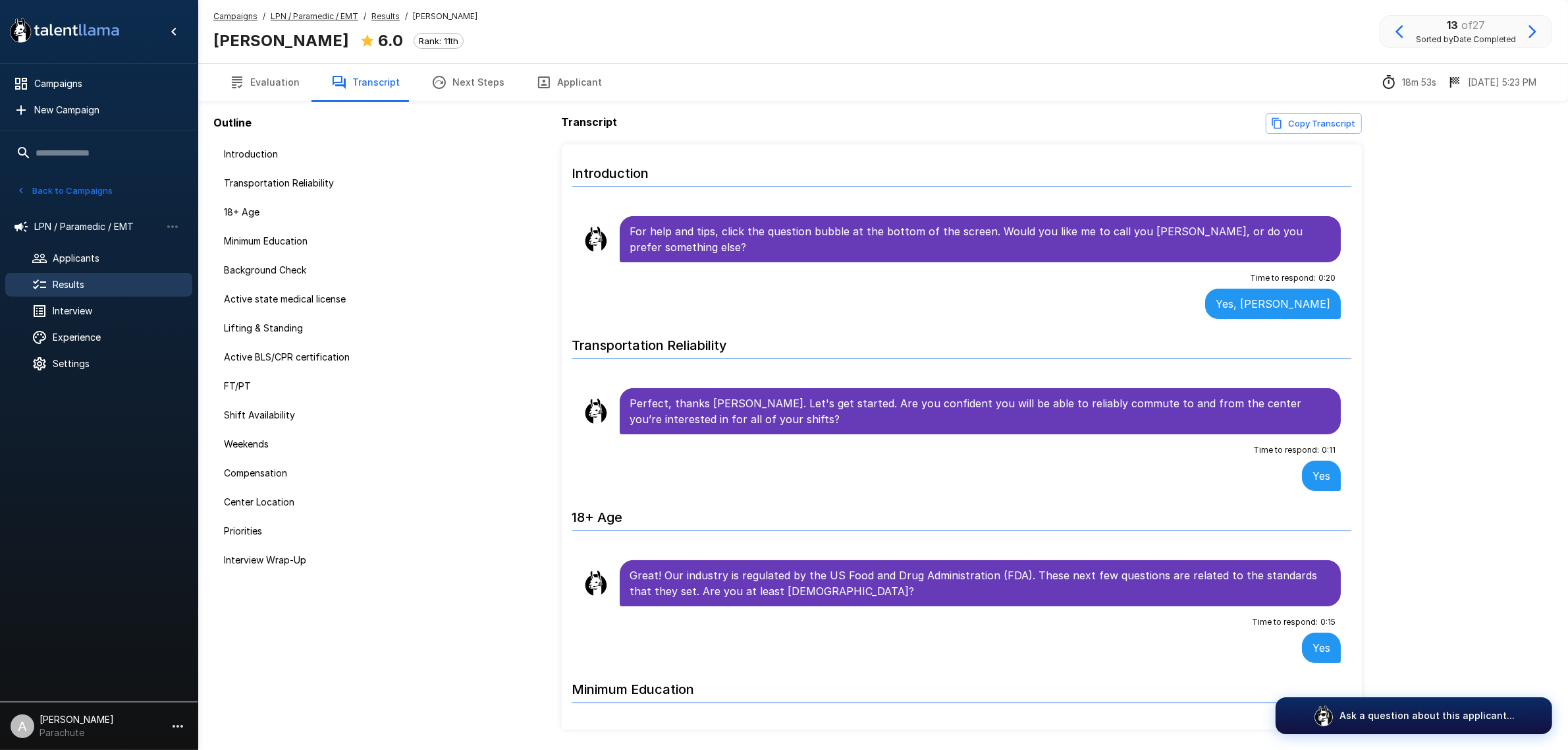
click at [548, 92] on button "Applicant" at bounding box center [569, 82] width 98 height 37
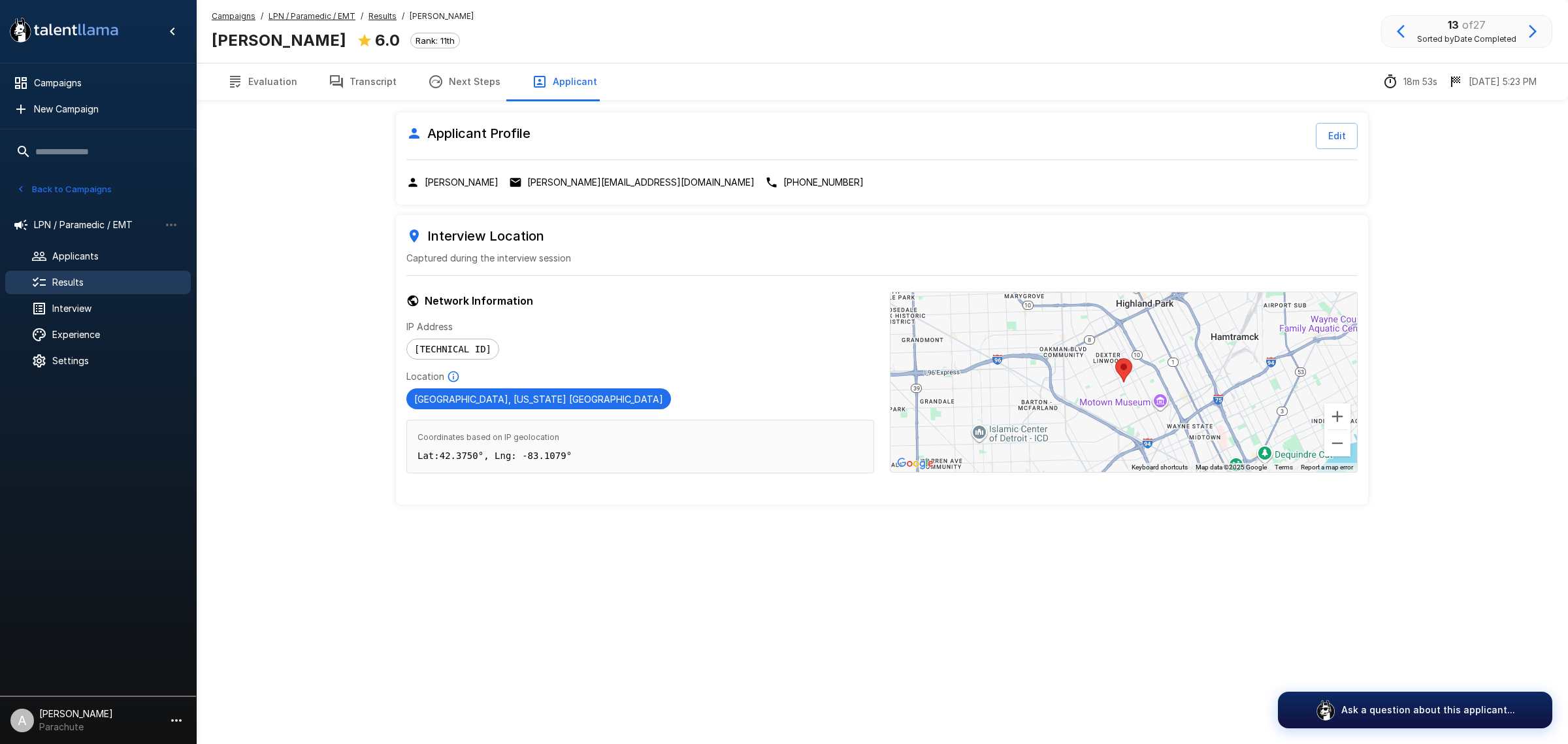
click at [559, 178] on p "[PERSON_NAME][EMAIL_ADDRESS][DOMAIN_NAME]" at bounding box center [641, 182] width 228 height 13
click at [359, 83] on button "Transcript" at bounding box center [362, 82] width 100 height 37
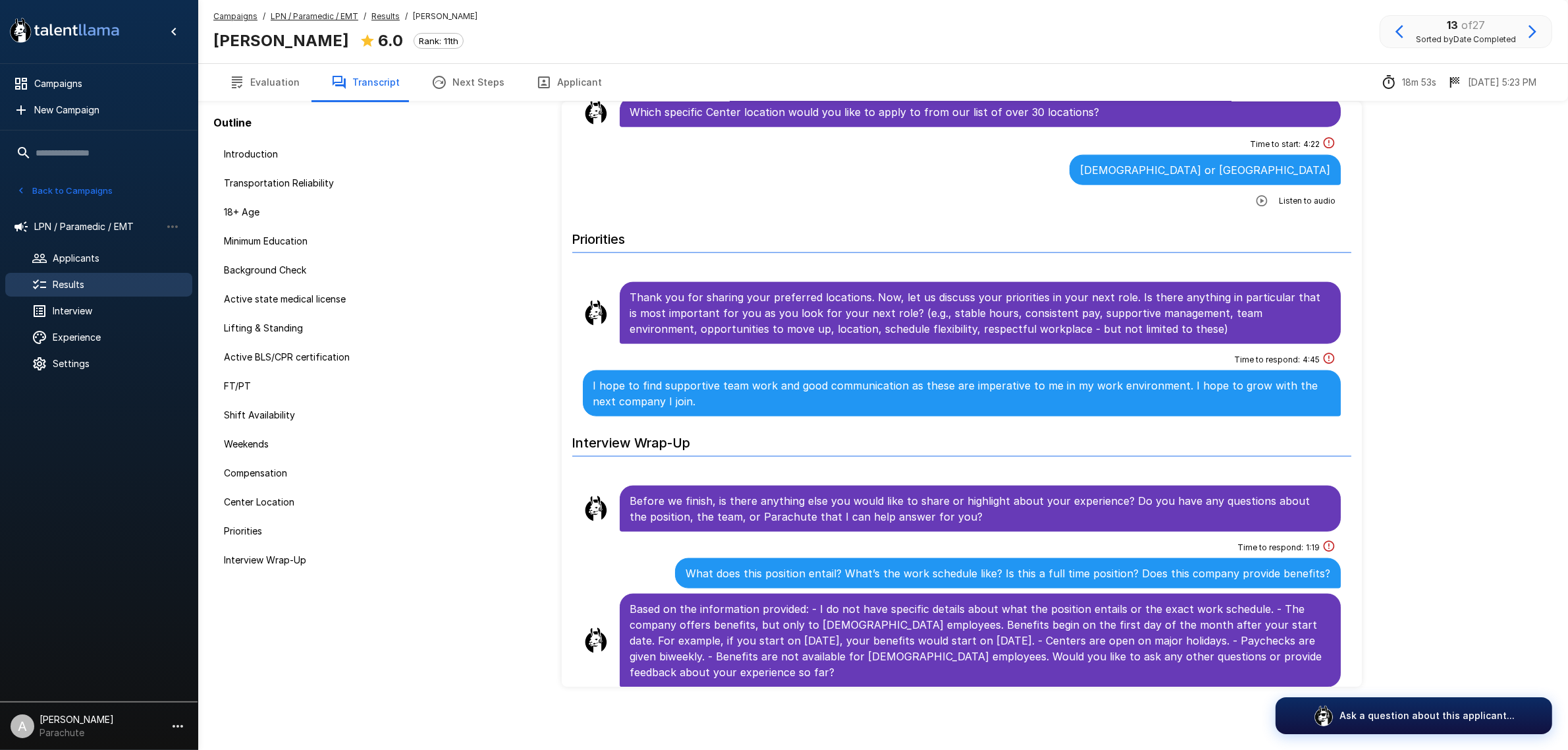
scroll to position [2376, 0]
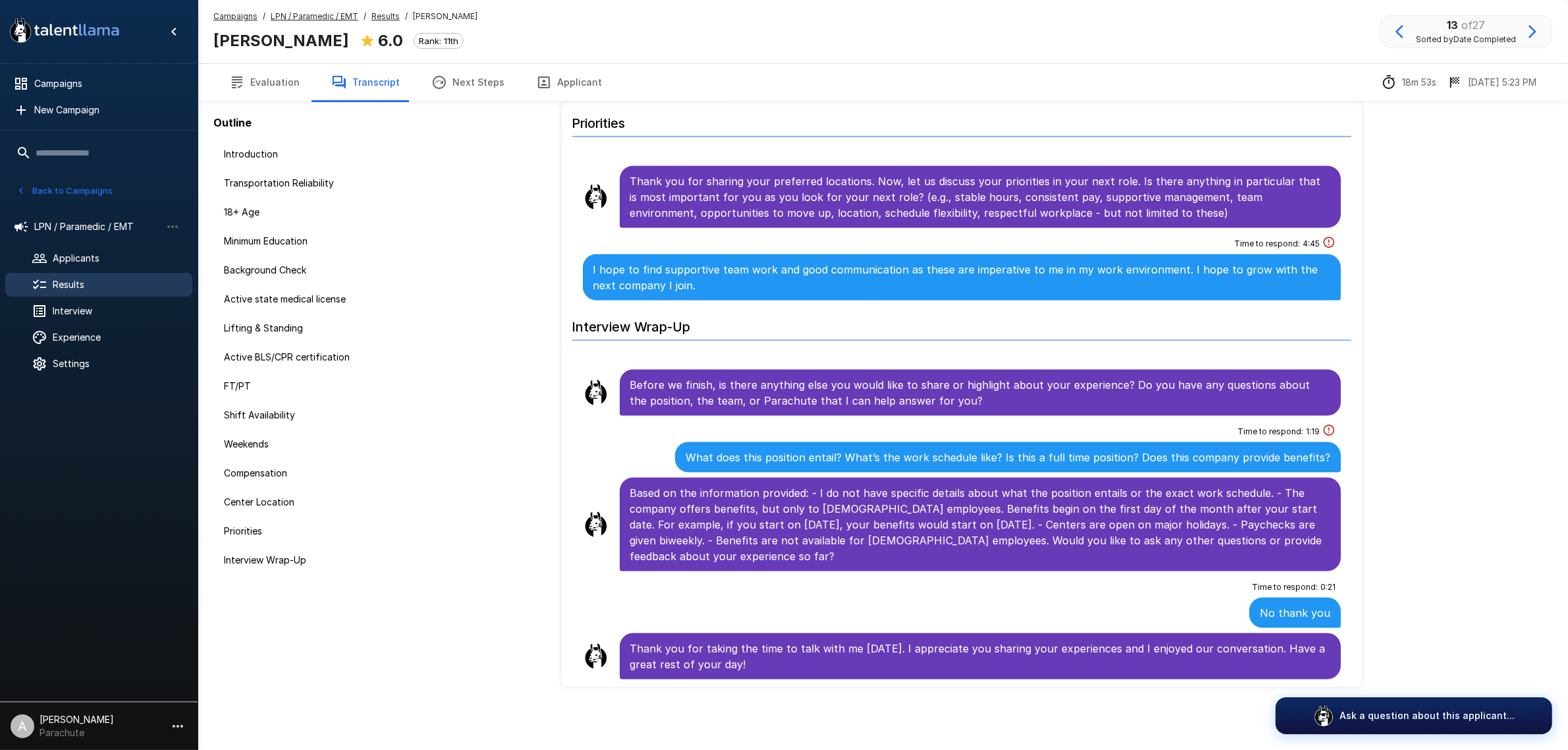
click at [1526, 33] on icon "button" at bounding box center [1533, 32] width 16 height 16
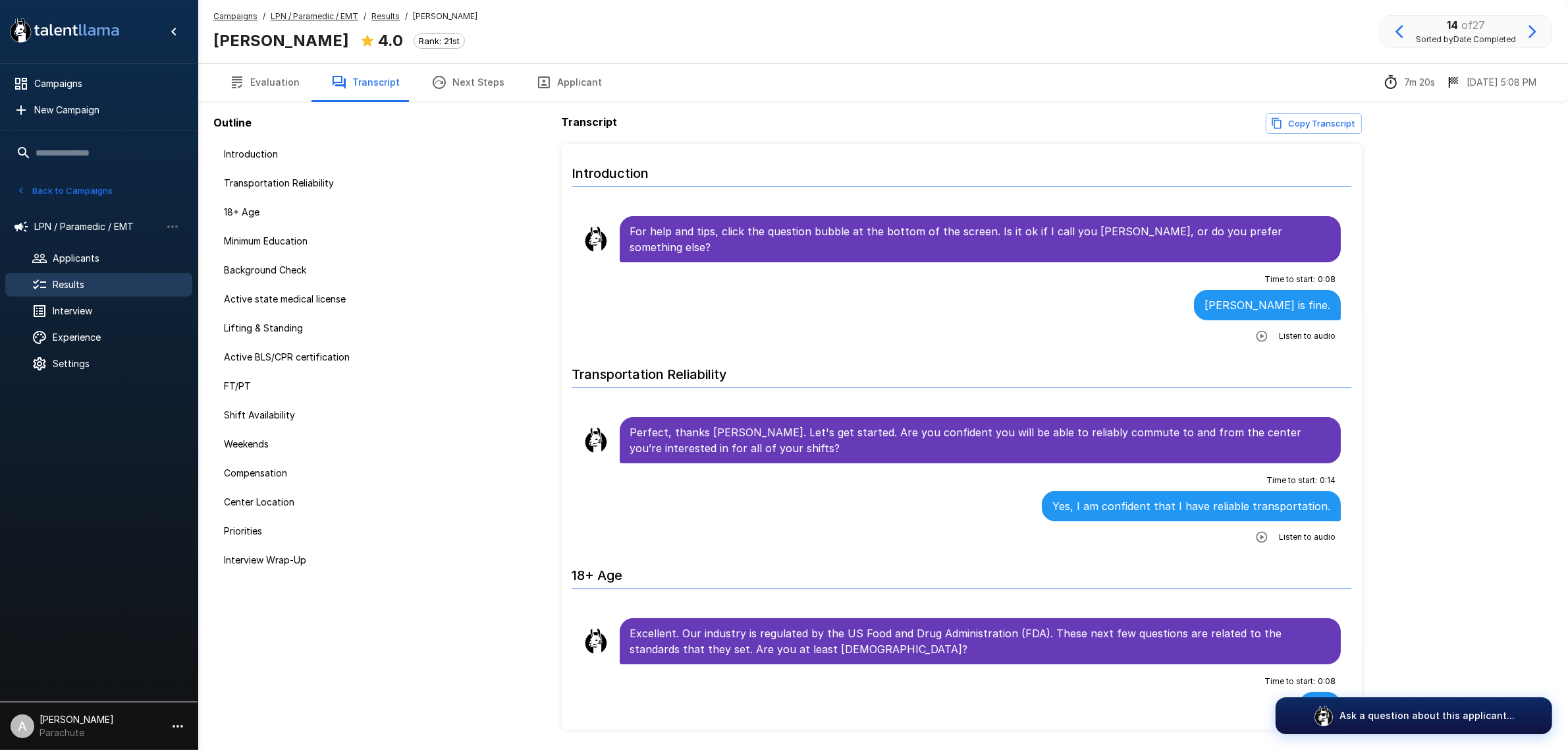
click at [547, 70] on button "Applicant" at bounding box center [569, 82] width 98 height 37
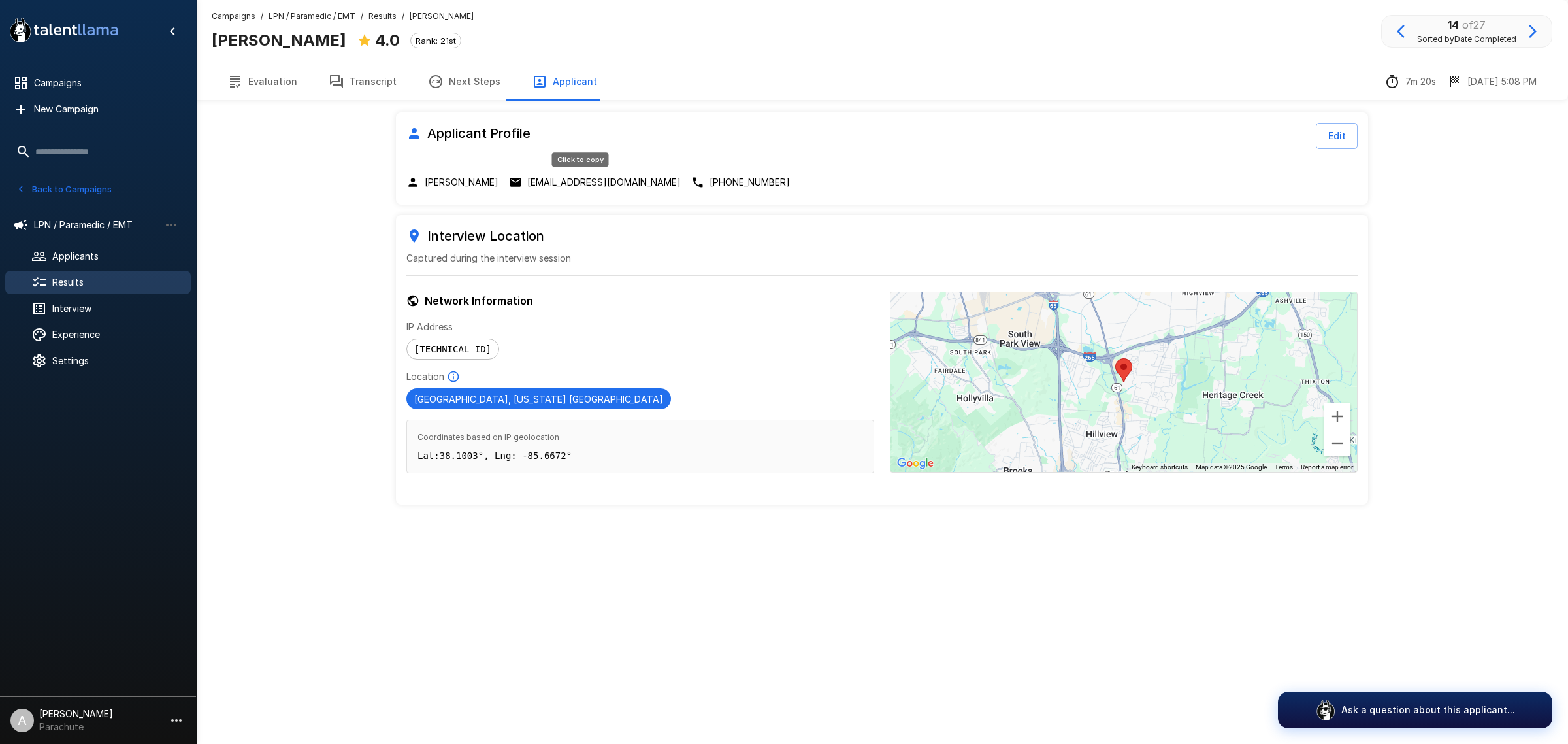
click at [612, 184] on p "[EMAIL_ADDRESS][DOMAIN_NAME]" at bounding box center [604, 182] width 154 height 13
click at [370, 88] on button "Transcript" at bounding box center [362, 82] width 100 height 37
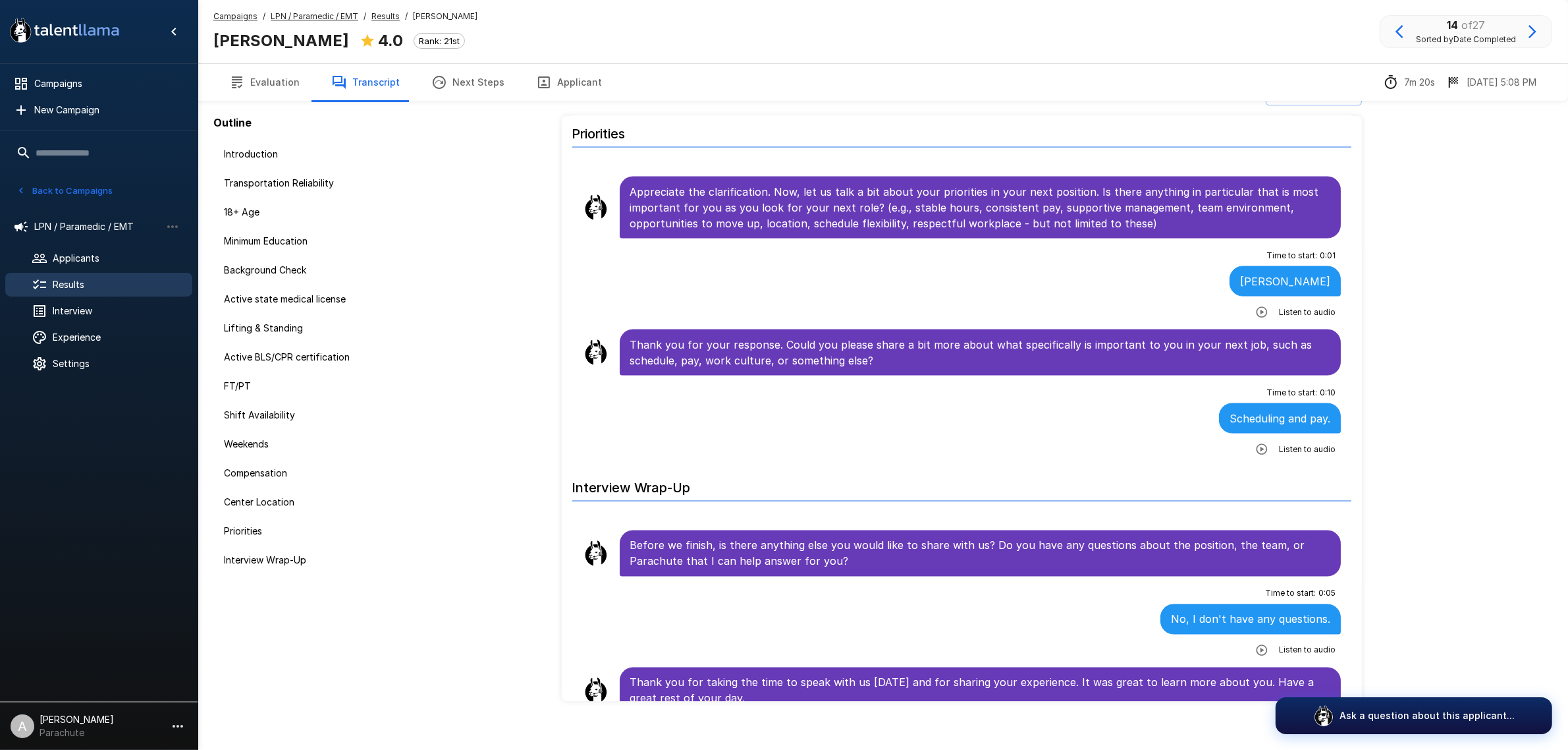
scroll to position [43, 0]
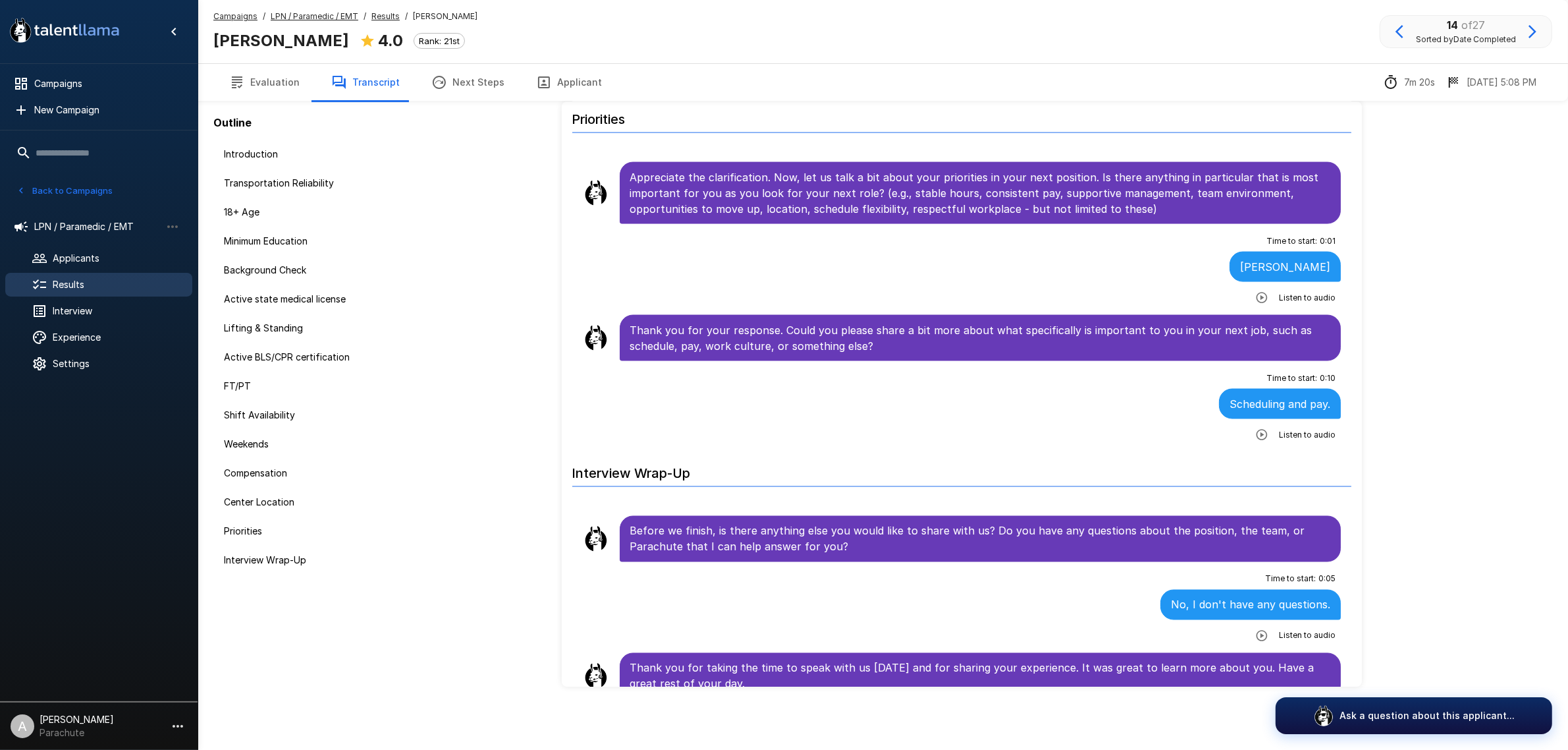
click at [1535, 39] on button "button" at bounding box center [1532, 31] width 22 height 22
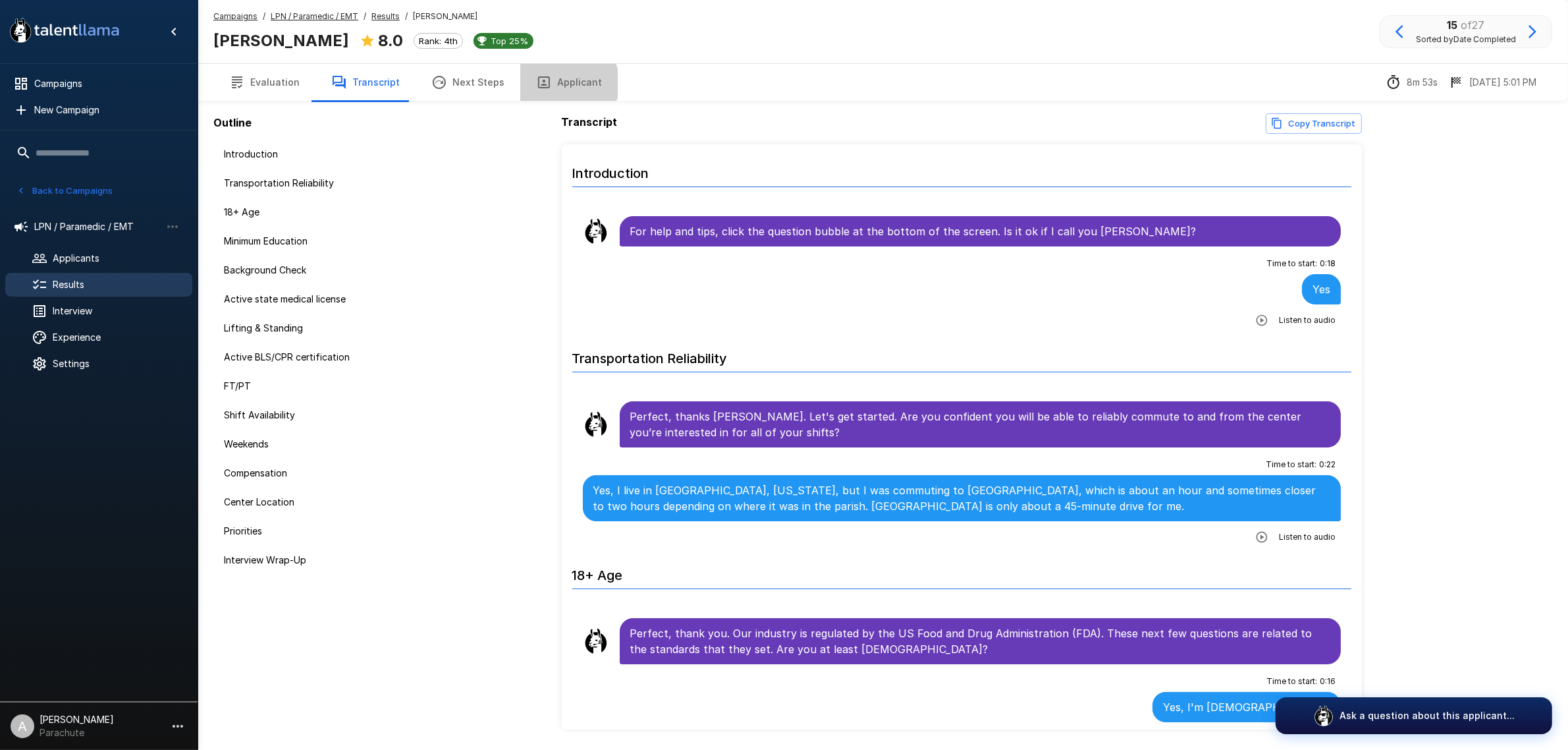
click at [557, 83] on button "Applicant" at bounding box center [569, 82] width 98 height 37
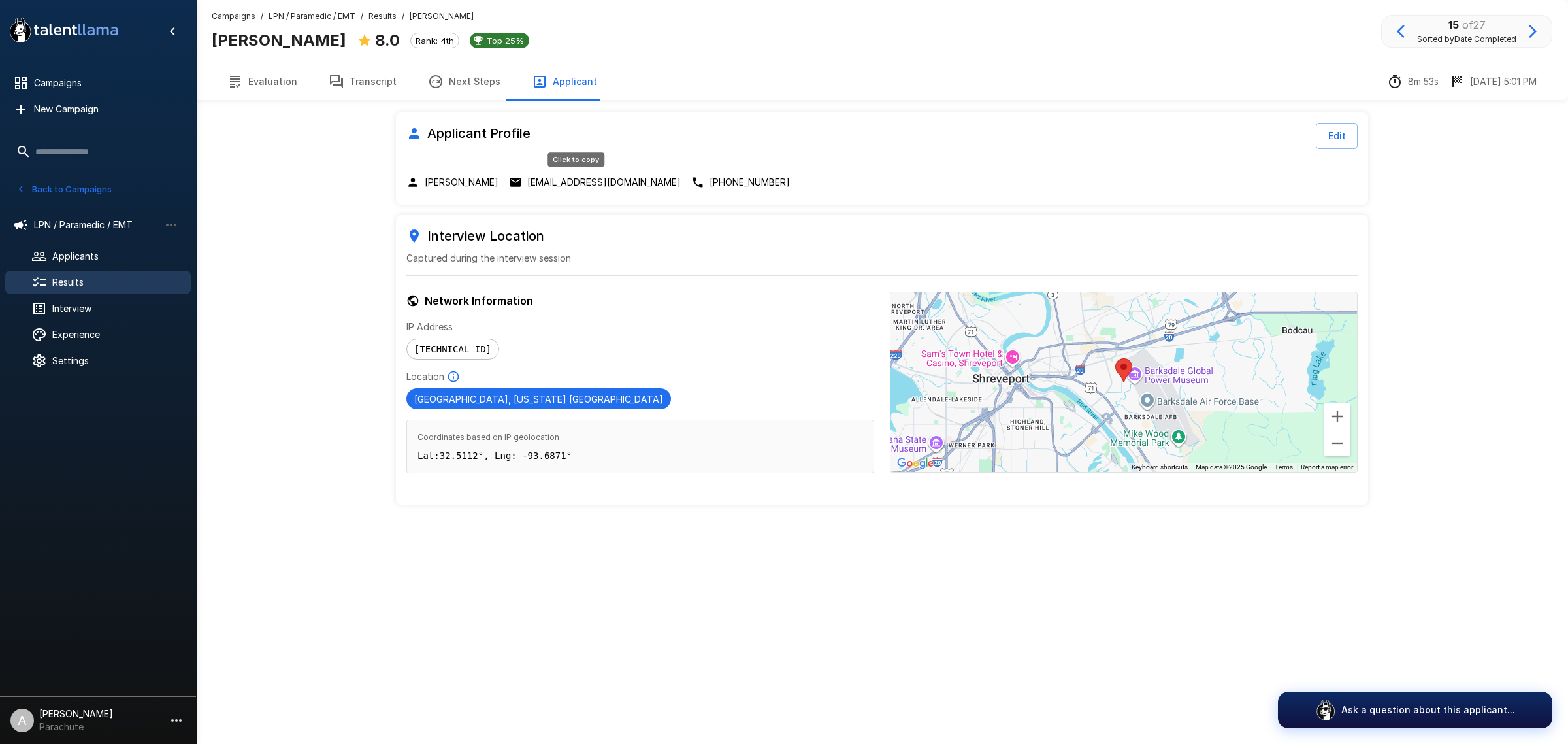
click at [544, 177] on p "[EMAIL_ADDRESS][DOMAIN_NAME]" at bounding box center [604, 182] width 154 height 13
click at [382, 81] on button "Transcript" at bounding box center [362, 82] width 100 height 37
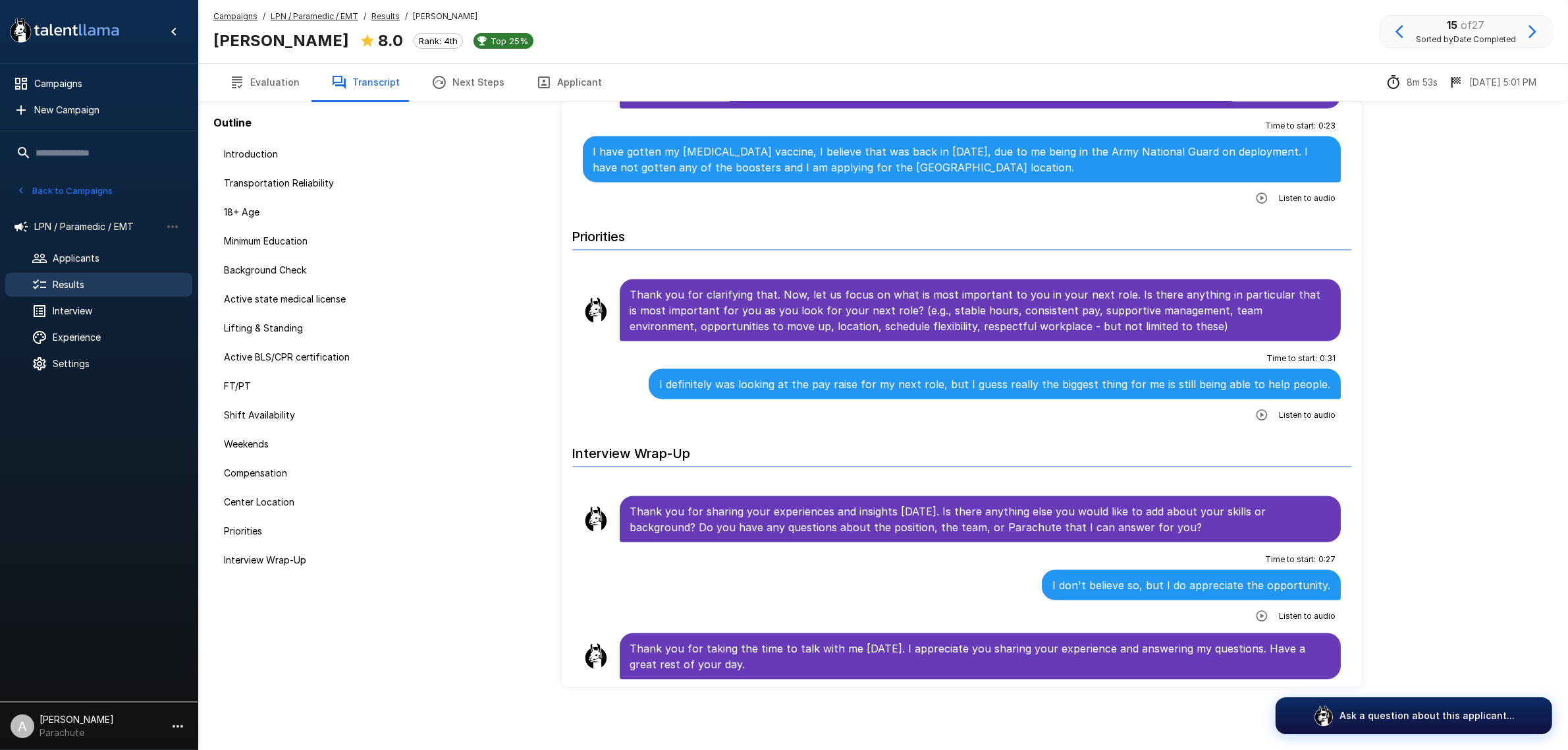
scroll to position [2581, 0]
click at [1541, 29] on button "button" at bounding box center [1532, 31] width 22 height 22
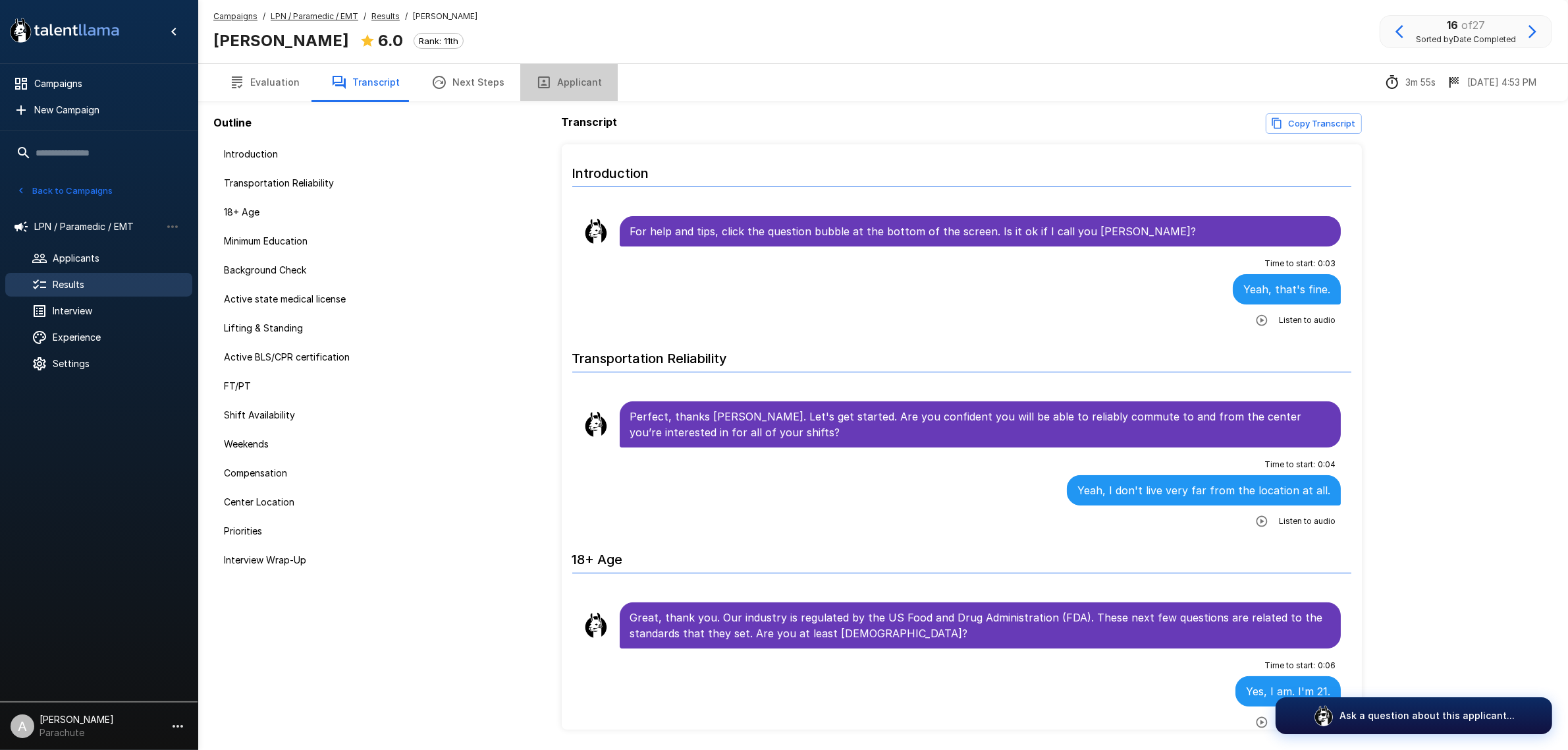
click at [560, 81] on button "Applicant" at bounding box center [569, 82] width 98 height 37
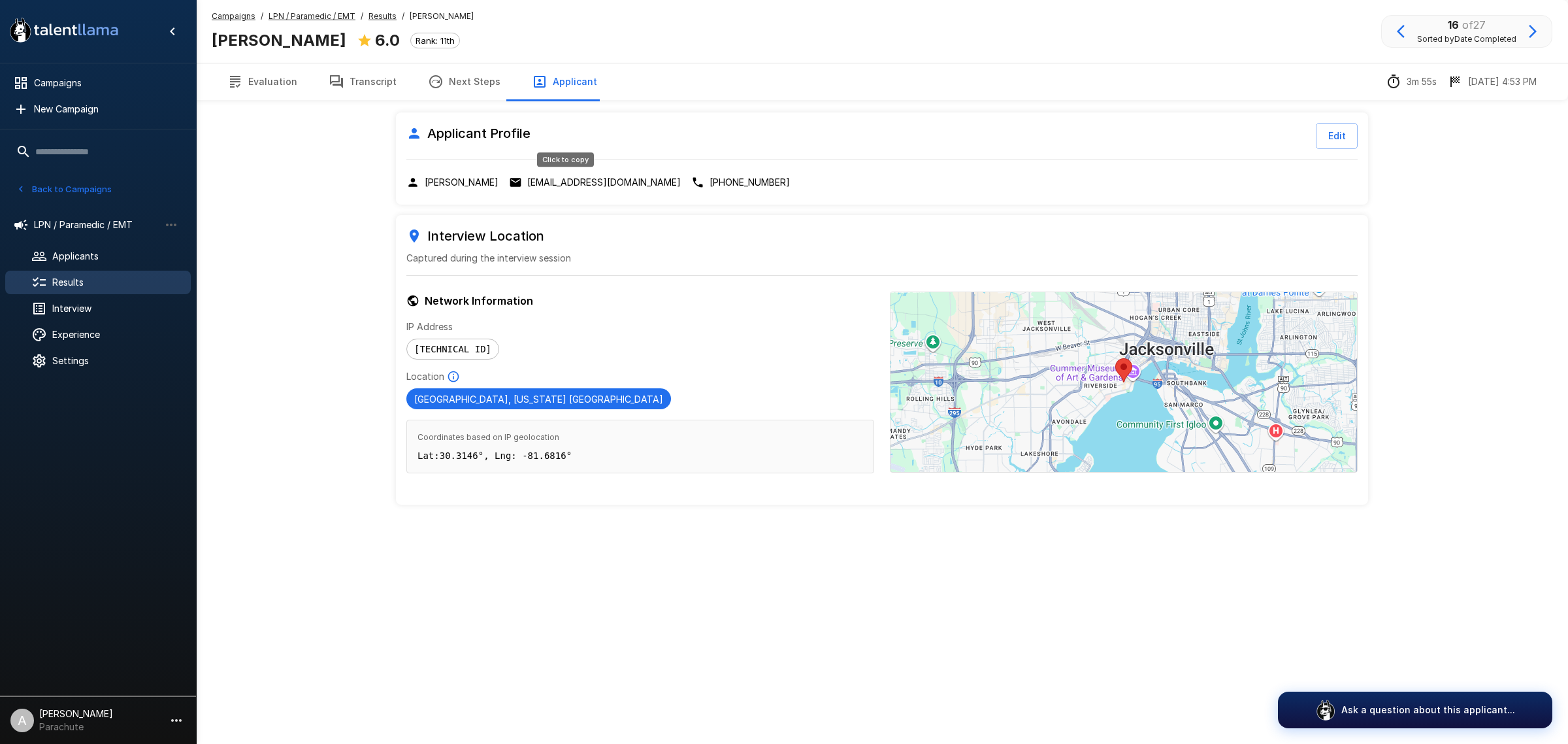
click at [611, 185] on p "[EMAIL_ADDRESS][DOMAIN_NAME]" at bounding box center [604, 182] width 154 height 13
click at [360, 70] on button "Transcript" at bounding box center [362, 82] width 100 height 37
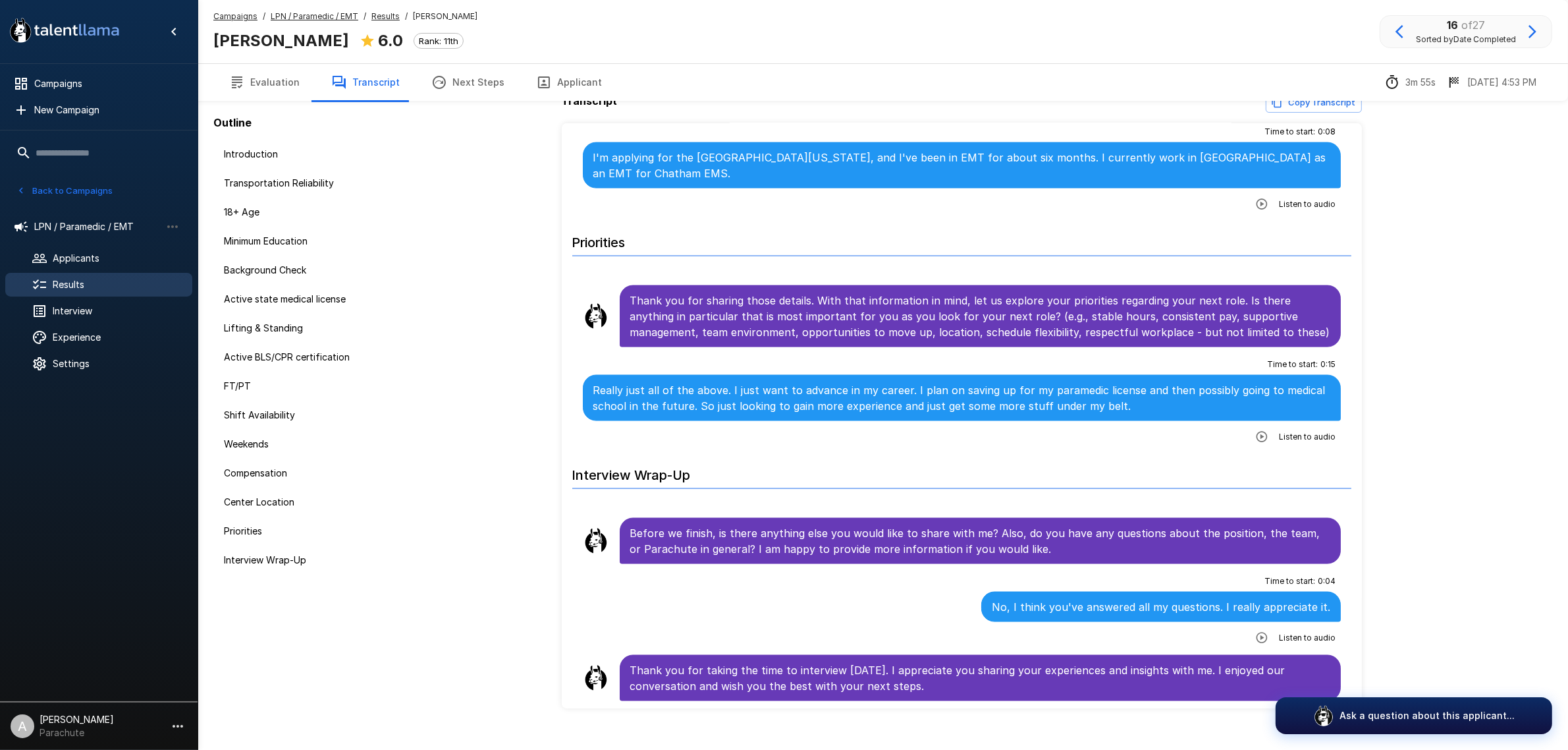
scroll to position [43, 0]
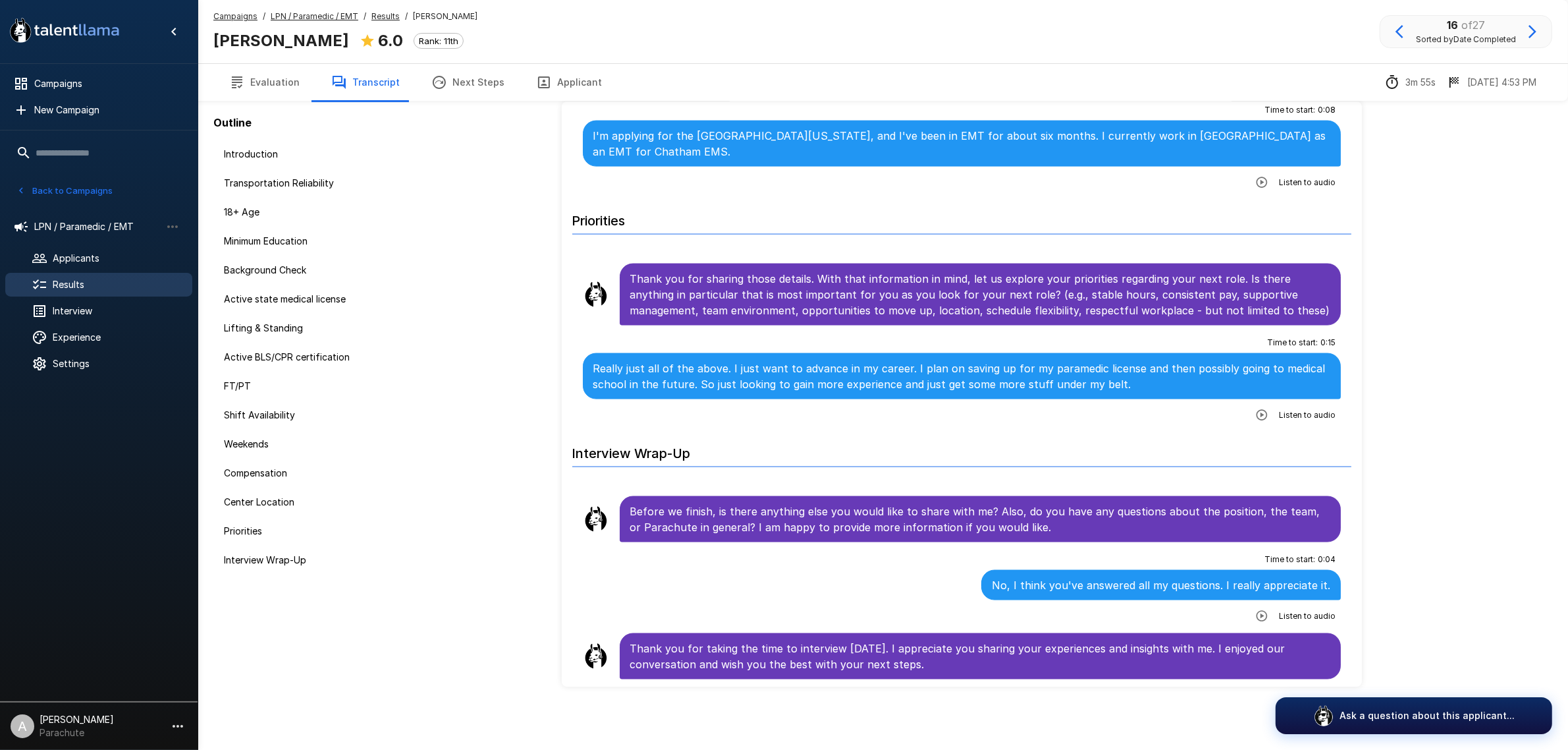
click at [1535, 28] on icon "button" at bounding box center [1533, 32] width 16 height 16
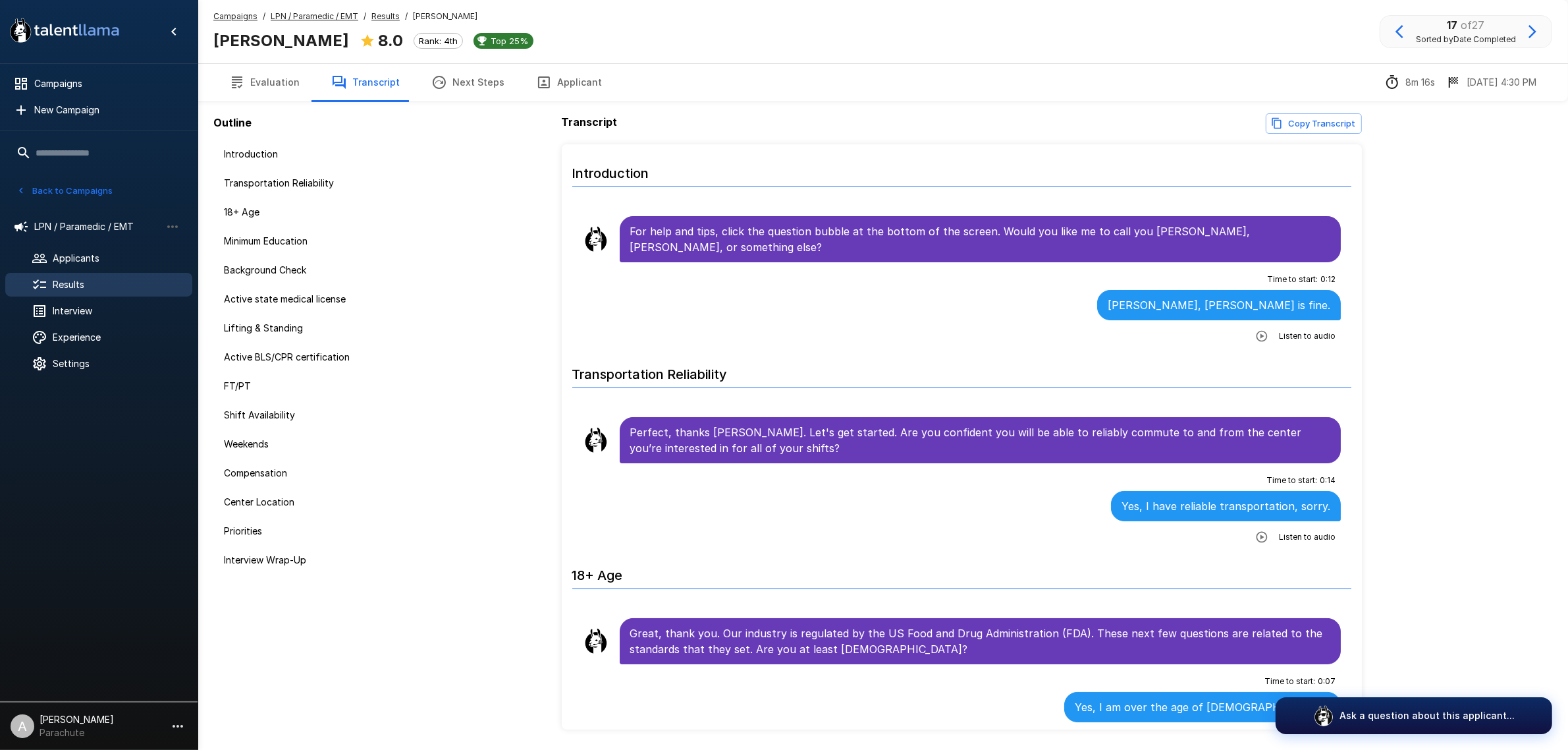
click at [528, 91] on button "Applicant" at bounding box center [569, 82] width 98 height 37
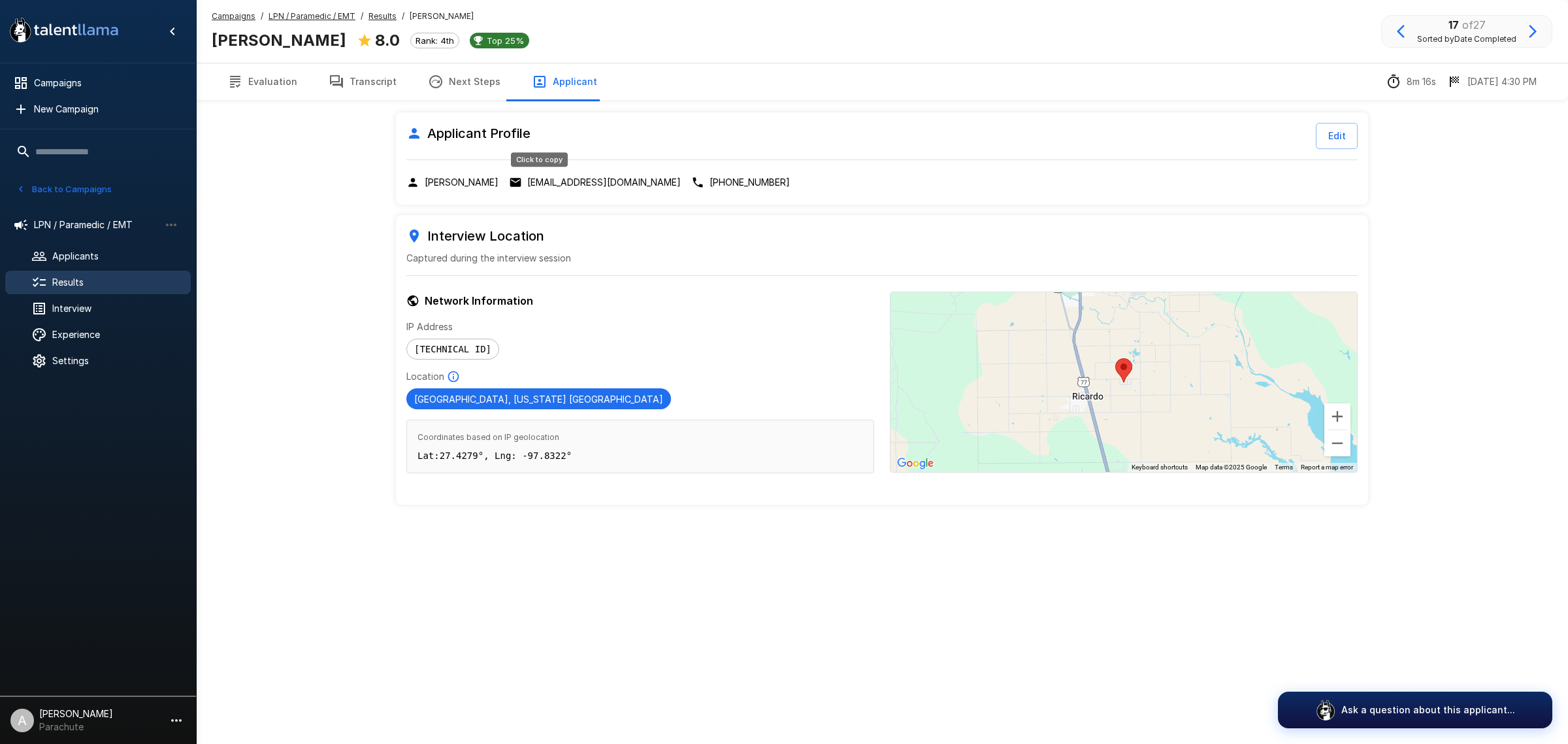
click at [580, 178] on p "[EMAIL_ADDRESS][DOMAIN_NAME]" at bounding box center [604, 182] width 154 height 13
click at [353, 90] on button "Transcript" at bounding box center [362, 82] width 100 height 37
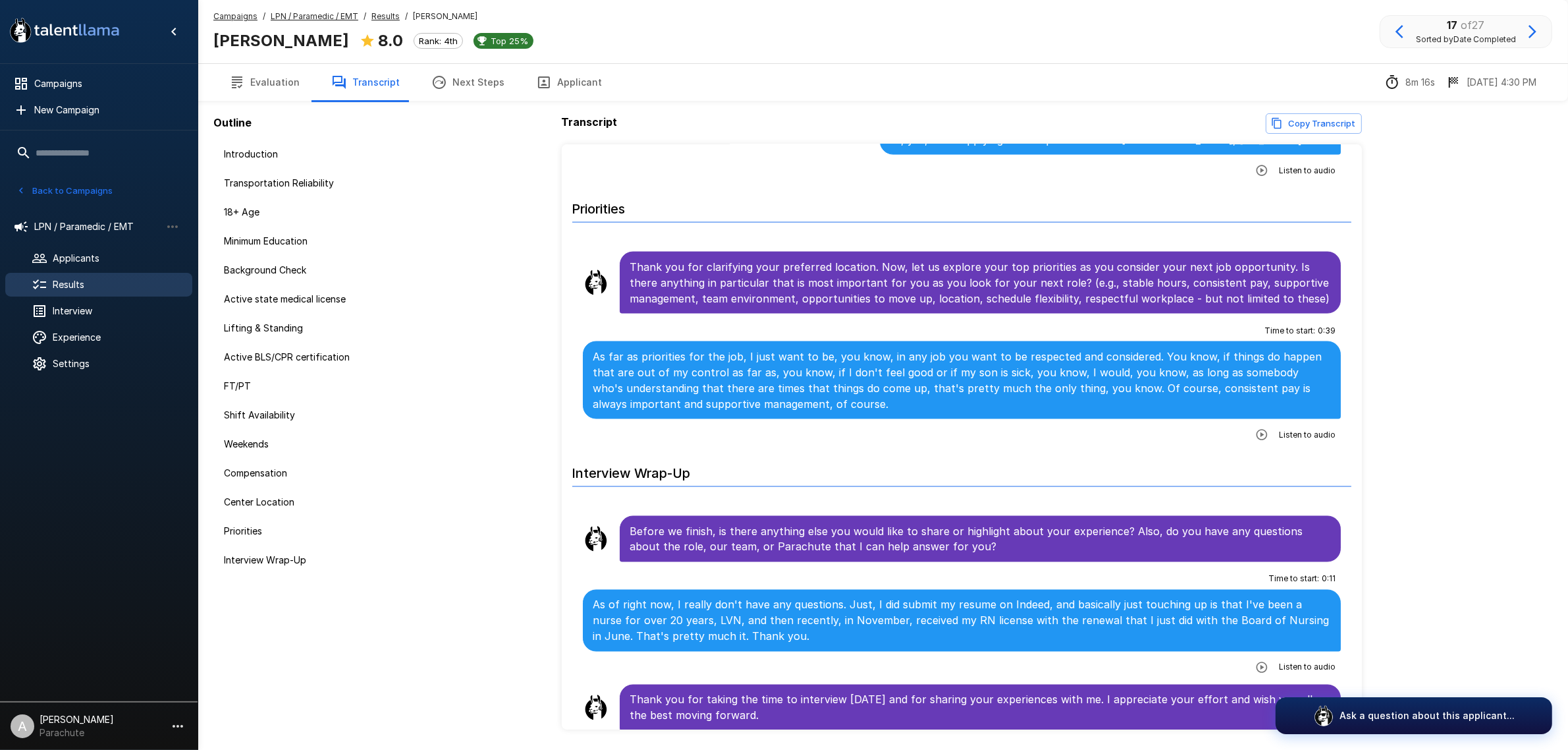
scroll to position [2750, 0]
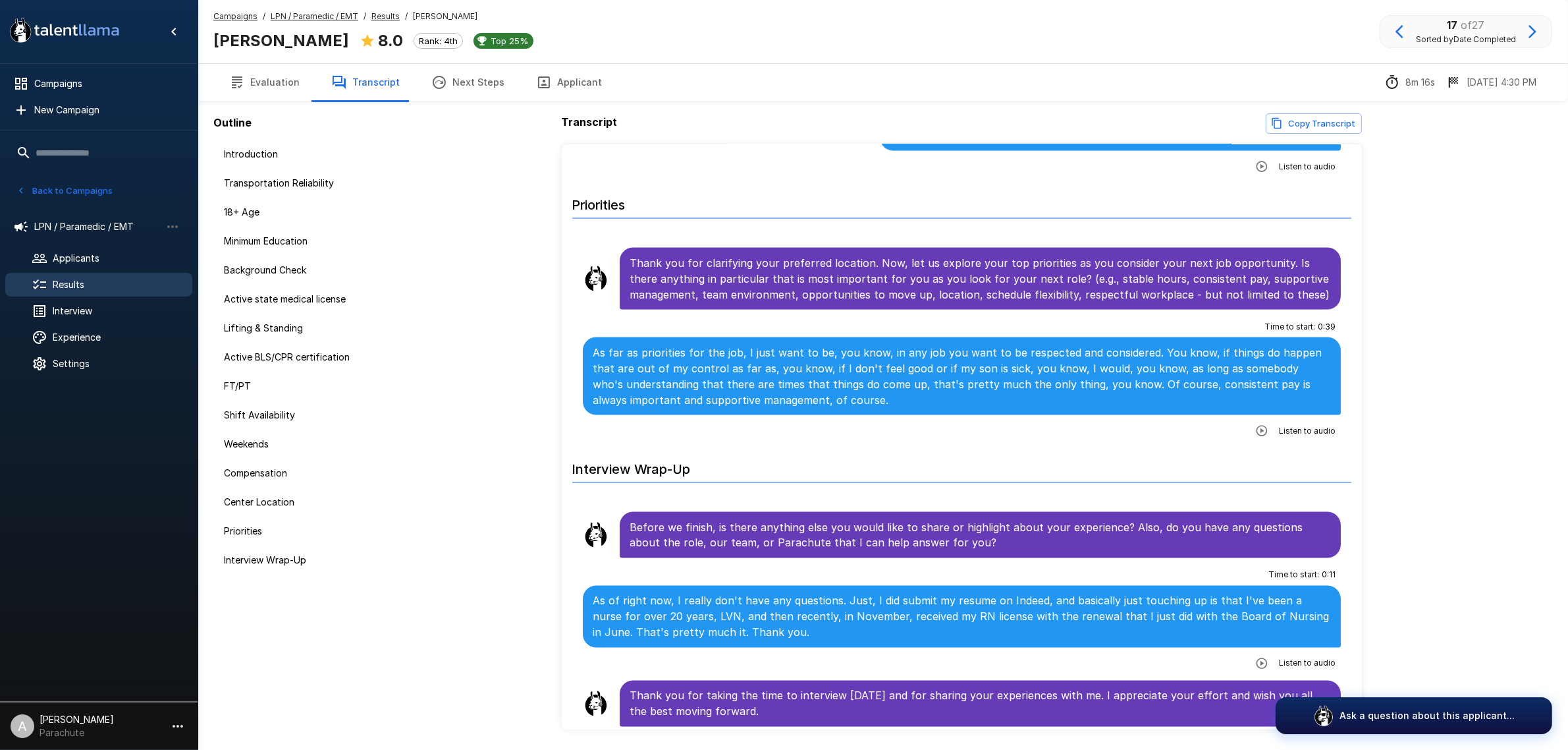
click at [272, 84] on button "Evaluation" at bounding box center [264, 82] width 102 height 37
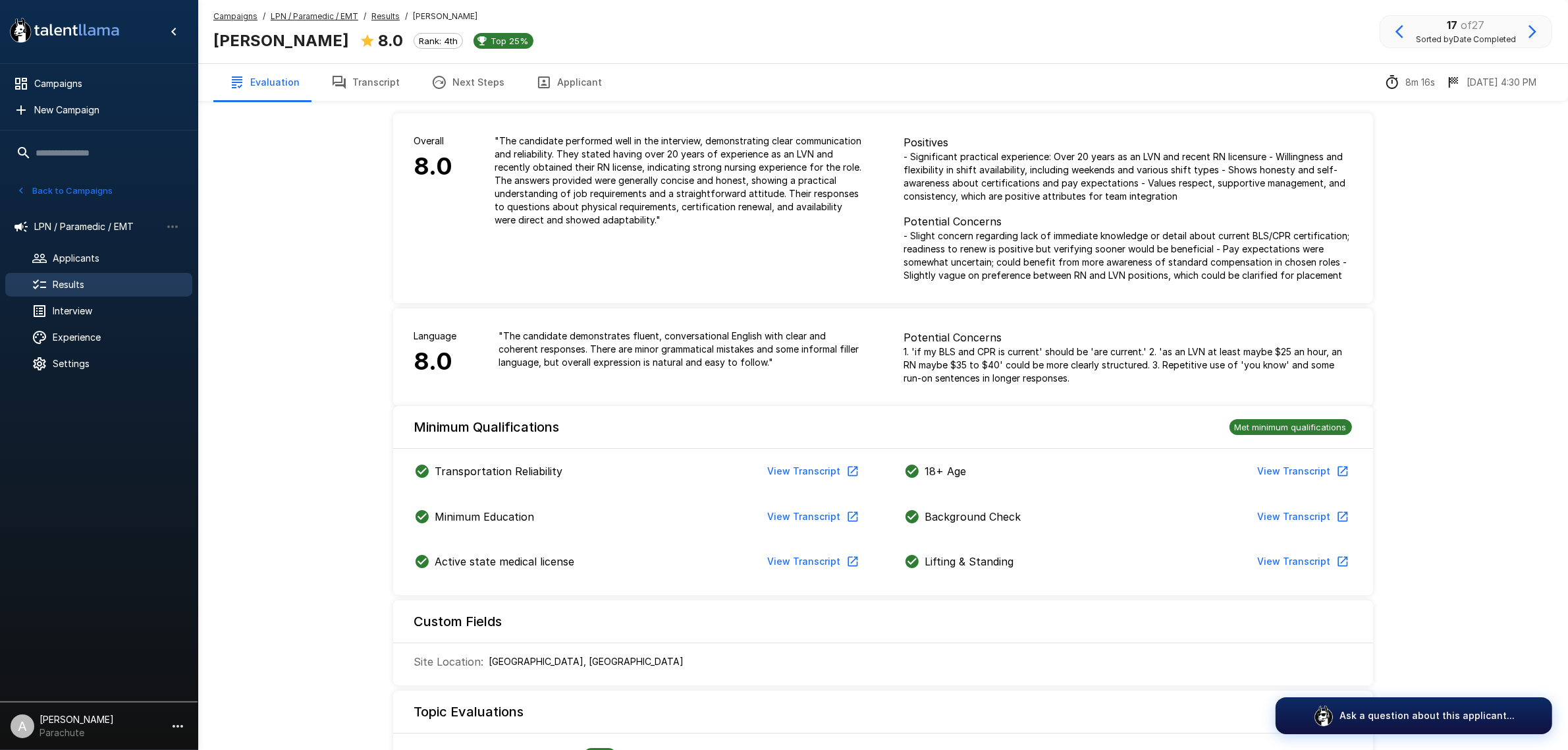
click at [369, 57] on div "Campaigns / LPN / Paramedic / EMT / Results / [PERSON_NAME] [PERSON_NAME] 8.0 R…" at bounding box center [883, 32] width 1371 height 63
click at [357, 77] on button "Transcript" at bounding box center [365, 82] width 100 height 37
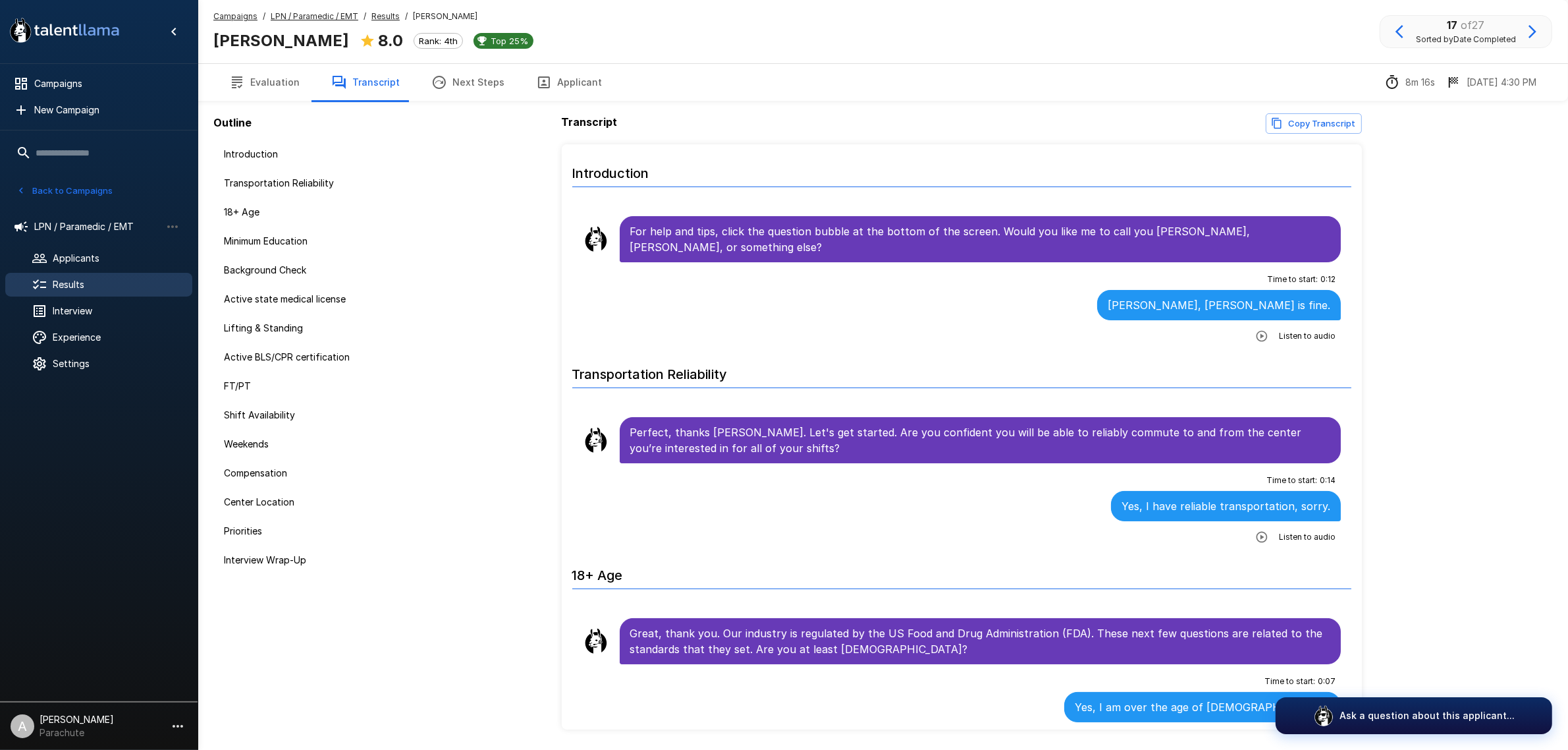
click at [1523, 31] on button "button" at bounding box center [1532, 31] width 22 height 22
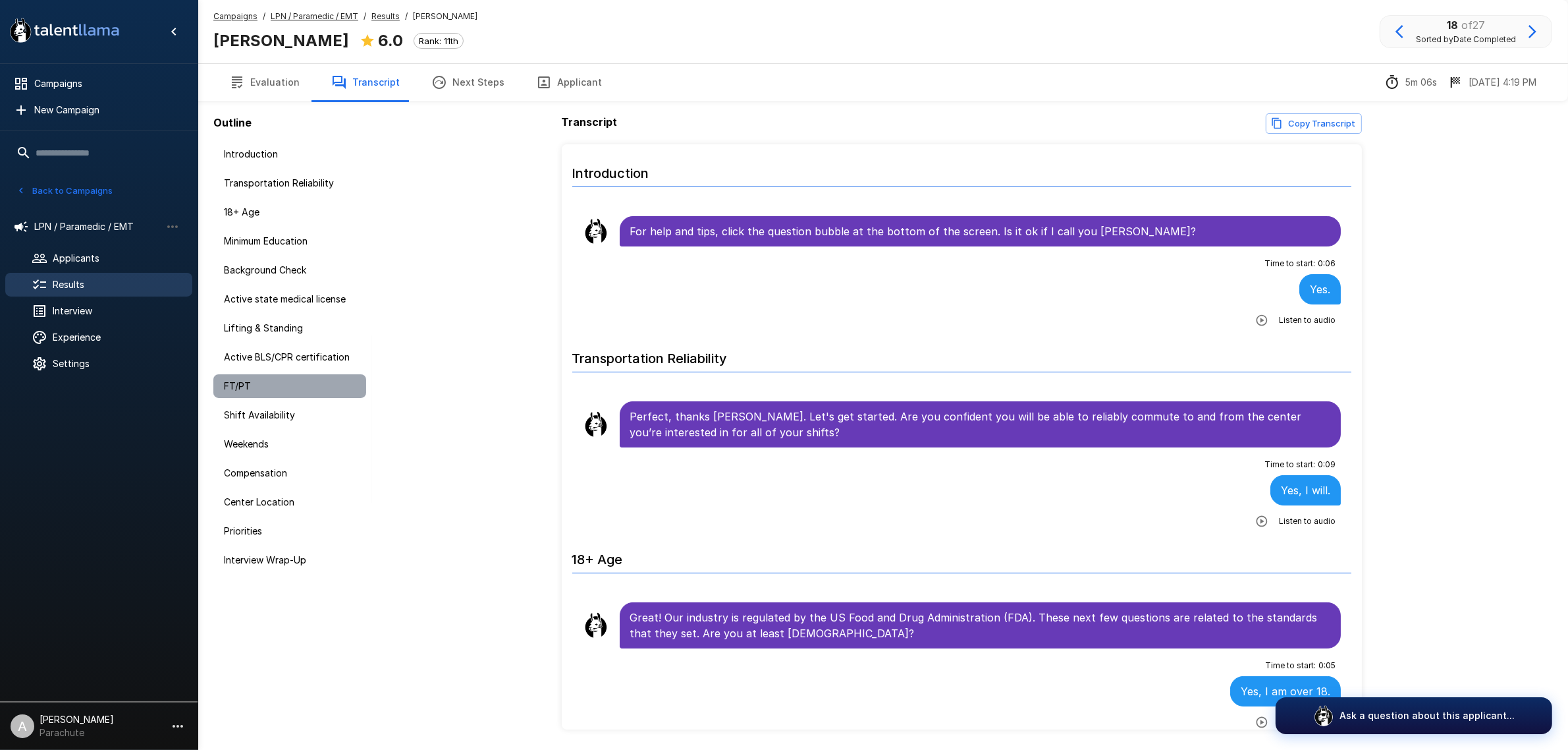
click at [231, 383] on span "FT/PT" at bounding box center [290, 386] width 132 height 13
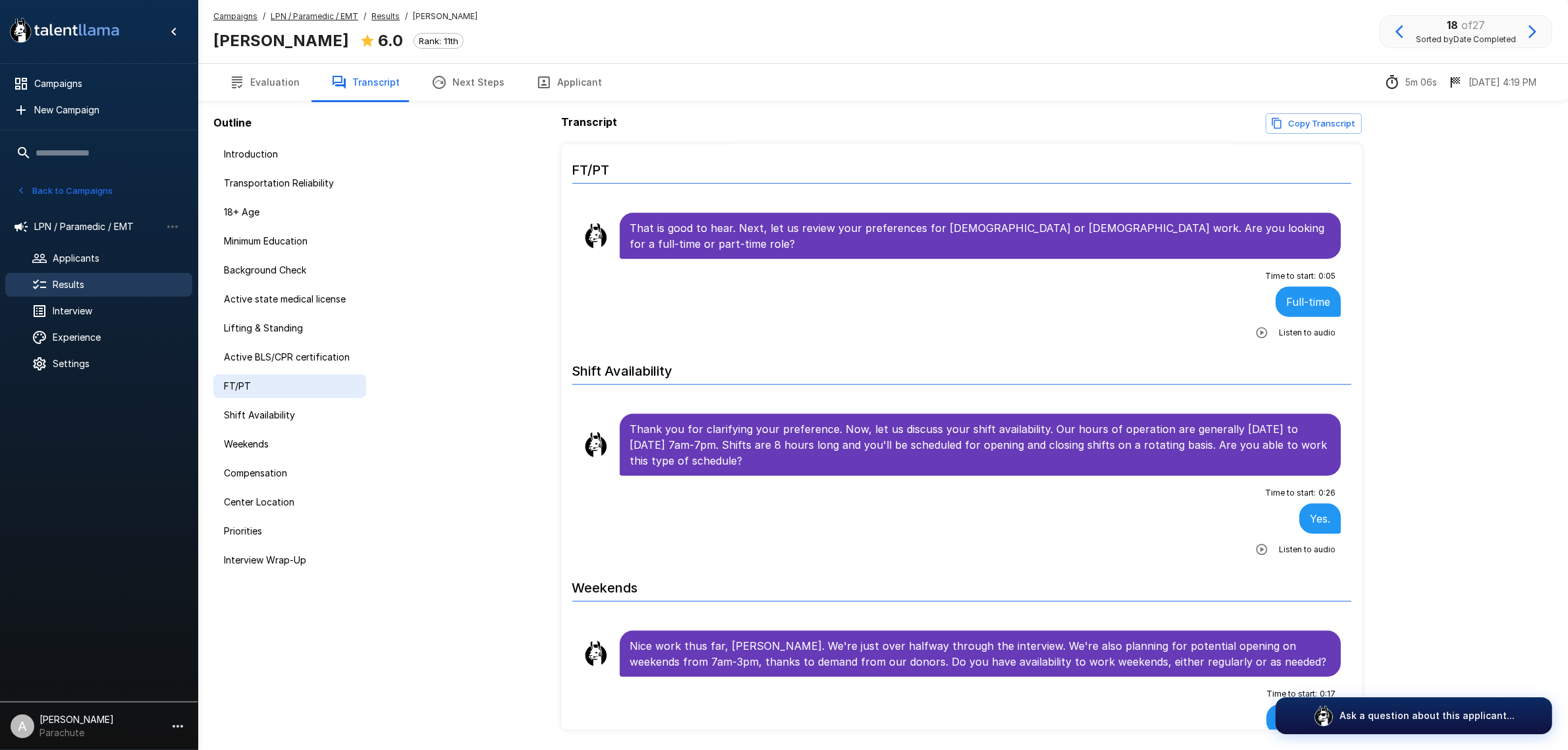
scroll to position [1596, 0]
click at [595, 91] on button "Applicant" at bounding box center [569, 82] width 98 height 37
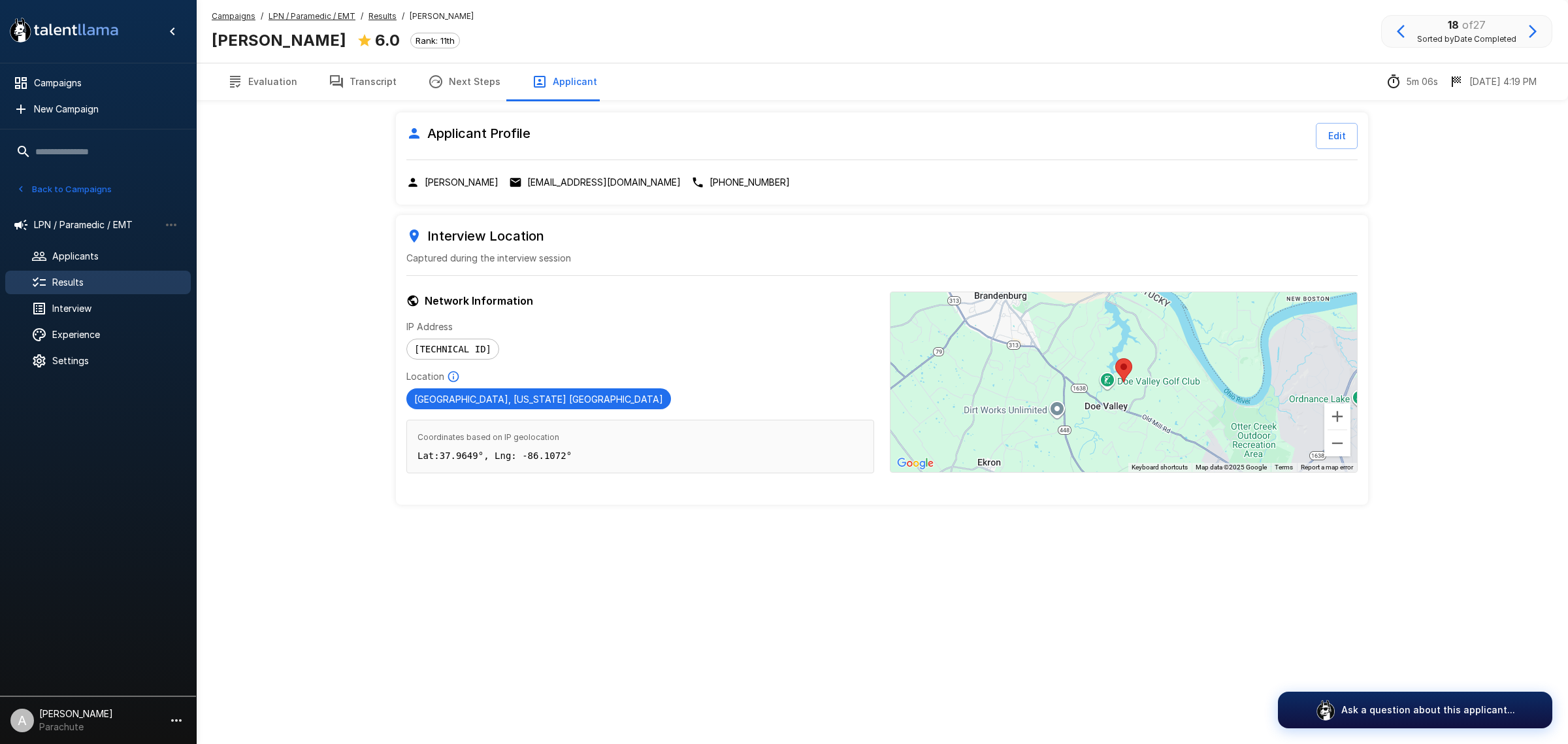
click at [591, 177] on p "[EMAIL_ADDRESS][DOMAIN_NAME]" at bounding box center [604, 182] width 154 height 13
click at [343, 77] on button "Transcript" at bounding box center [362, 82] width 100 height 37
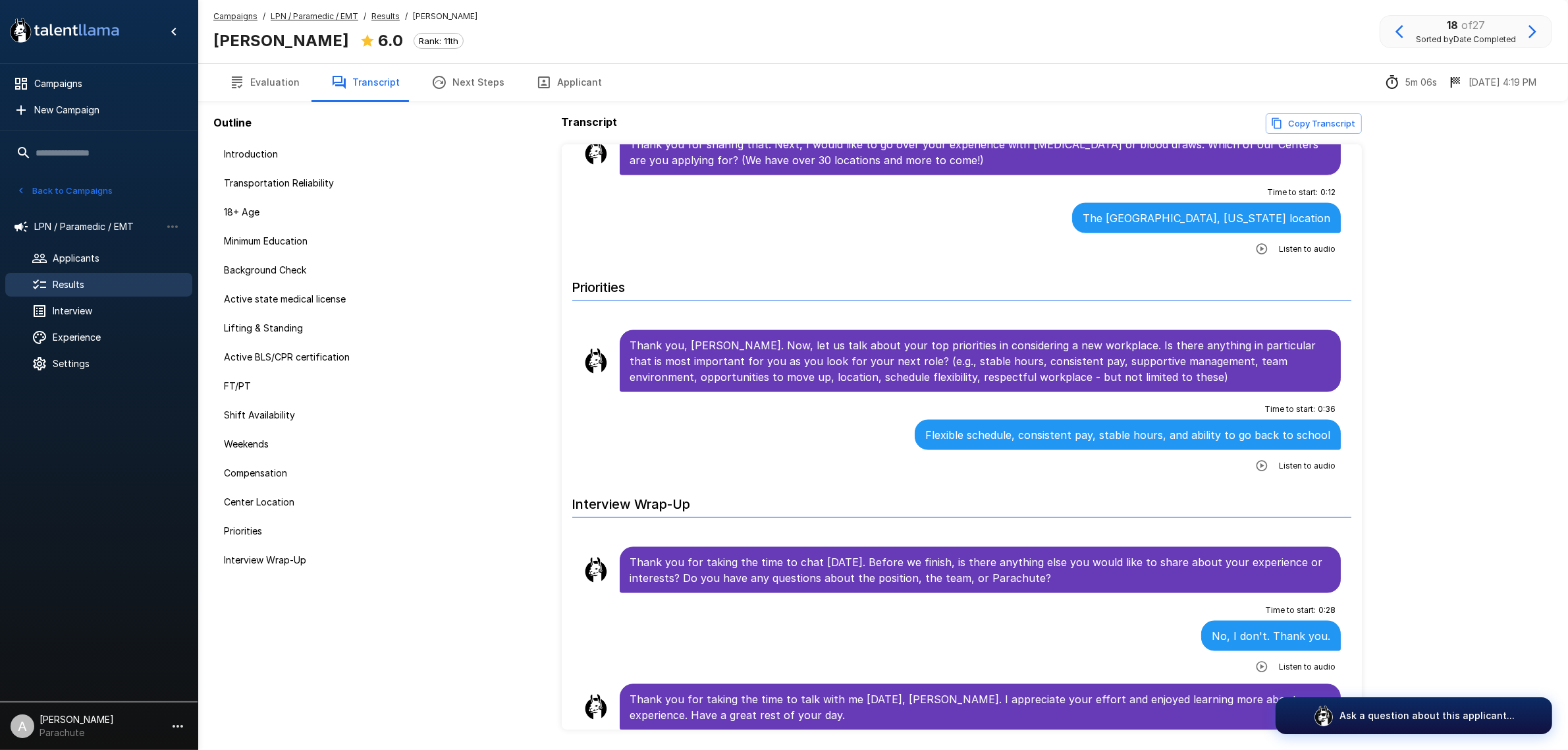
scroll to position [2485, 0]
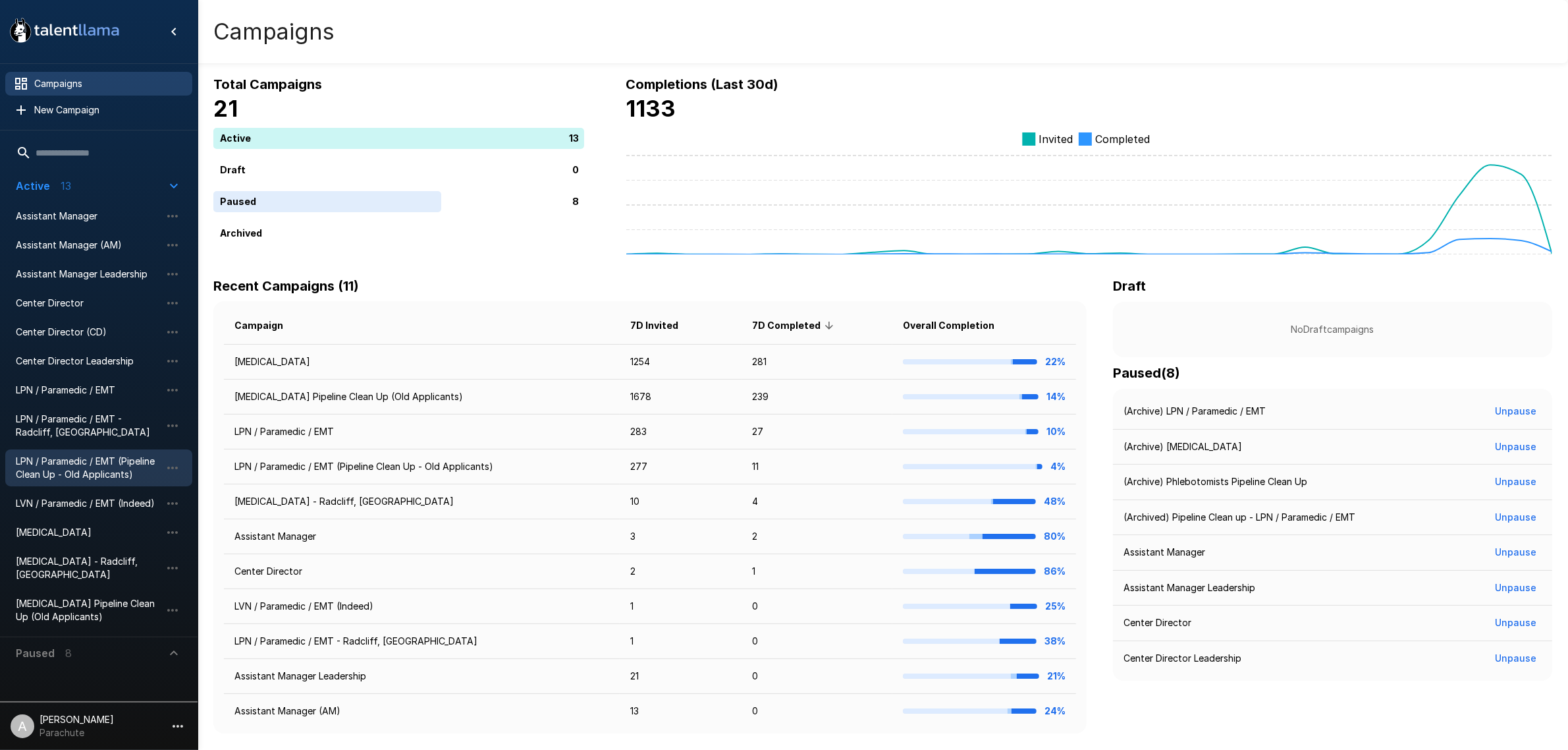
click at [117, 459] on span "LPN / Paramedic / EMT (Pipeline Clean Up - Old Applicants)" at bounding box center [89, 468] width 145 height 27
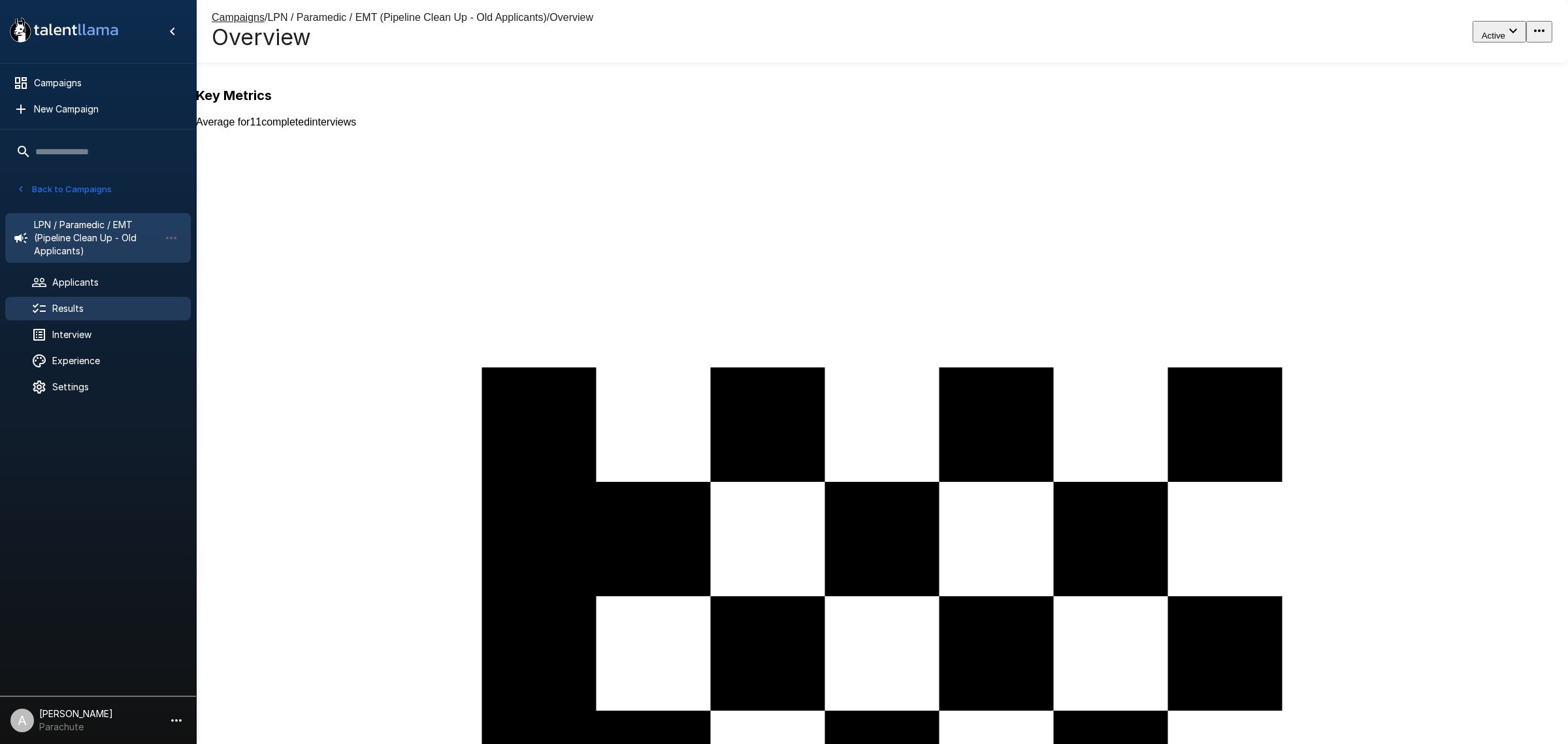
click at [90, 301] on div "Results" at bounding box center [99, 308] width 186 height 24
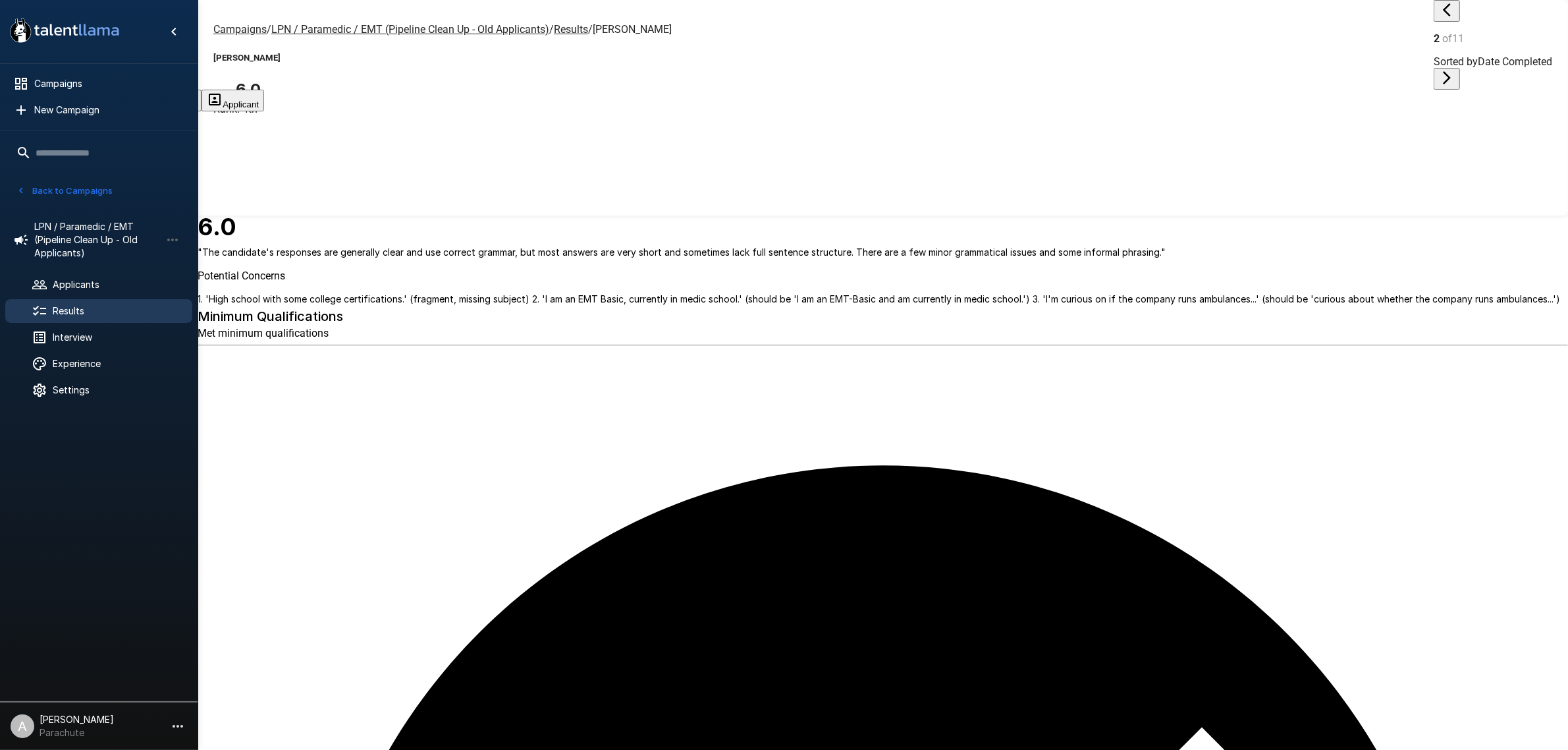
click at [264, 94] on button "Applicant" at bounding box center [232, 100] width 62 height 22
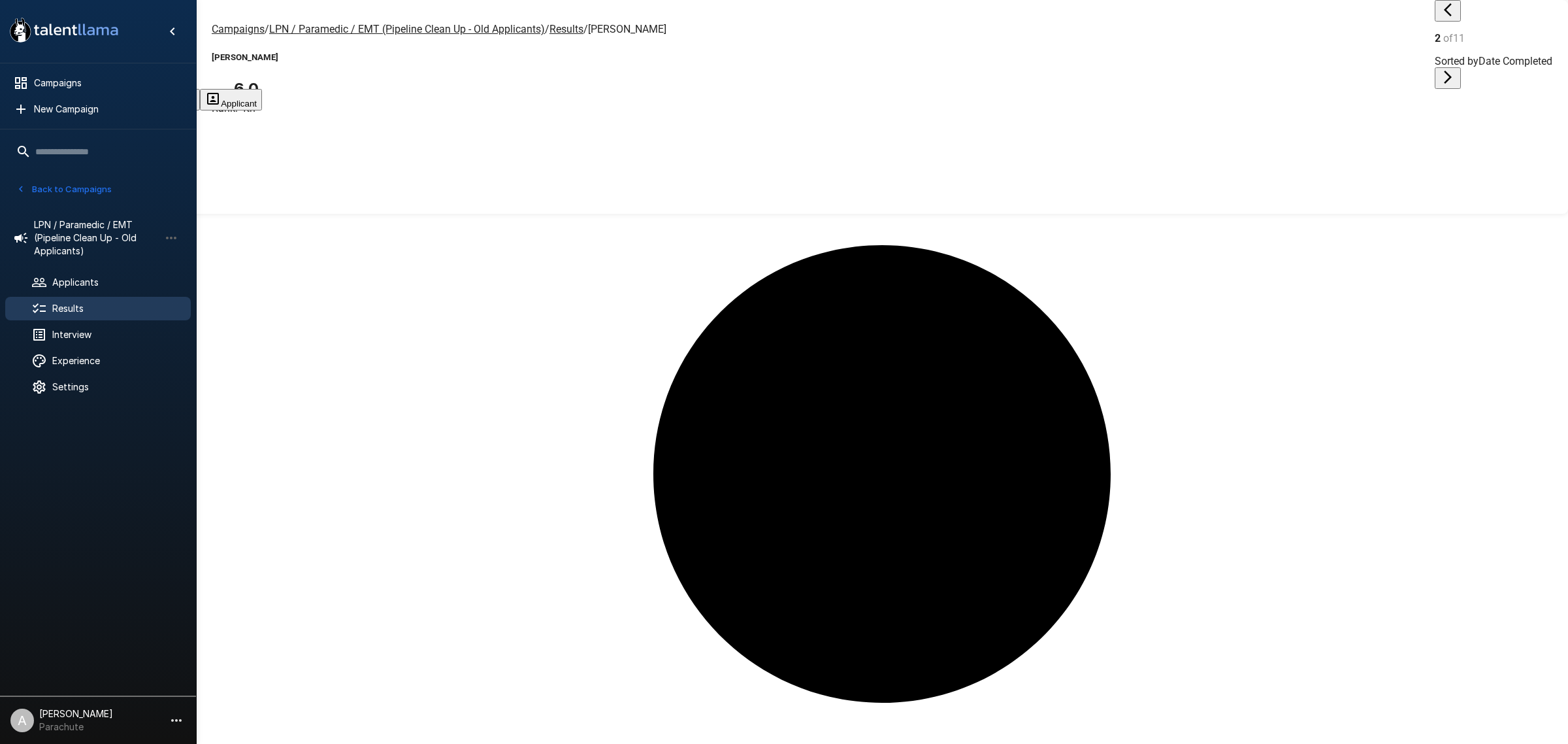
drag, startPoint x: 535, startPoint y: 177, endPoint x: 652, endPoint y: 177, distance: 117.0
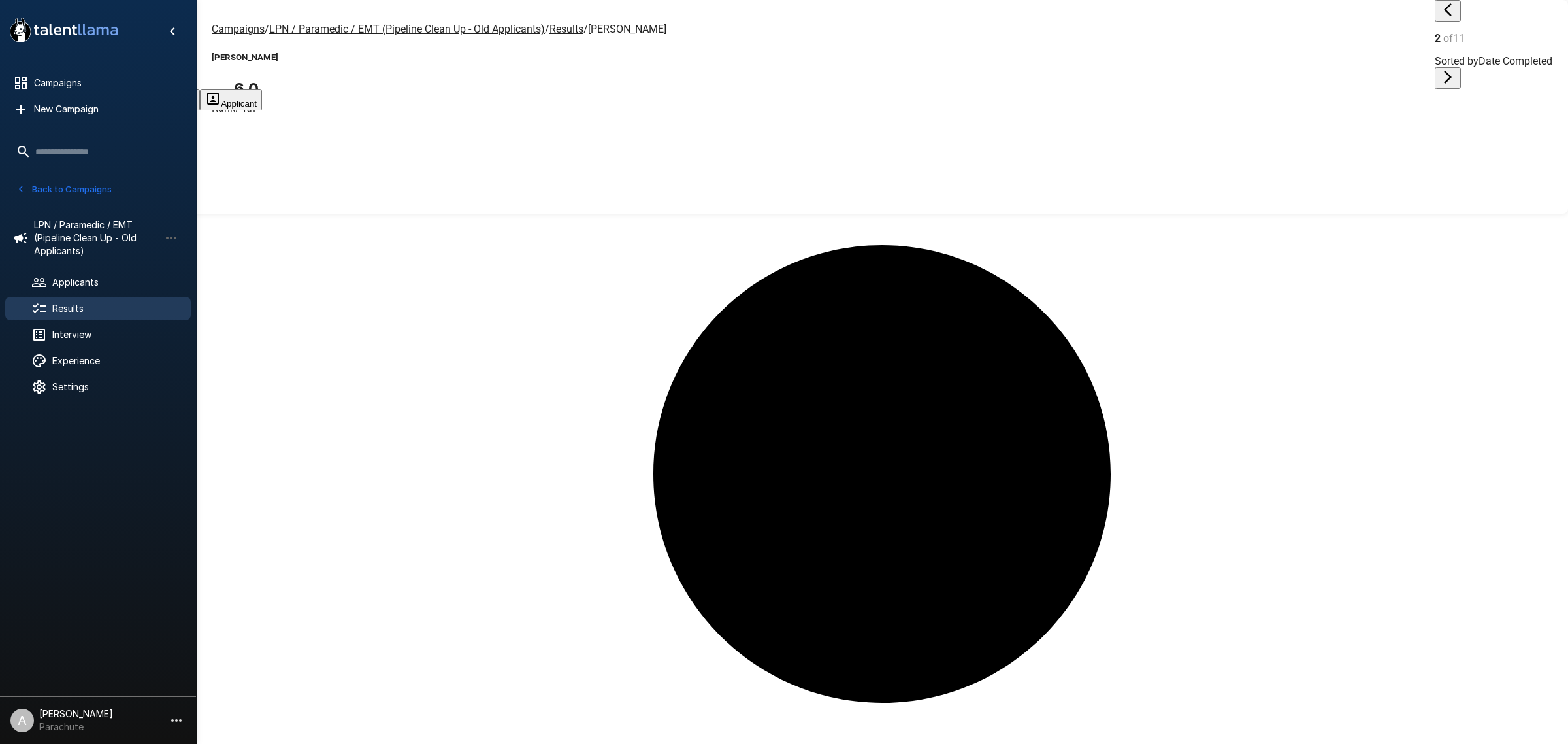
click at [131, 89] on button "Transcript" at bounding box center [99, 100] width 65 height 22
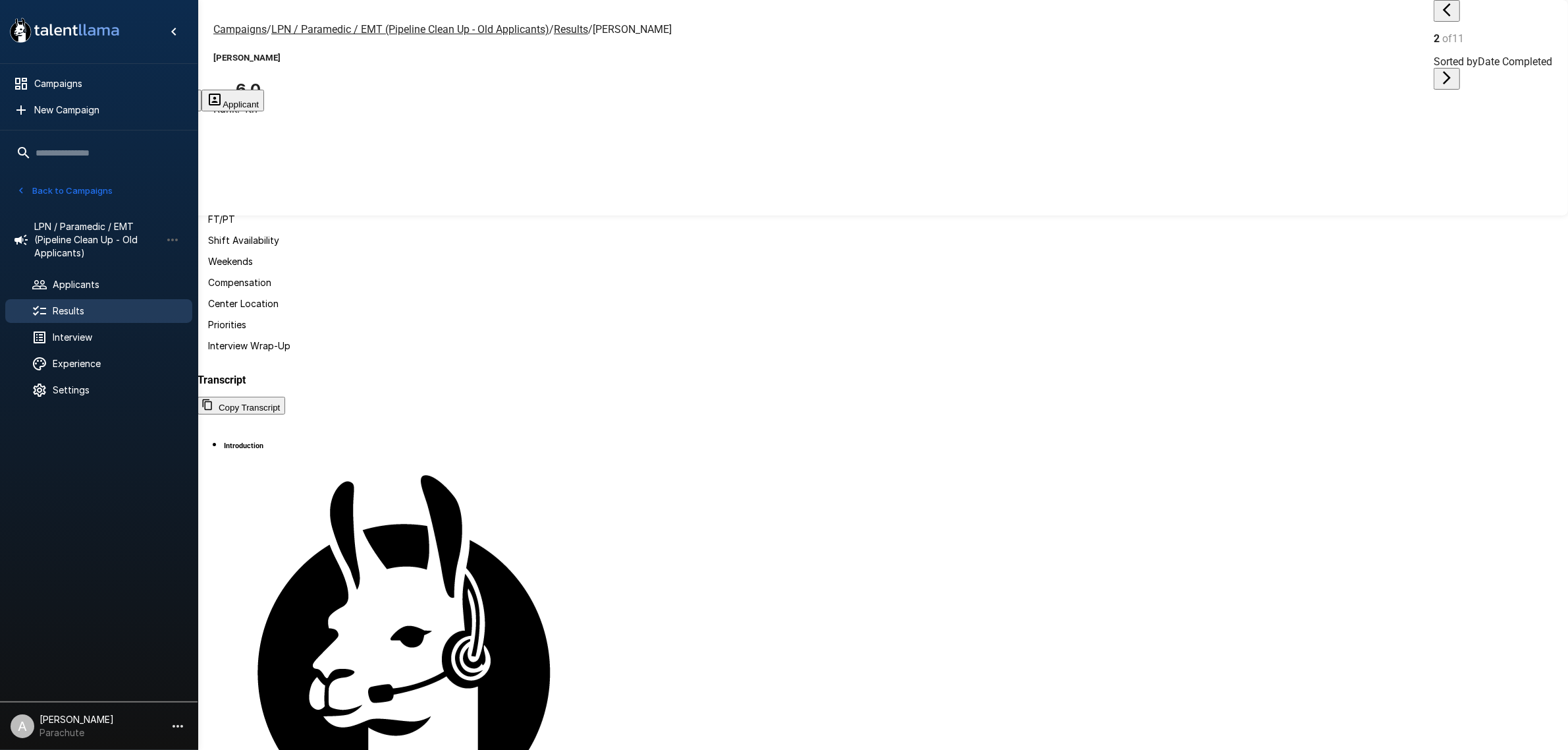
scroll to position [2883, 0]
click at [1439, 18] on icon "button" at bounding box center [1447, 10] width 16 height 16
click at [264, 90] on button "Applicant" at bounding box center [232, 100] width 62 height 22
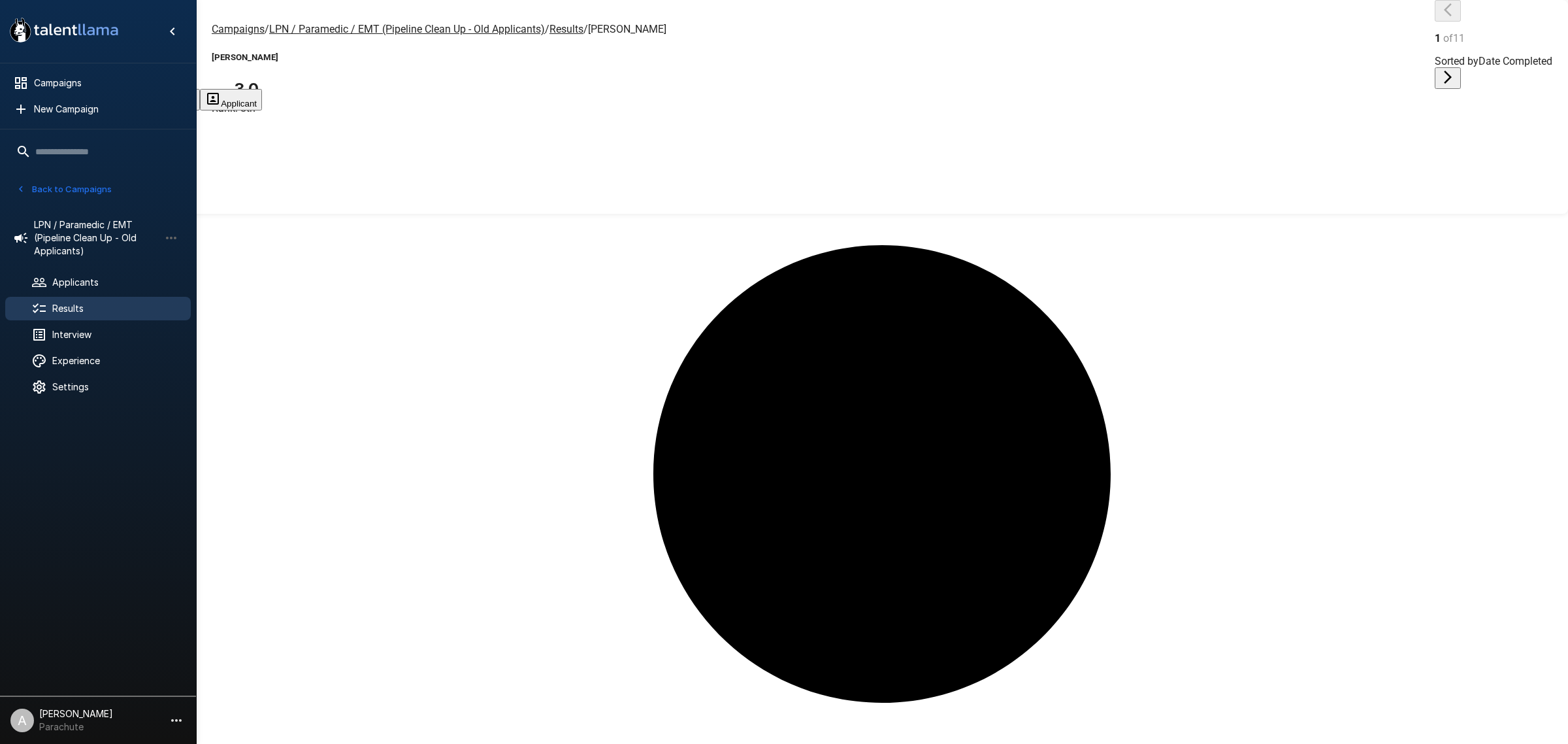
drag, startPoint x: 583, startPoint y: 177, endPoint x: 556, endPoint y: 181, distance: 27.3
drag, startPoint x: 443, startPoint y: 183, endPoint x: 434, endPoint y: 38, distance: 145.3
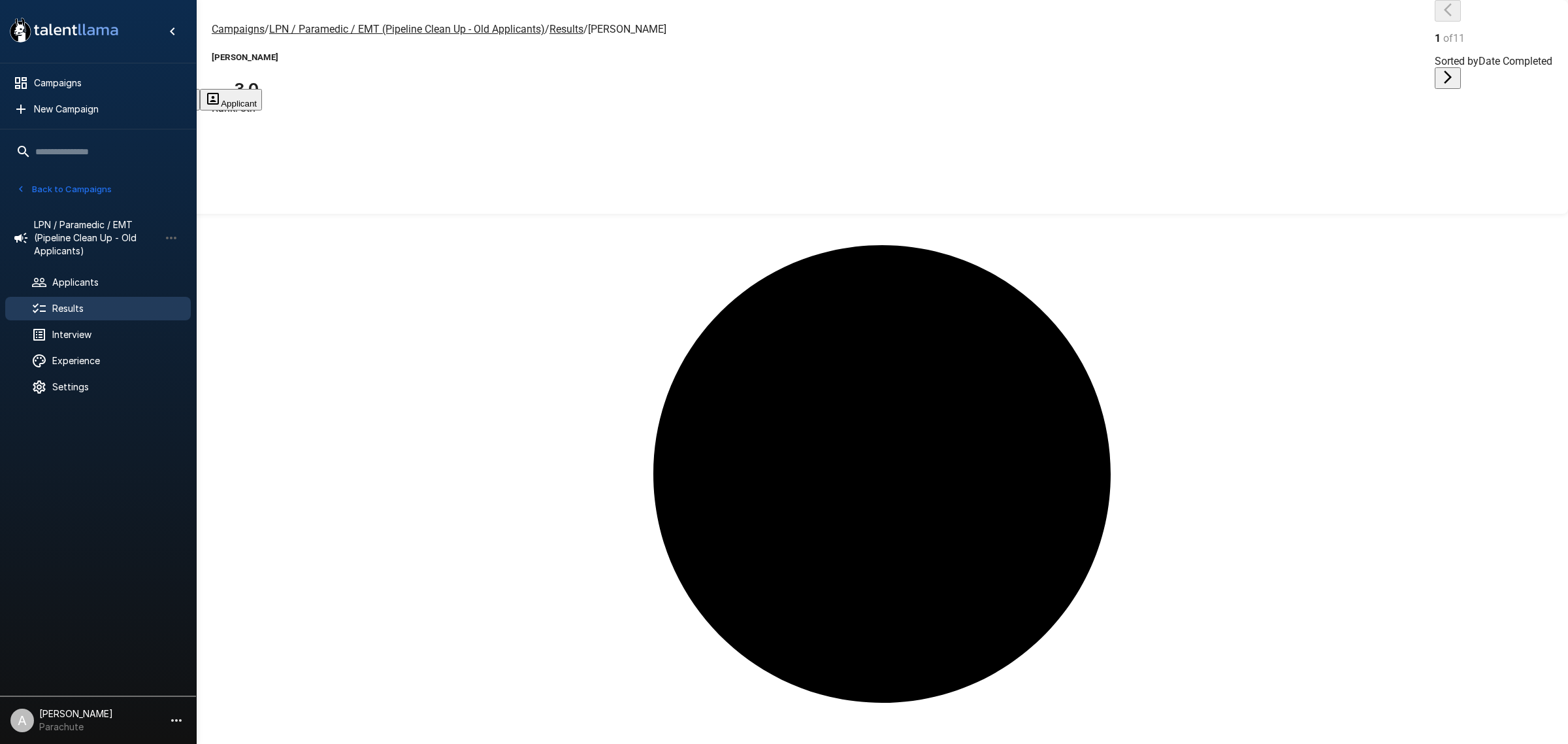
click at [131, 89] on button "Transcript" at bounding box center [99, 100] width 65 height 22
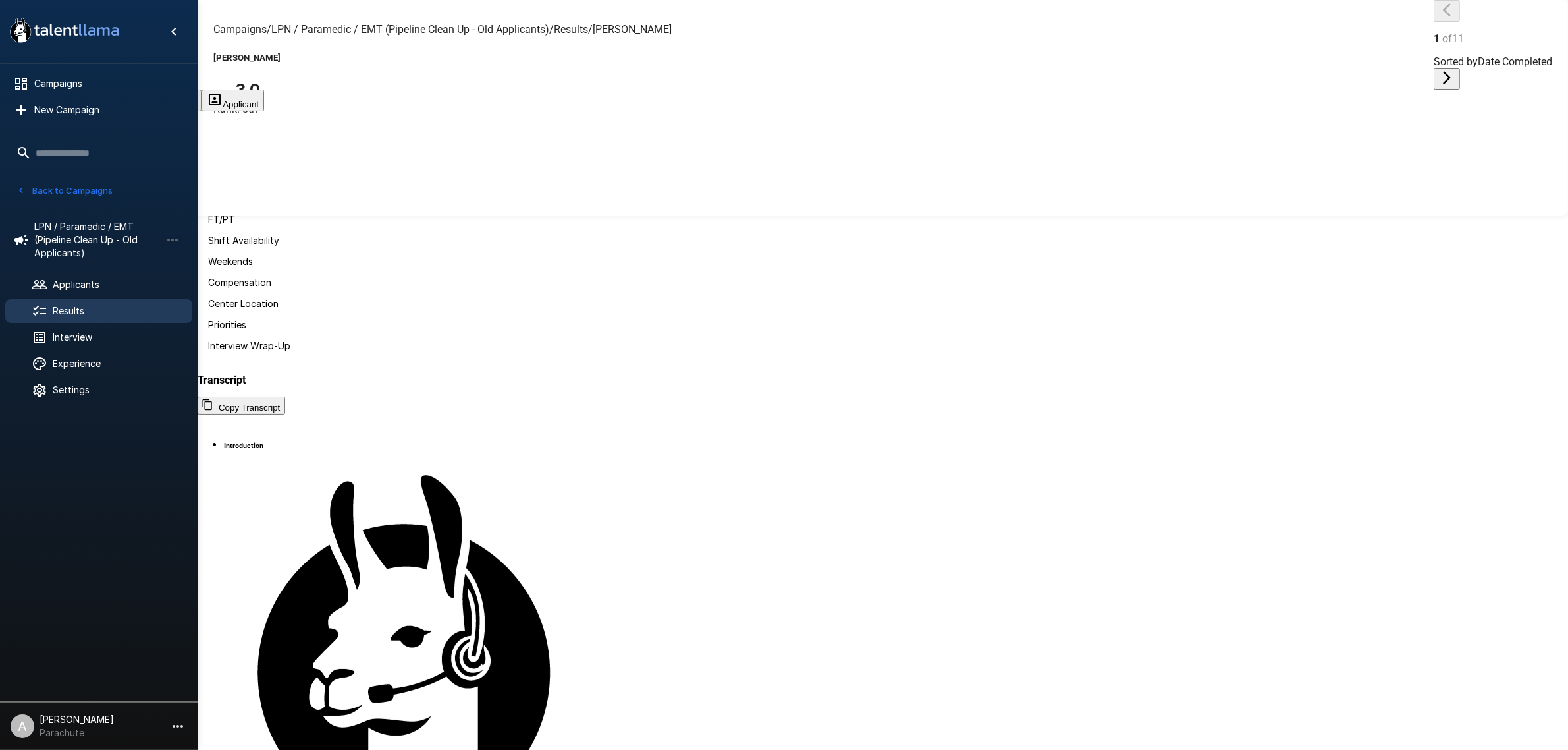
scroll to position [2282, 0]
click at [106, 83] on span "Campaigns" at bounding box center [108, 84] width 147 height 13
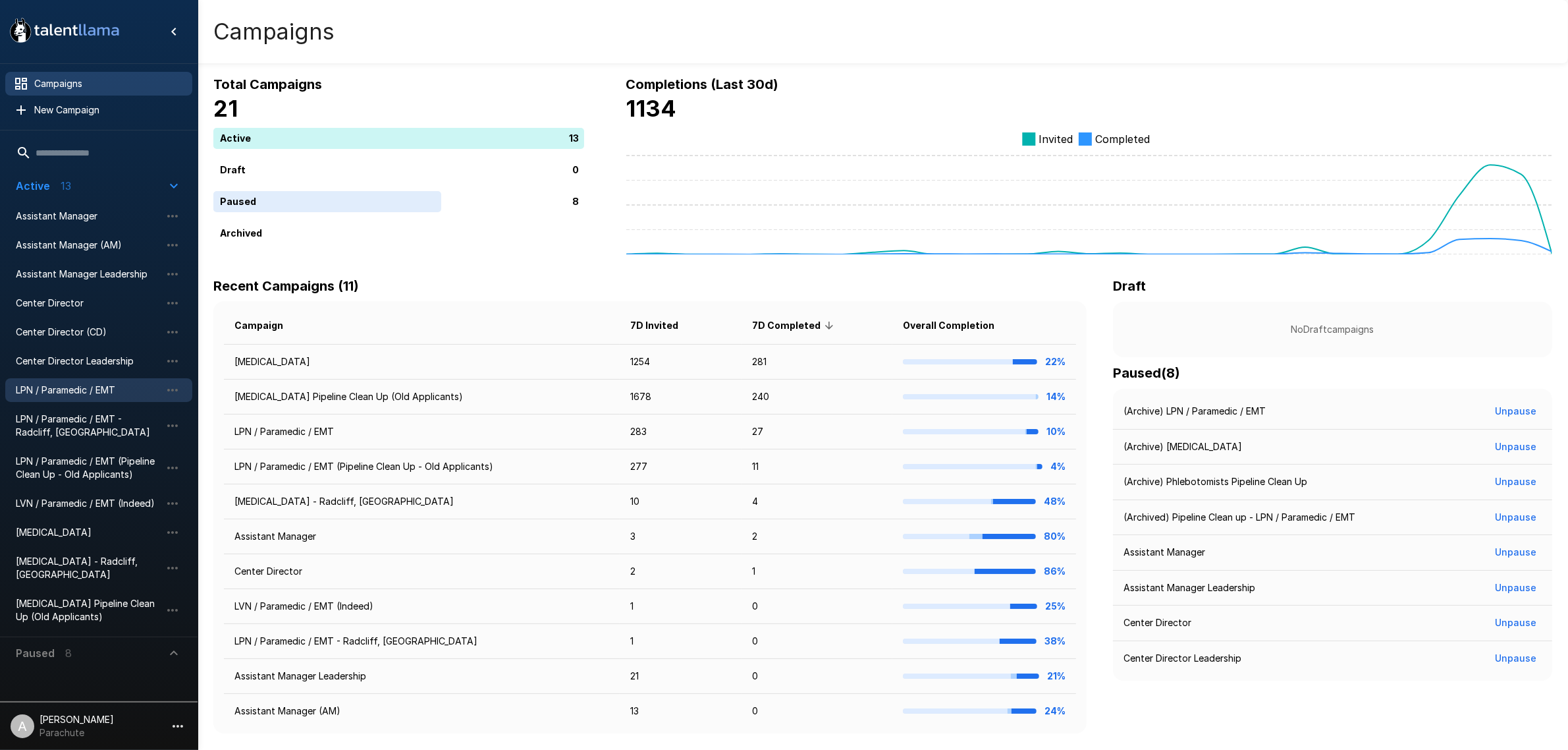
click at [96, 393] on span "LPN / Paramedic / EMT" at bounding box center [89, 390] width 145 height 13
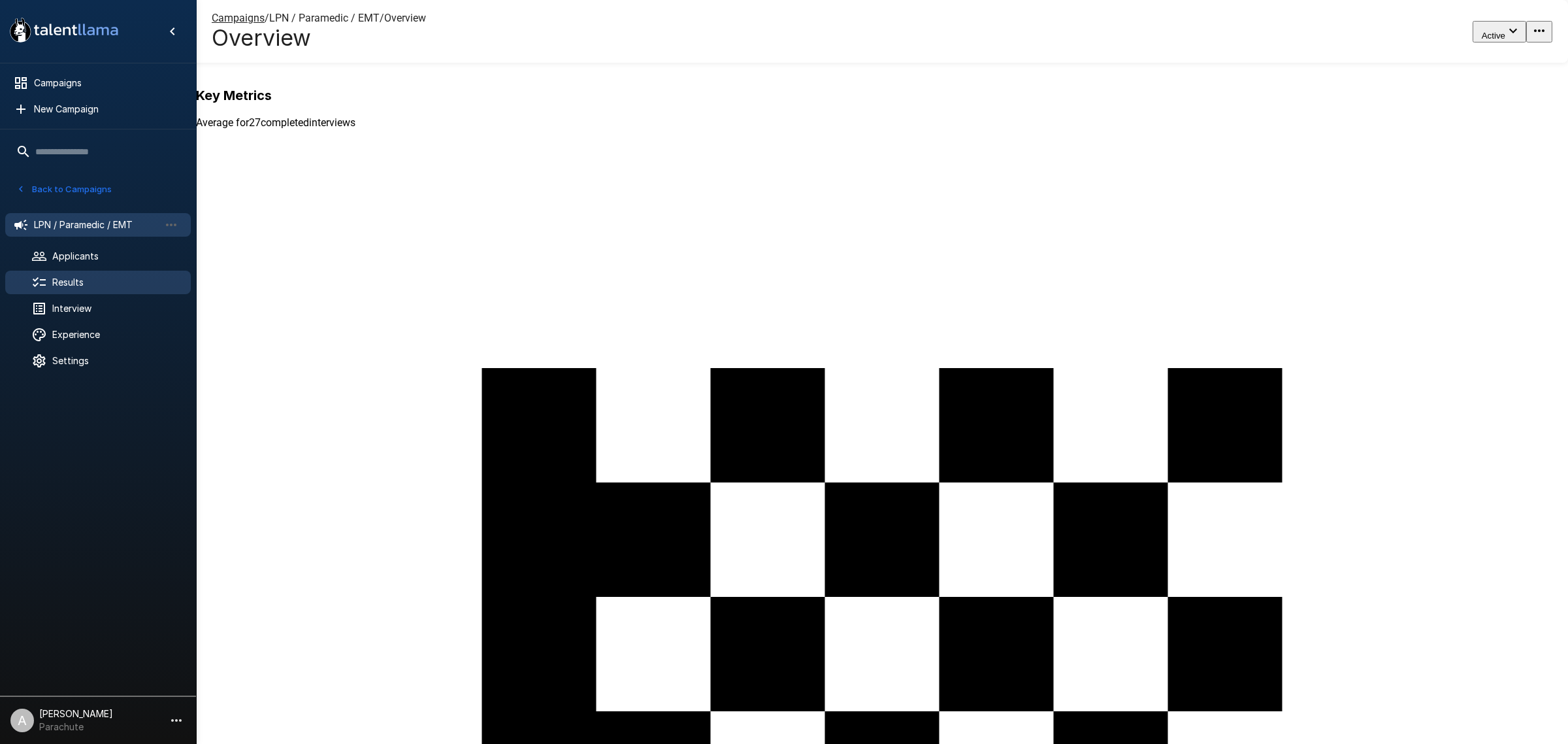
click at [122, 276] on span "Results" at bounding box center [116, 283] width 128 height 13
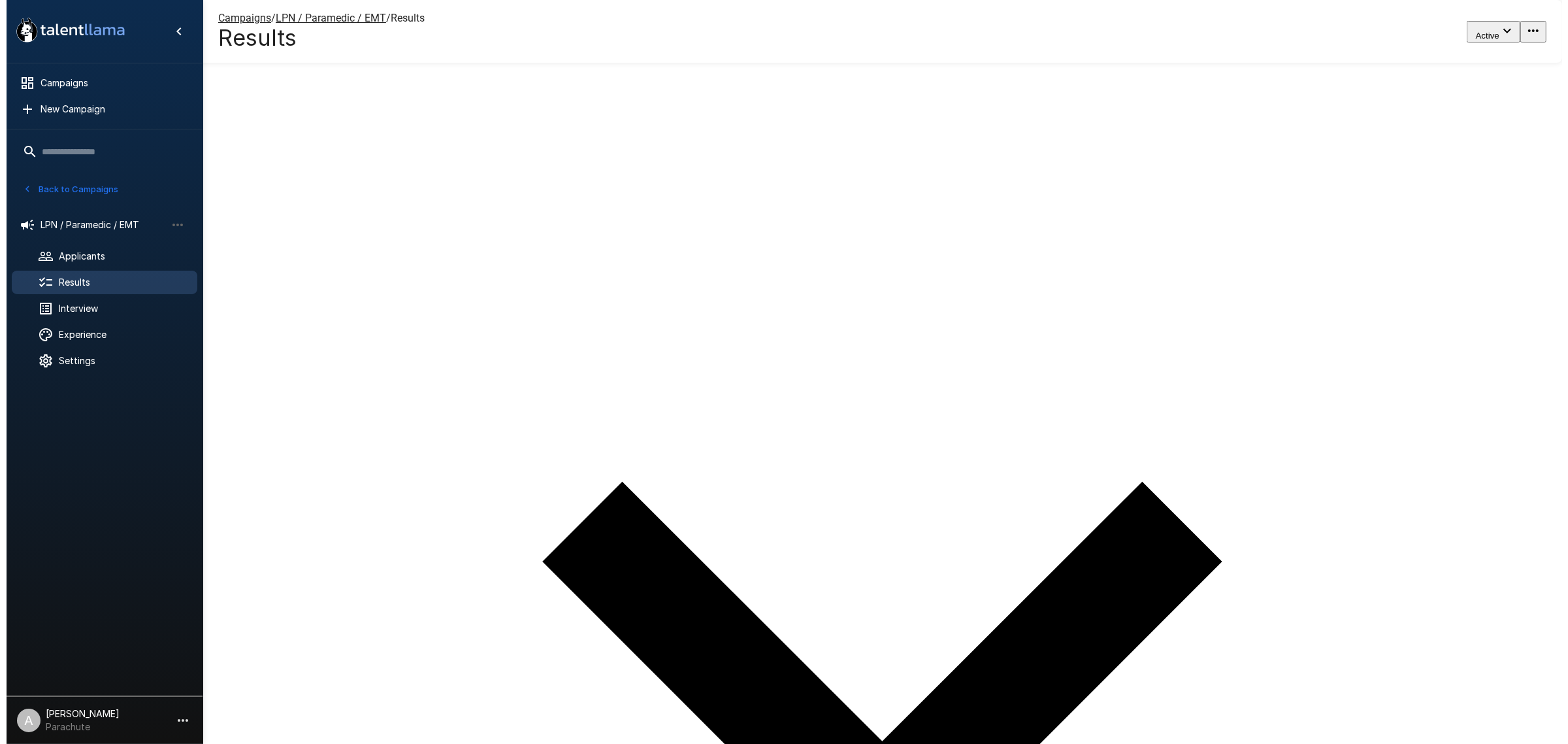
scroll to position [82, 0]
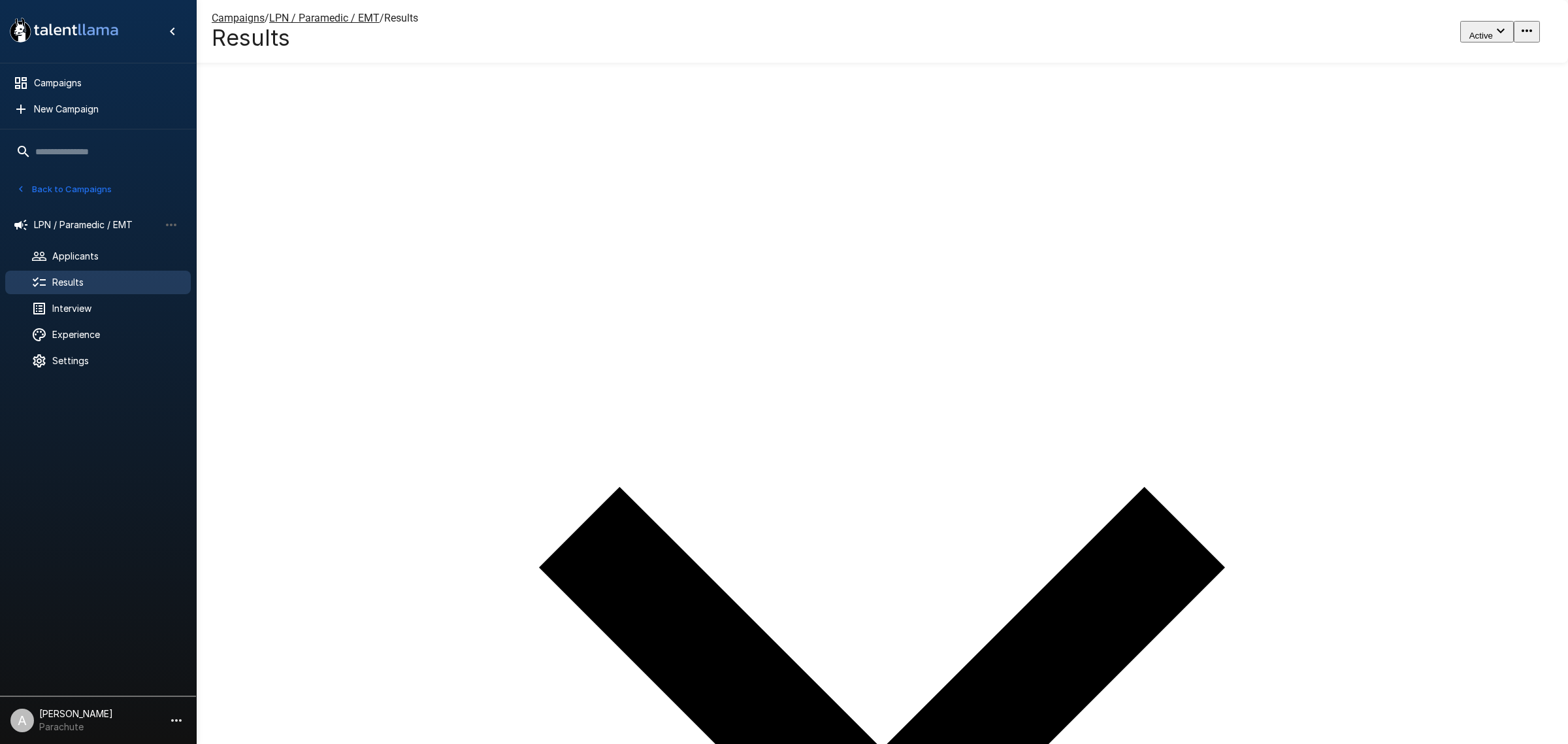
click at [1329, 288] on body ".st0{fill:#FFFFFF;} .st1{fill:#76a4ed;} Campaigns New Campaign Active 13 Assist…" at bounding box center [790, 290] width 1580 height 744
type input "*"
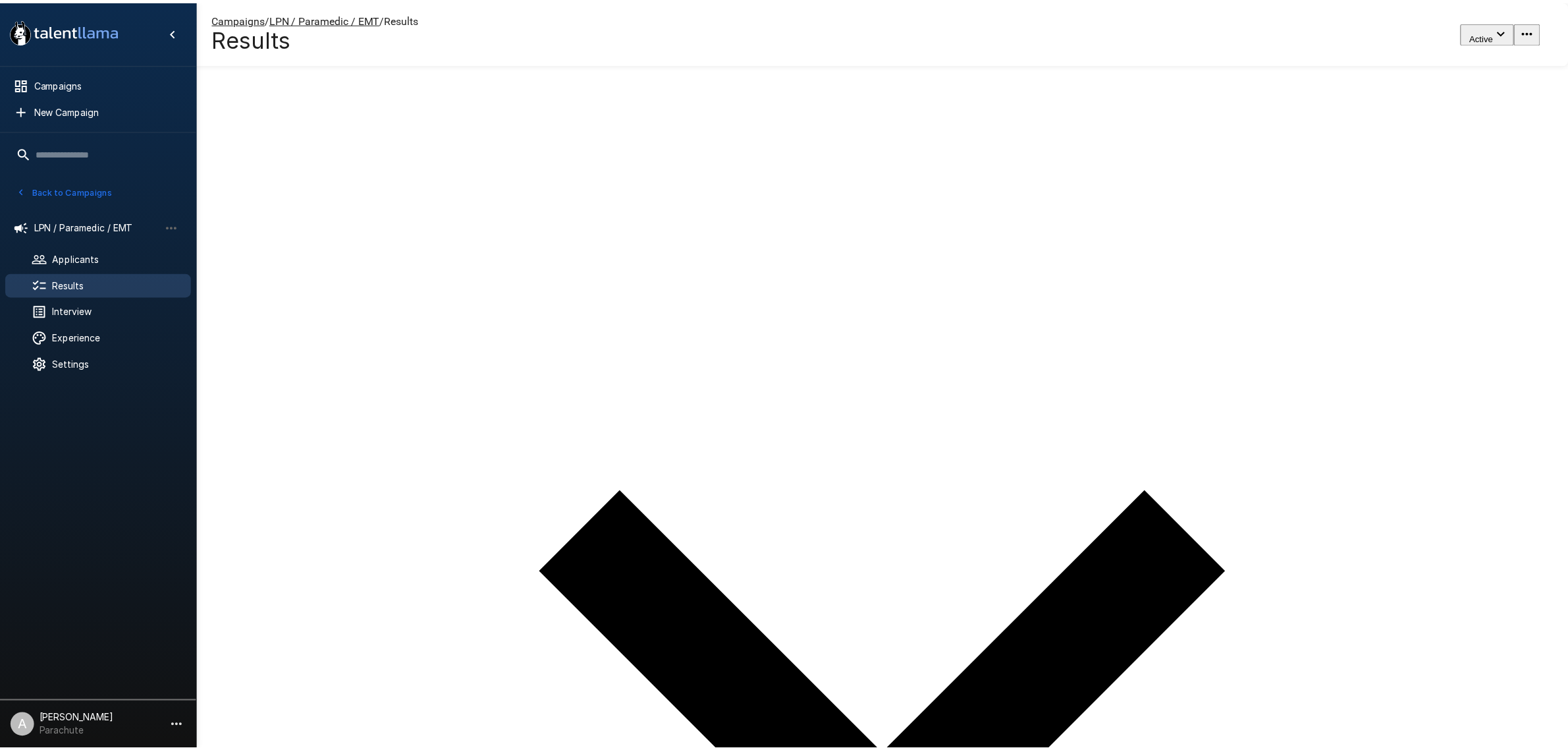
scroll to position [0, 0]
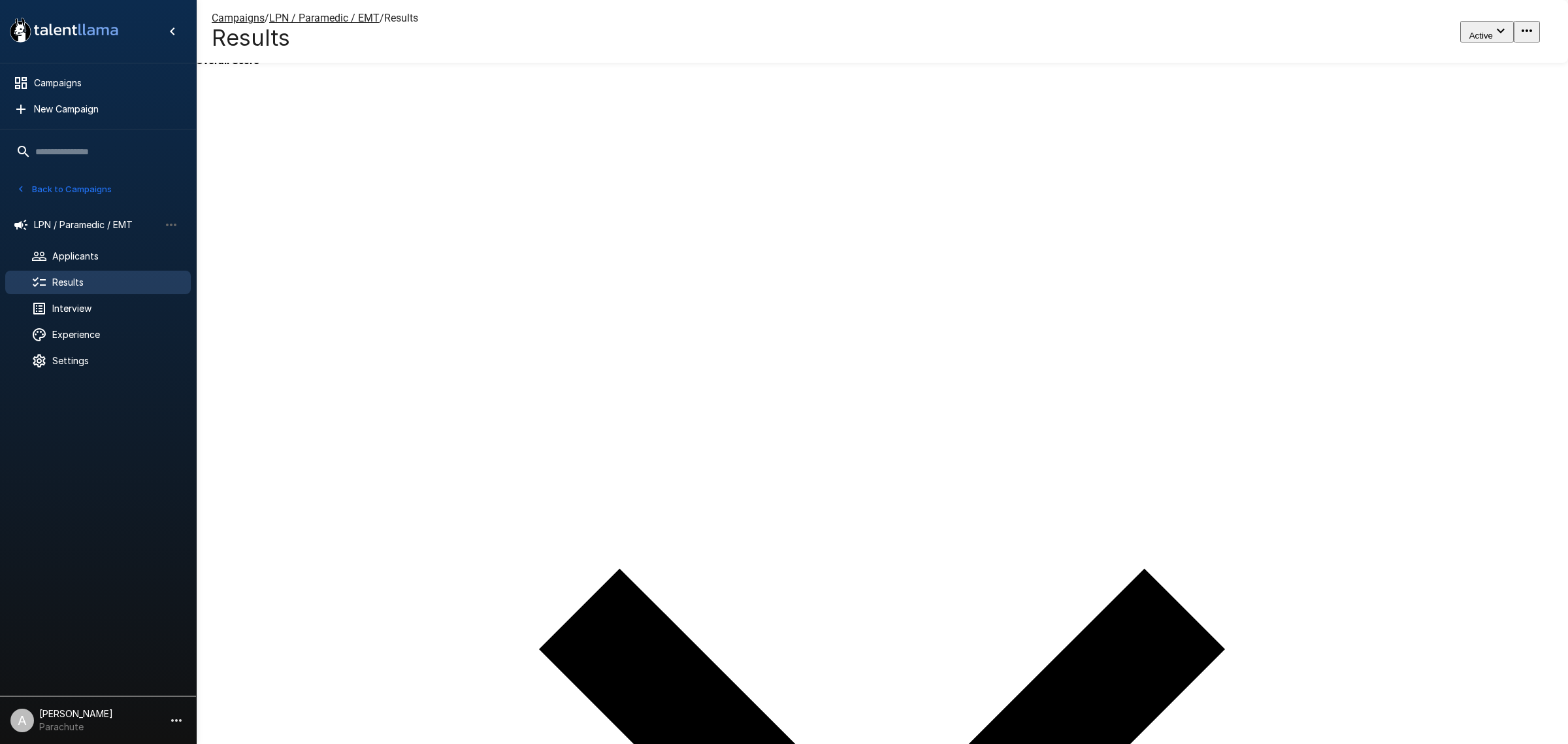
click at [1077, 743] on div at bounding box center [784, 744] width 1568 height 0
